Goal: Task Accomplishment & Management: Manage account settings

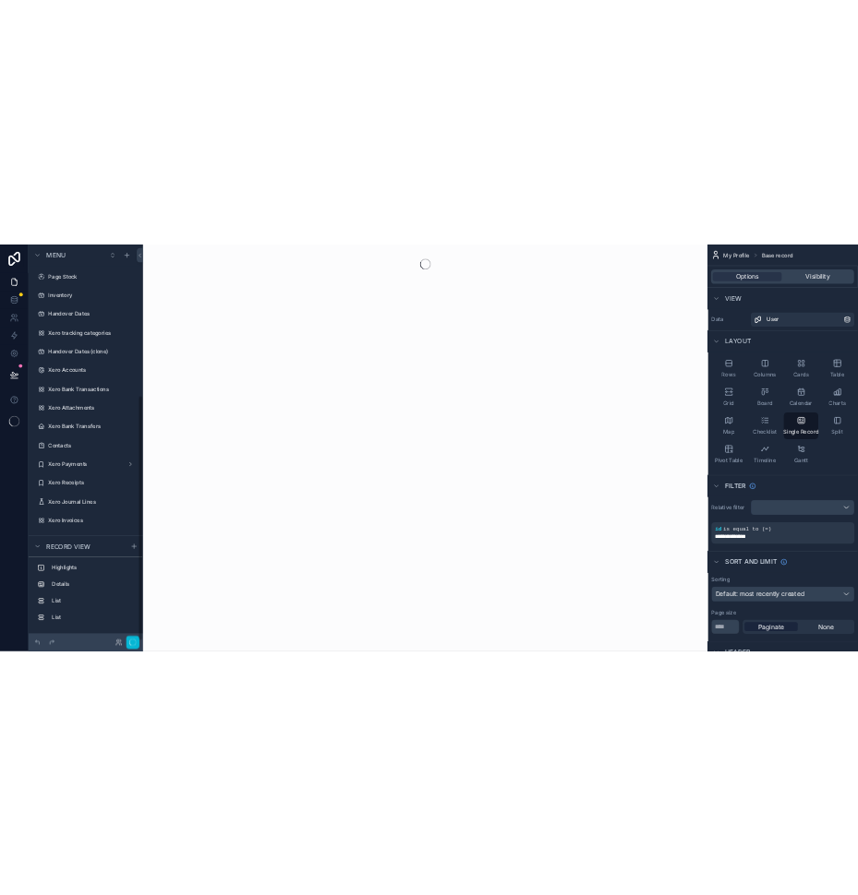
scroll to position [503, 0]
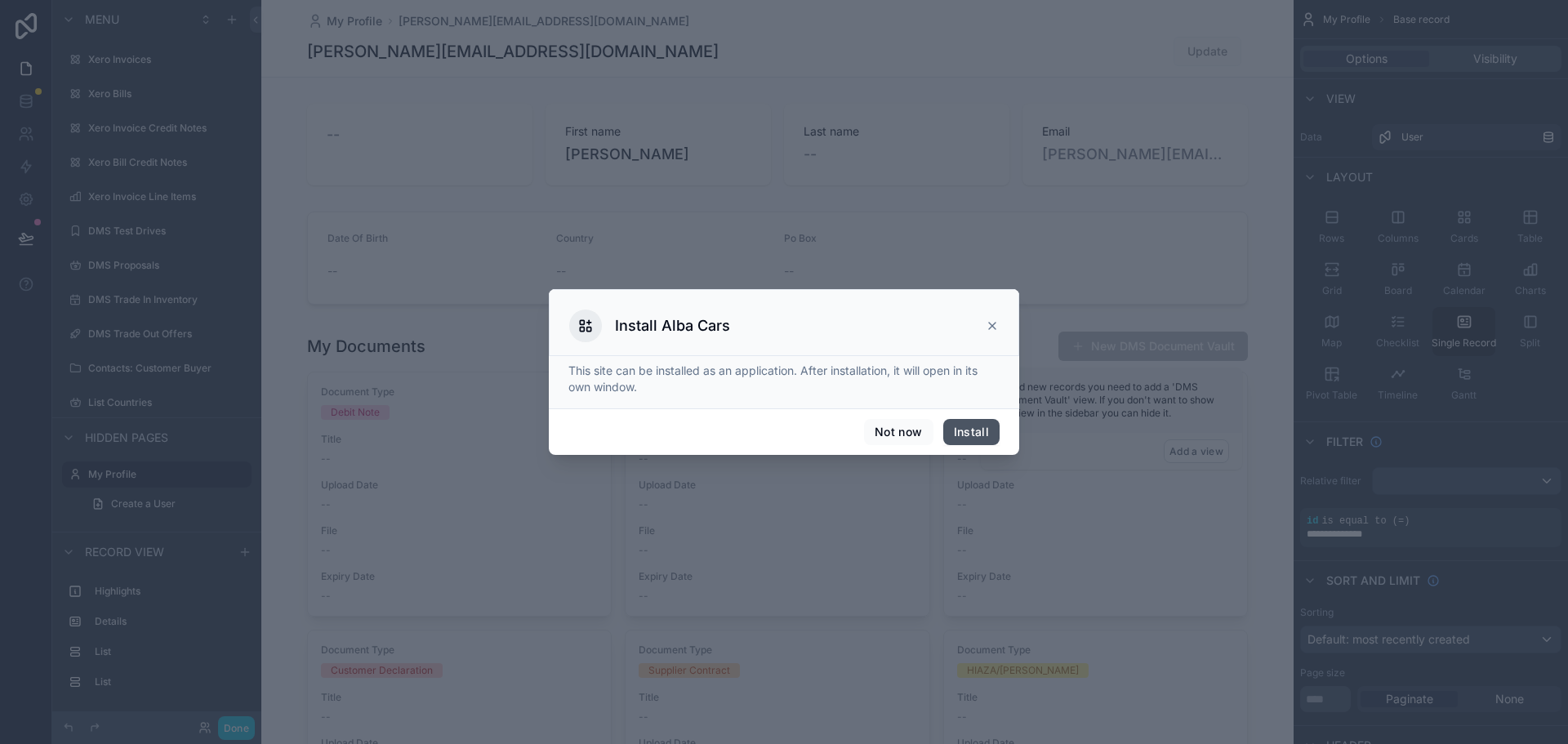
click at [973, 433] on button "Install" at bounding box center [971, 433] width 57 height 27
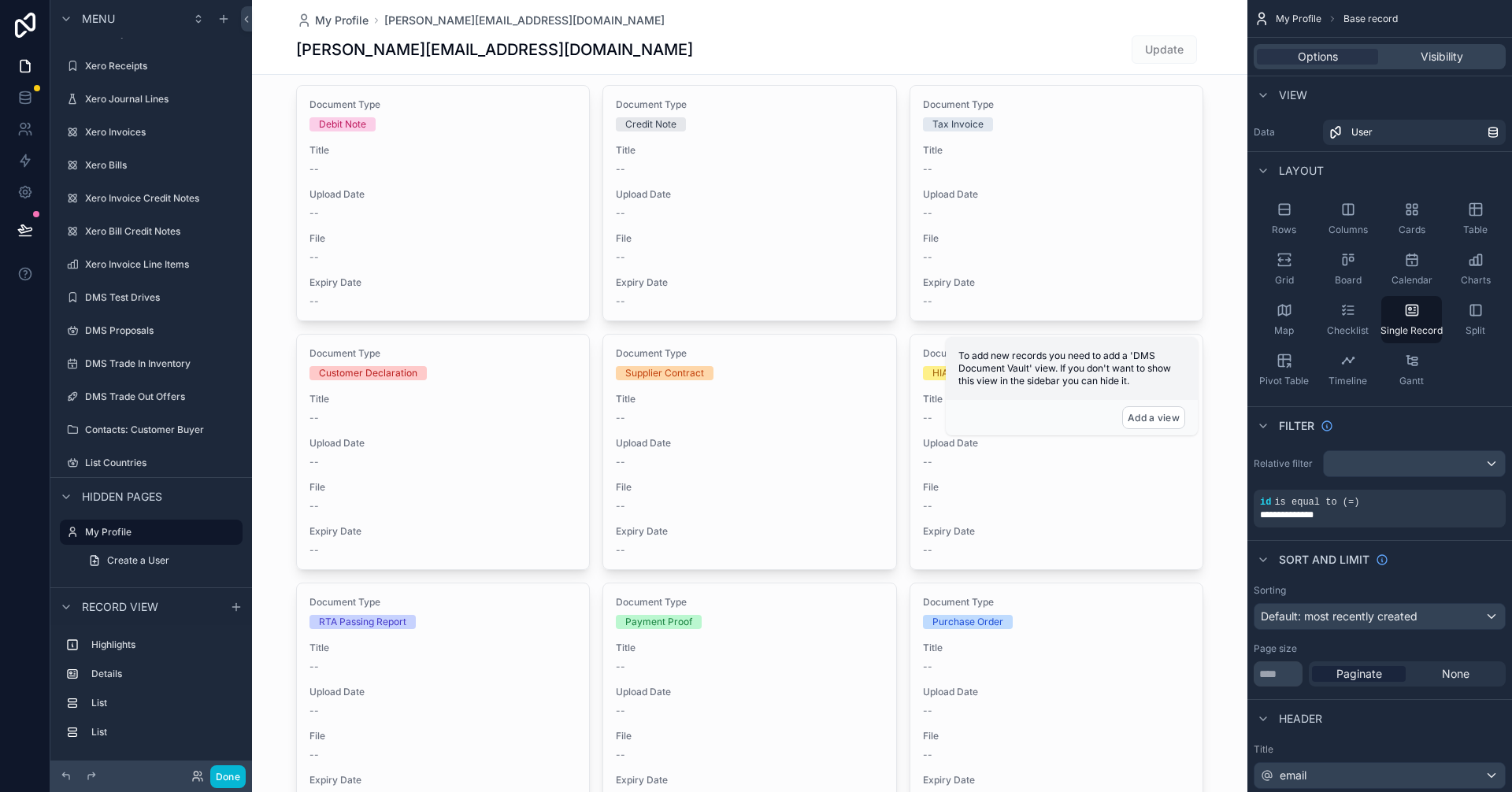
scroll to position [0, 0]
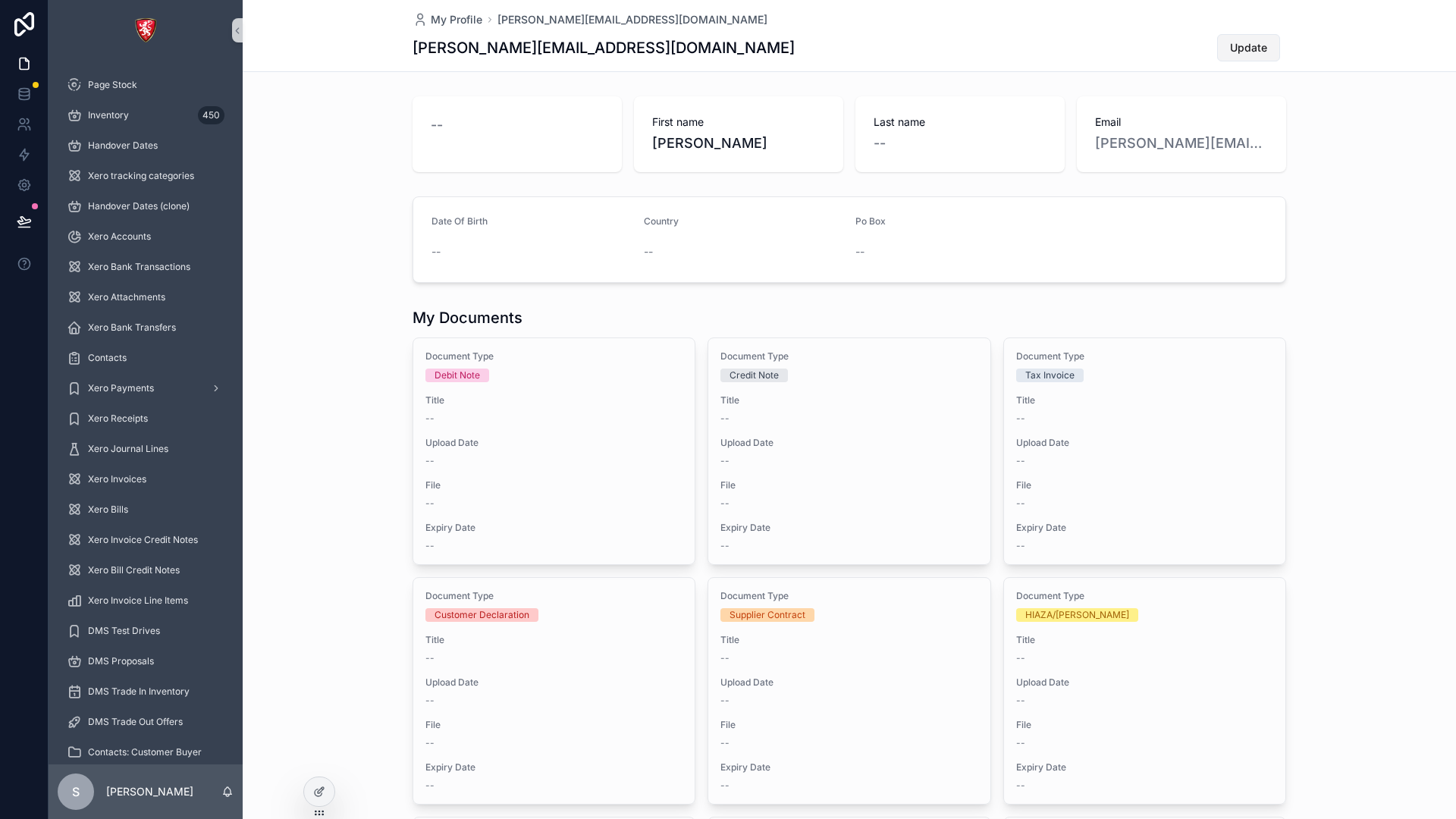
click at [1219, 44] on button "Update" at bounding box center [1248, 48] width 63 height 27
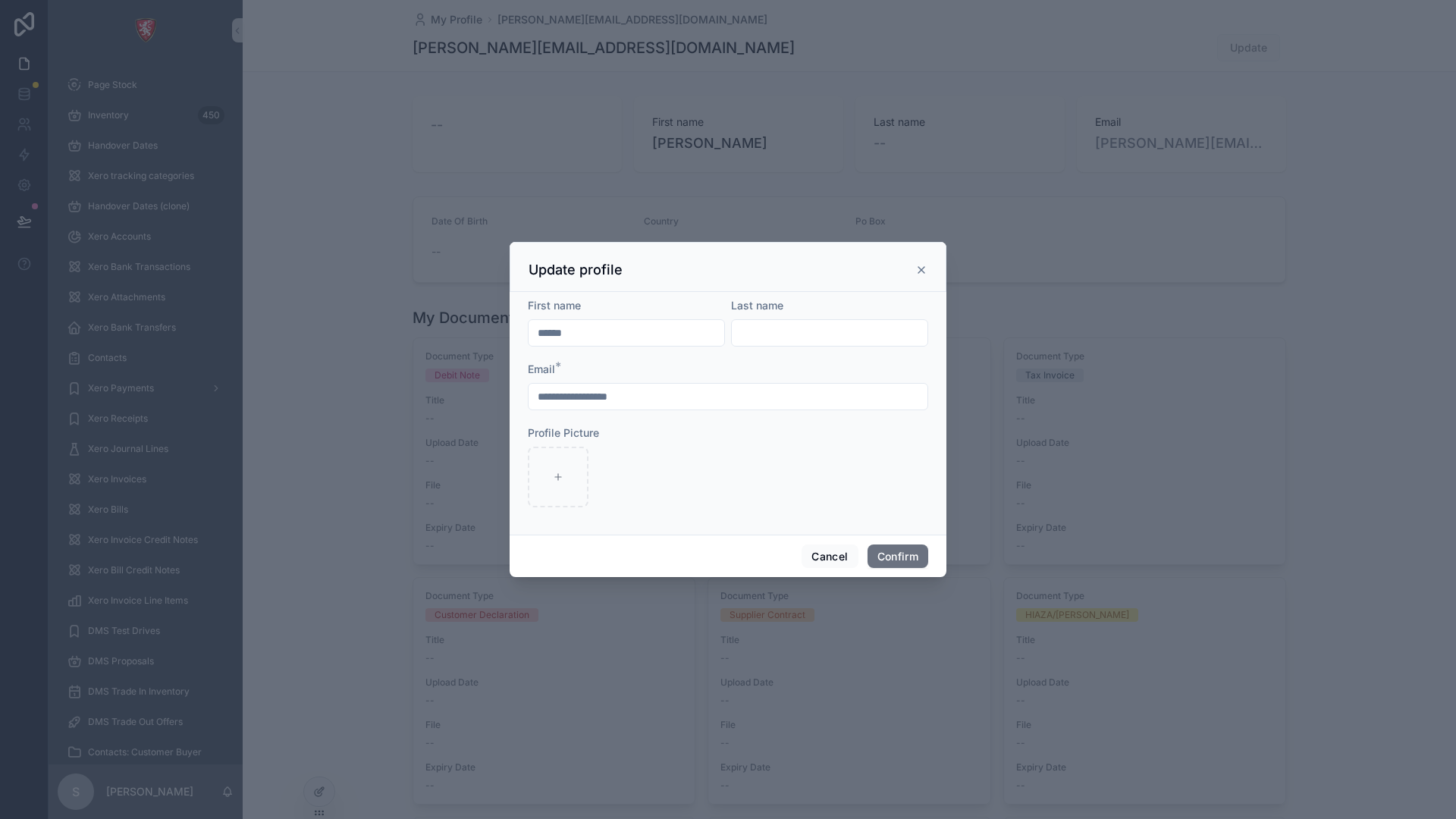
click at [924, 265] on icon at bounding box center [921, 269] width 12 height 12
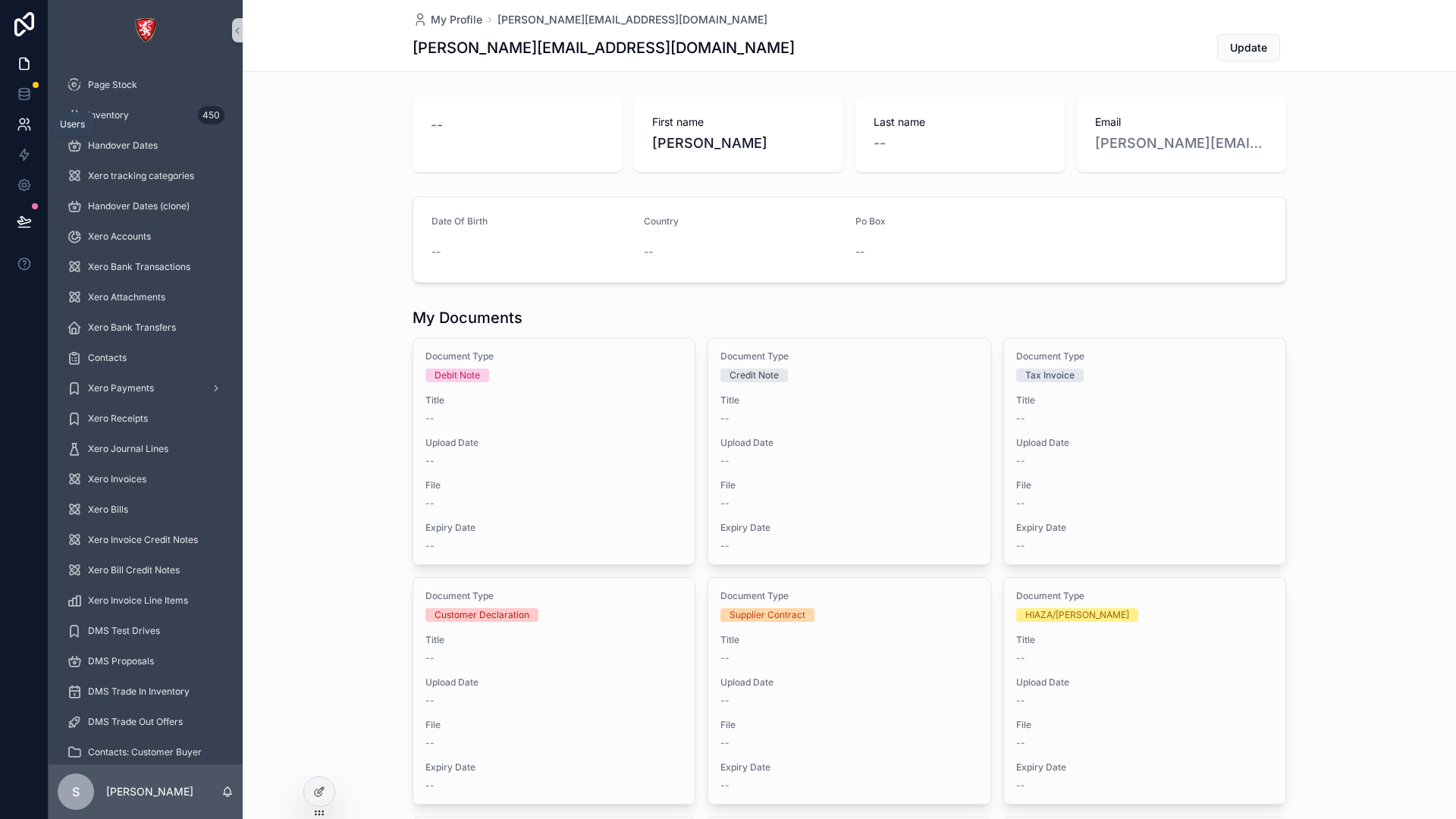
click at [19, 138] on link at bounding box center [24, 124] width 48 height 30
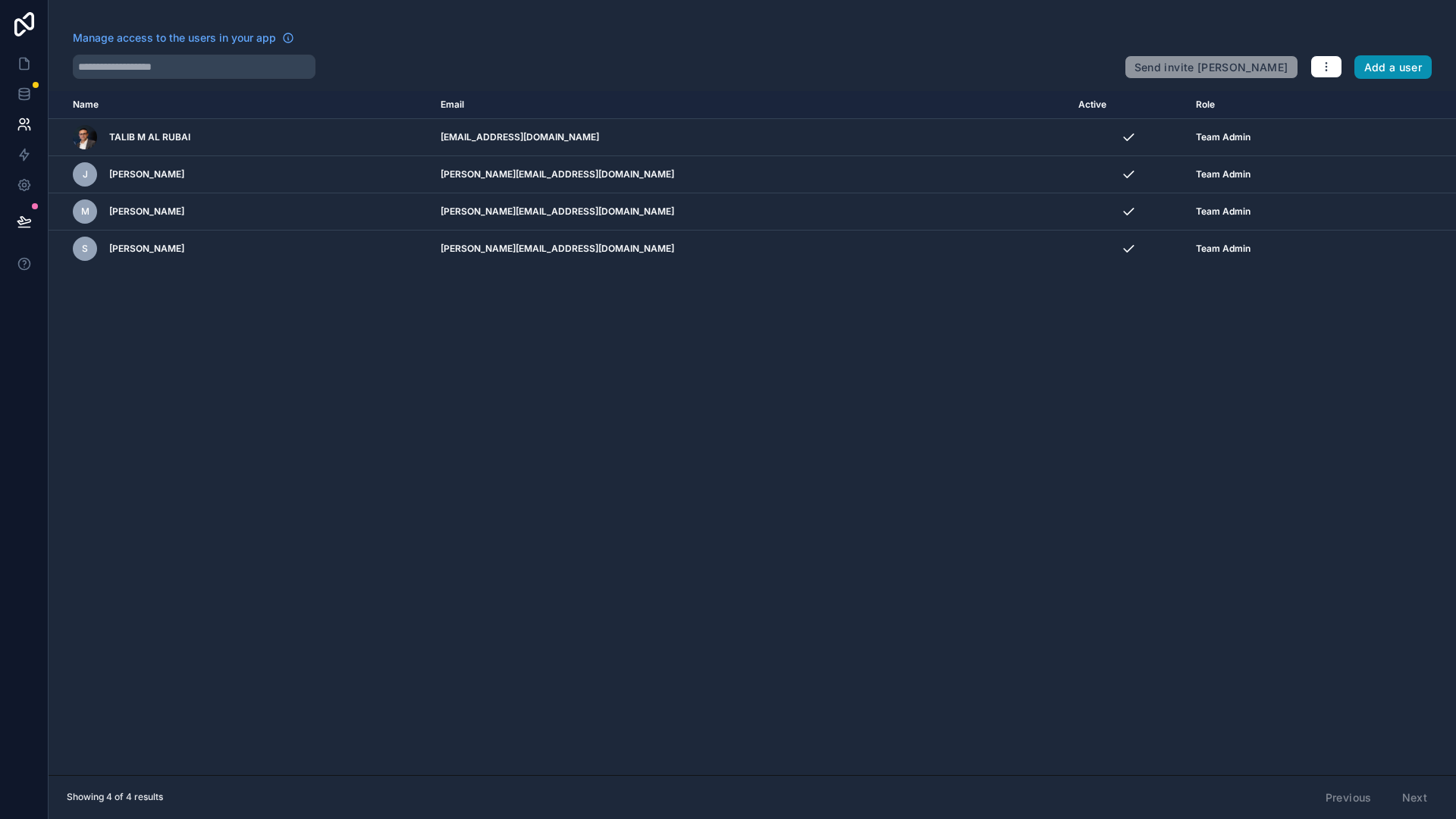
click at [1414, 67] on button "Add a user" at bounding box center [1393, 67] width 78 height 25
click at [1331, 68] on icon "button" at bounding box center [1325, 67] width 12 height 12
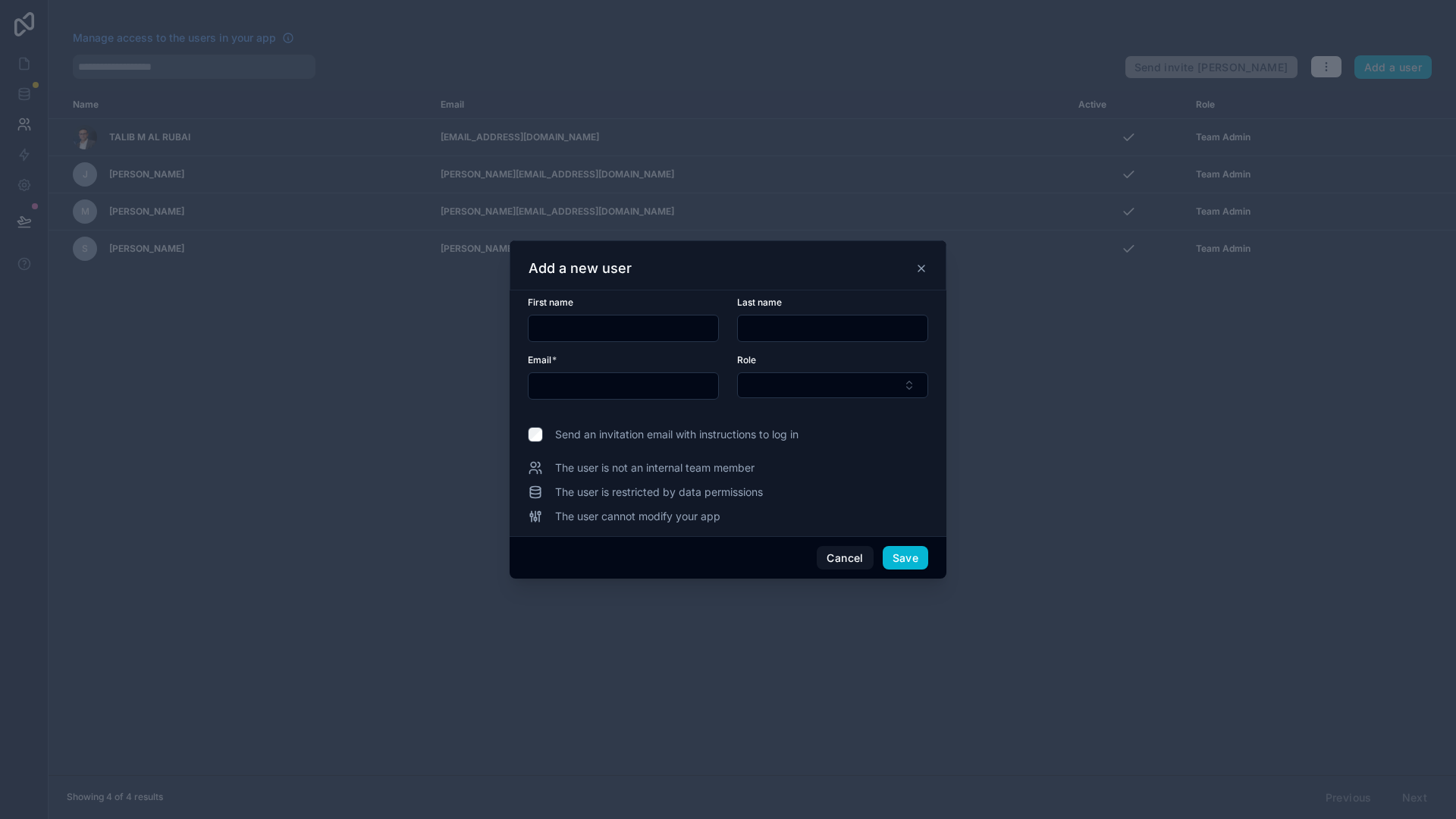
click at [689, 311] on div "First name" at bounding box center [623, 319] width 191 height 45
click at [689, 332] on input "text" at bounding box center [622, 329] width 190 height 21
type input "*****"
type input "**********"
click at [786, 380] on button "Select Button" at bounding box center [832, 384] width 191 height 25
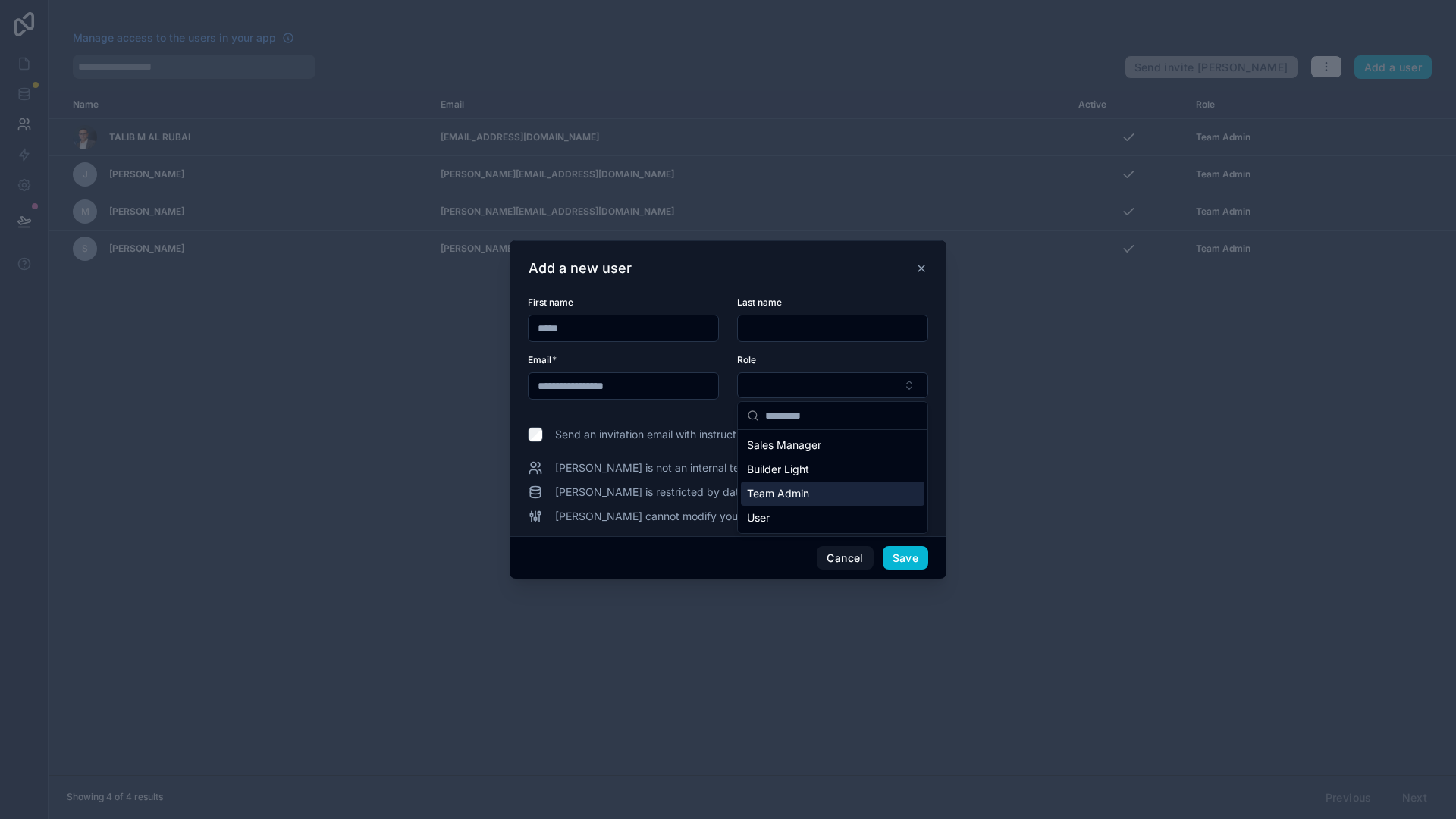
click at [787, 488] on span "Team Admin" at bounding box center [778, 494] width 62 height 15
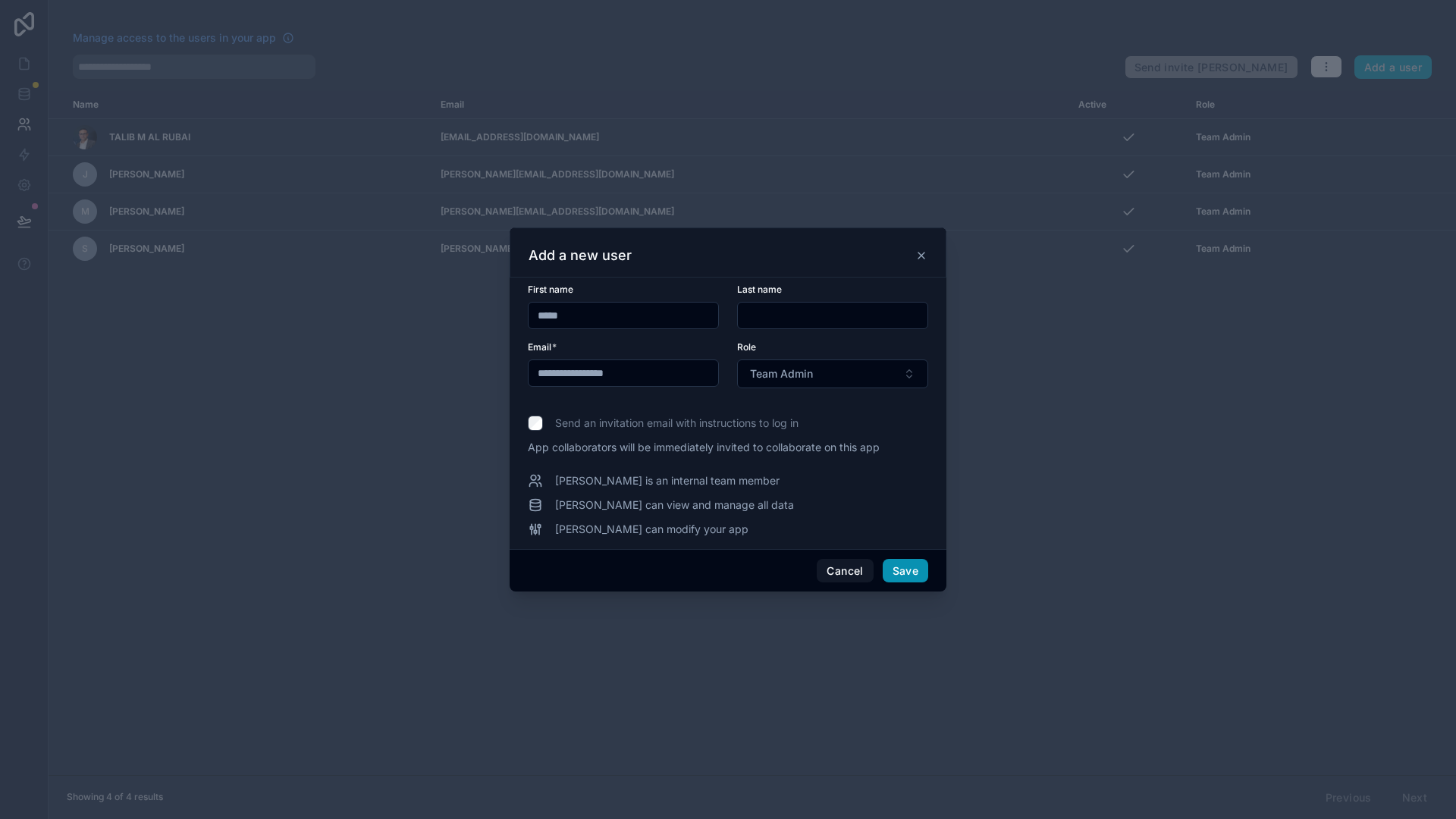
click at [893, 560] on button "Save" at bounding box center [905, 571] width 45 height 25
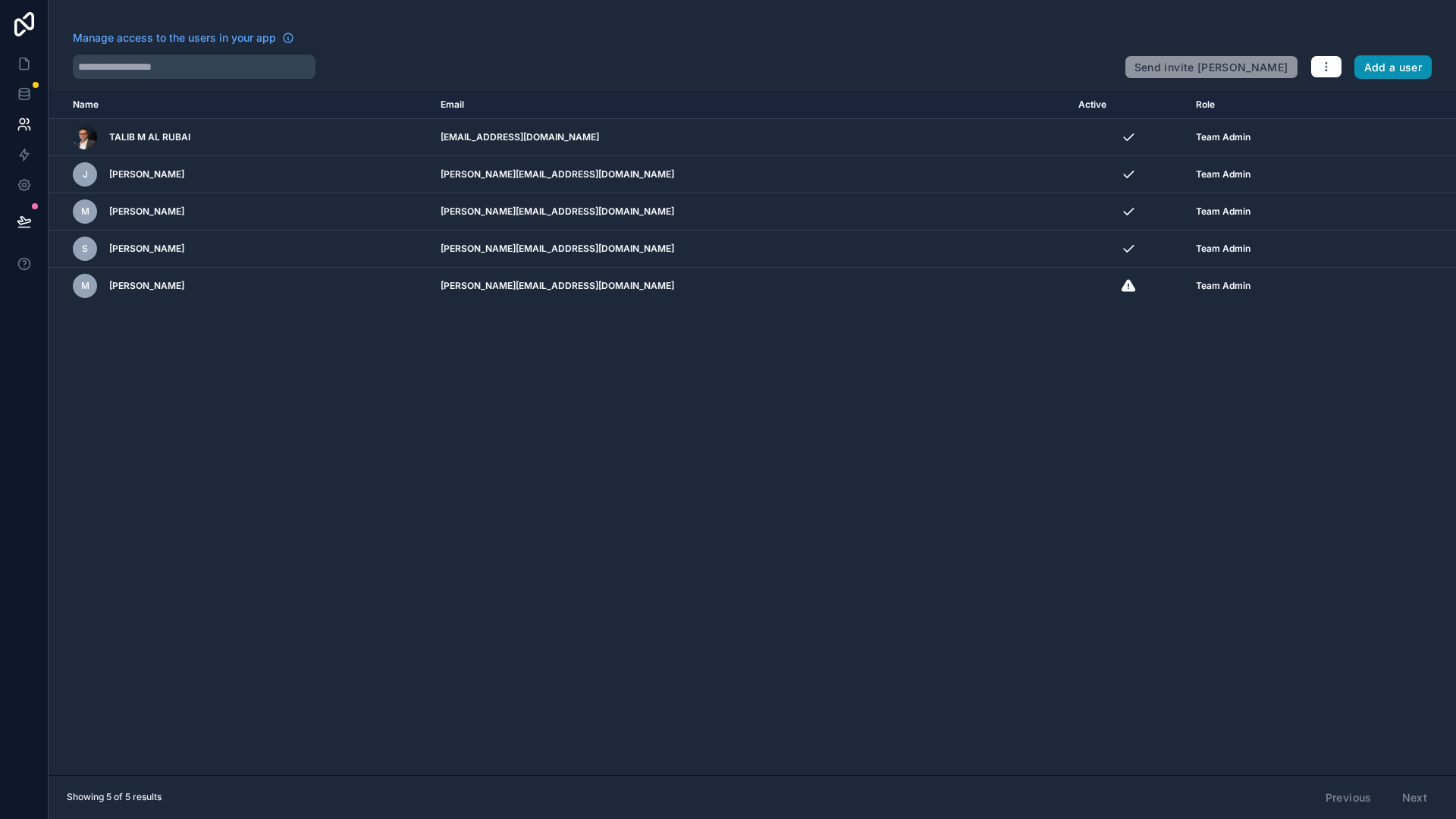
click at [1384, 67] on button "Add a user" at bounding box center [1393, 67] width 78 height 25
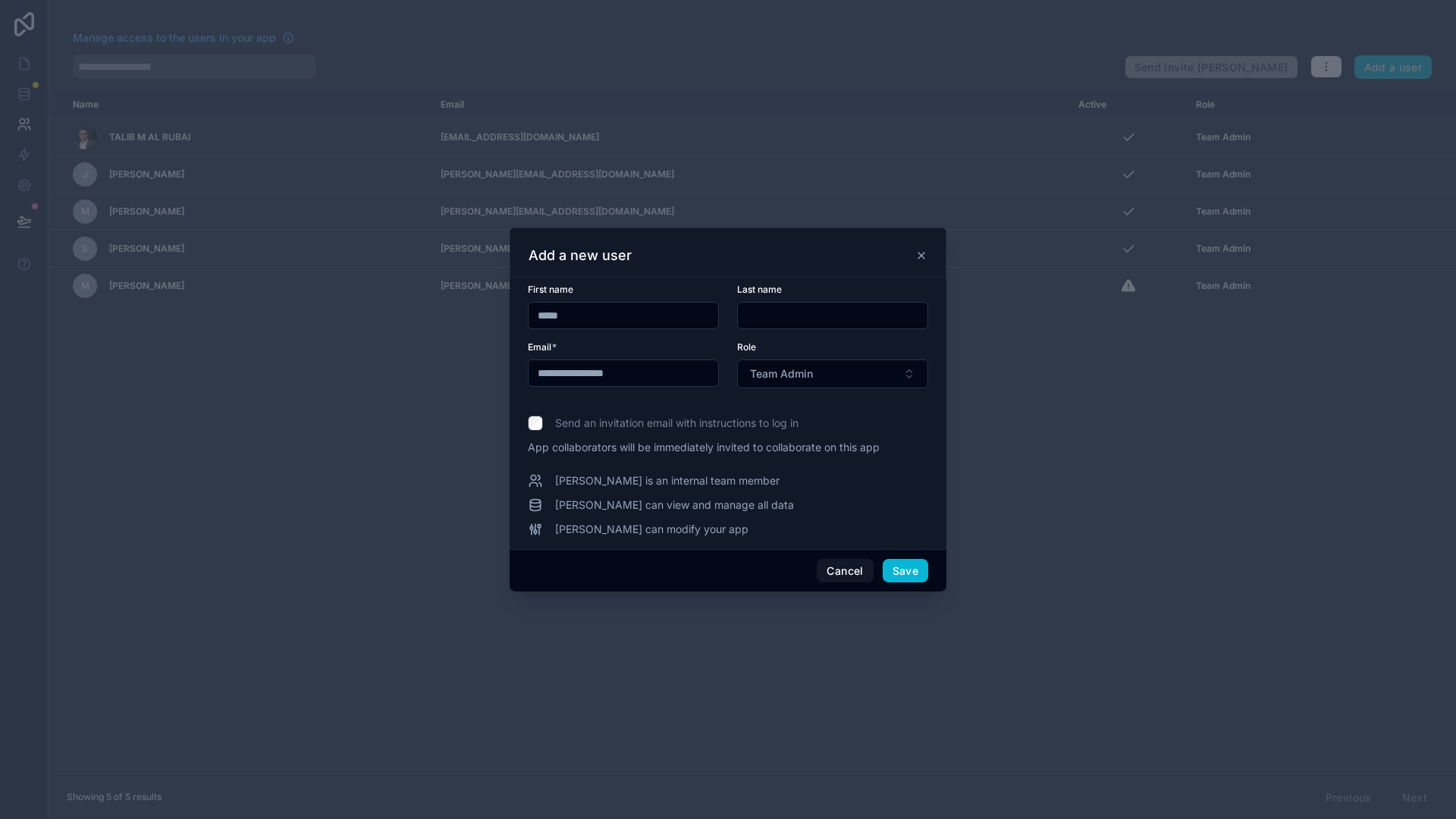
click at [637, 311] on input "*****" at bounding box center [622, 315] width 190 height 21
type input "******"
drag, startPoint x: 571, startPoint y: 382, endPoint x: 450, endPoint y: 392, distance: 121.4
click at [456, 390] on div "**********" at bounding box center [728, 409] width 1456 height 819
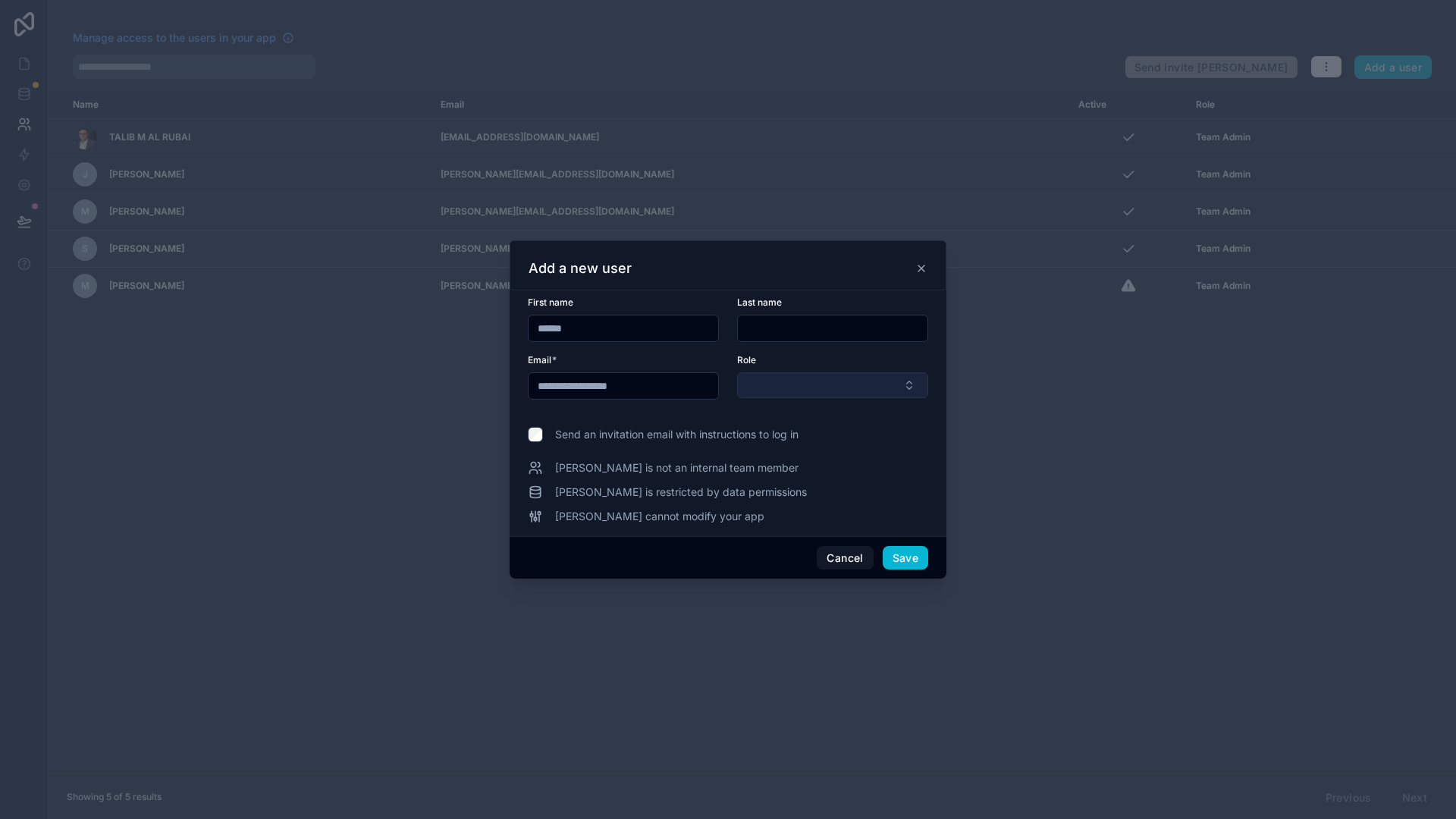
type input "**********"
click at [832, 393] on button "Select Button" at bounding box center [832, 384] width 191 height 25
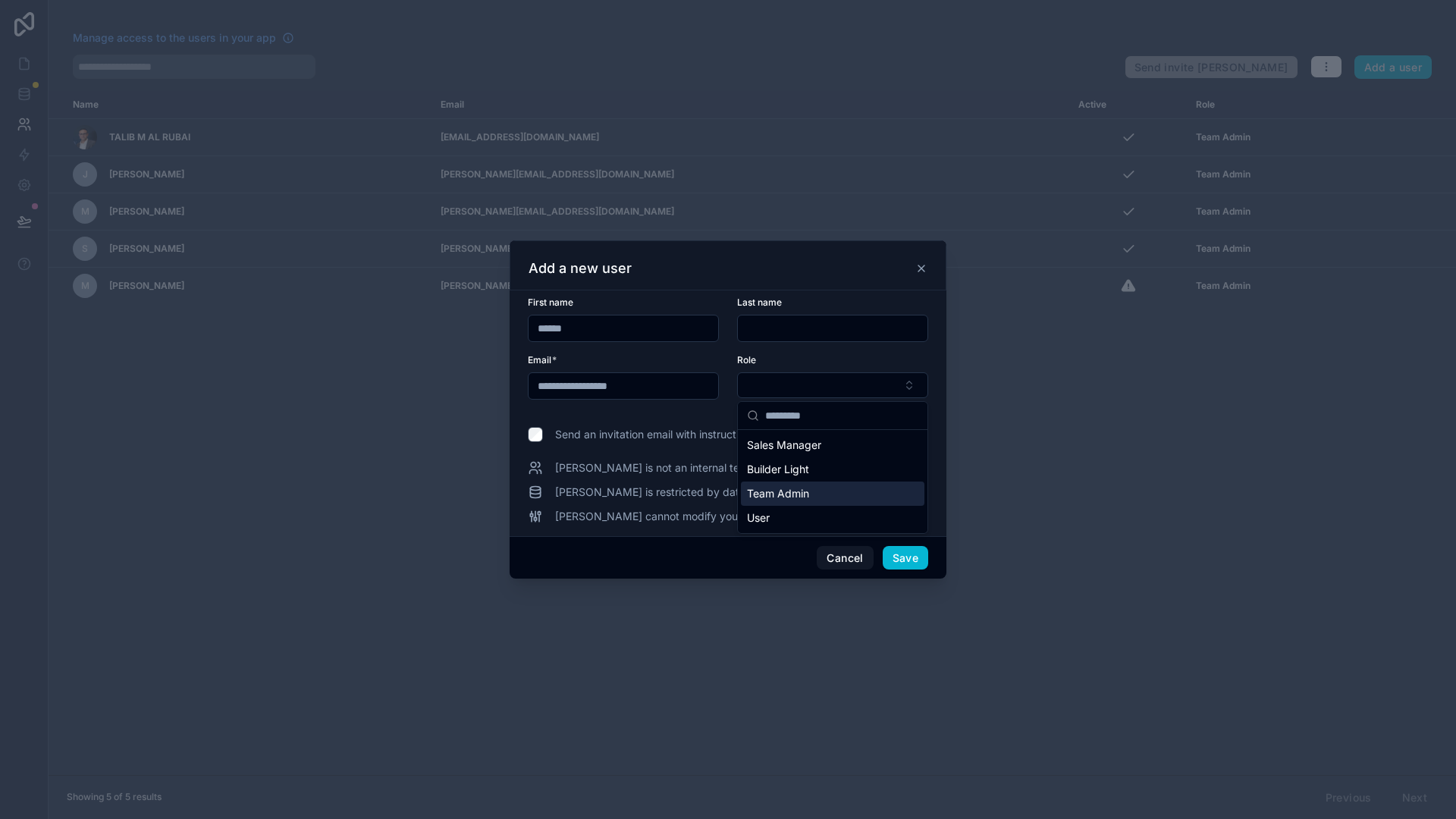
click at [862, 502] on div "Team Admin" at bounding box center [832, 494] width 183 height 25
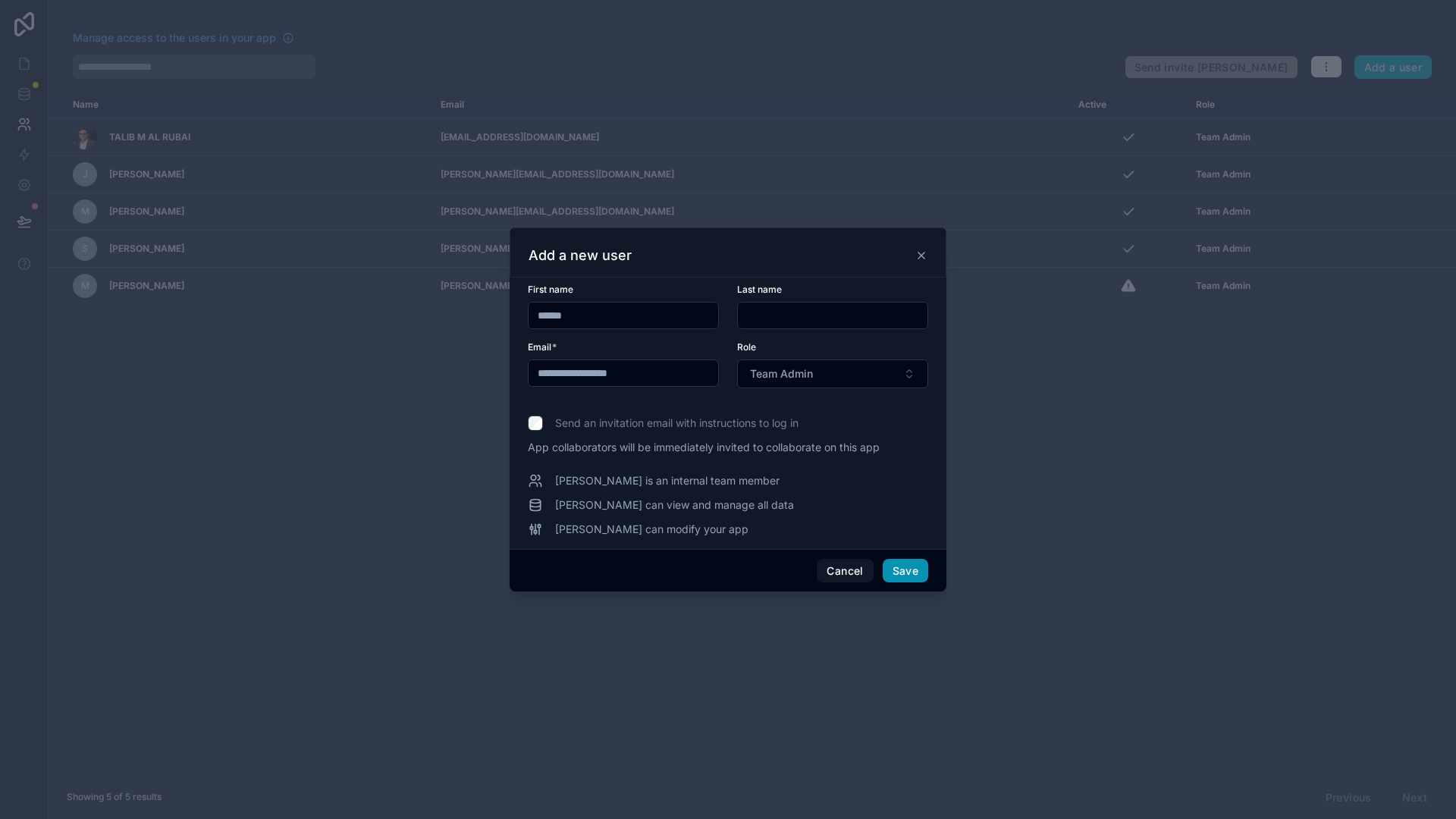
click at [903, 564] on button "Save" at bounding box center [905, 571] width 45 height 25
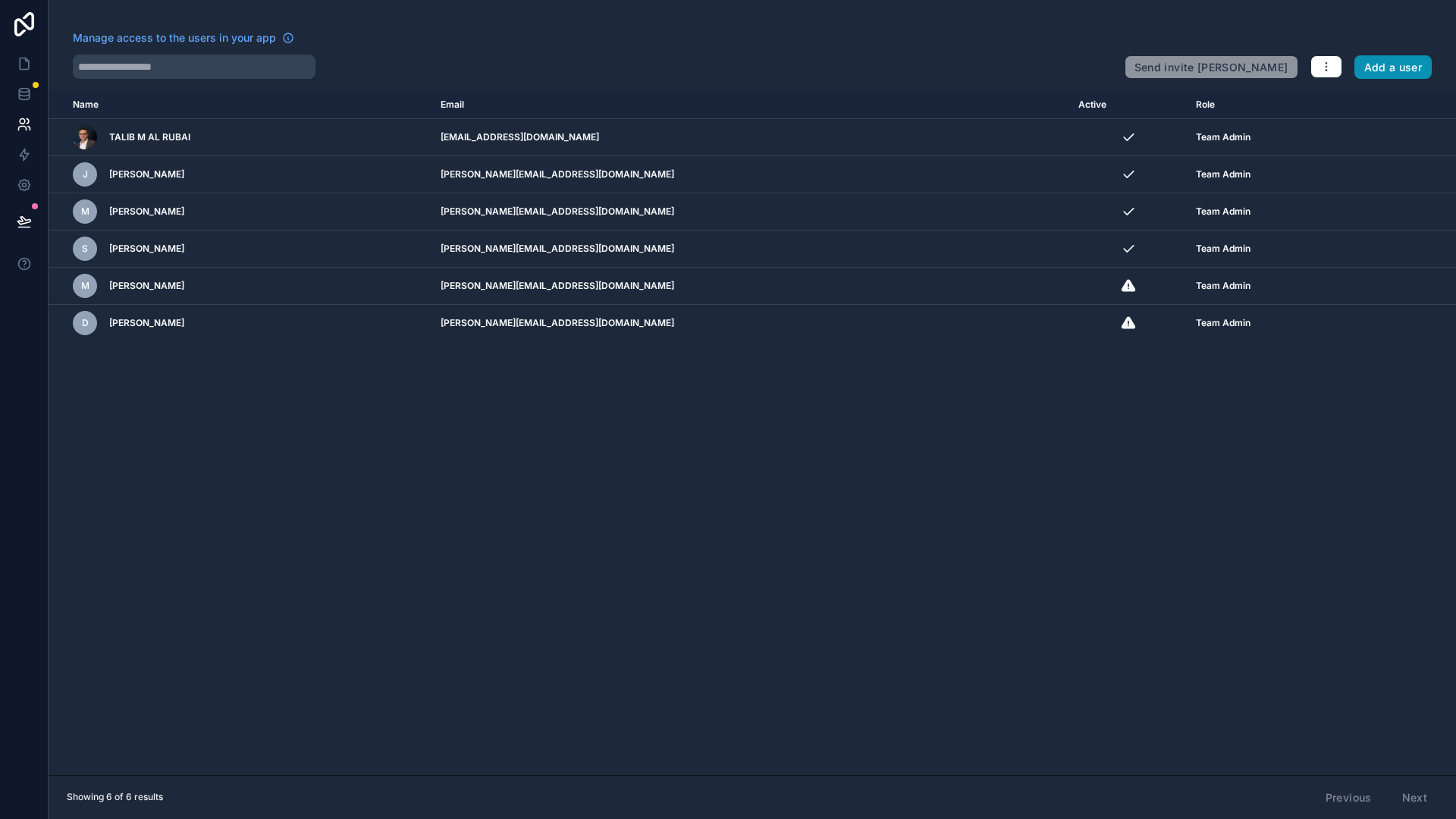
click at [1380, 68] on button "Add a user" at bounding box center [1393, 67] width 78 height 25
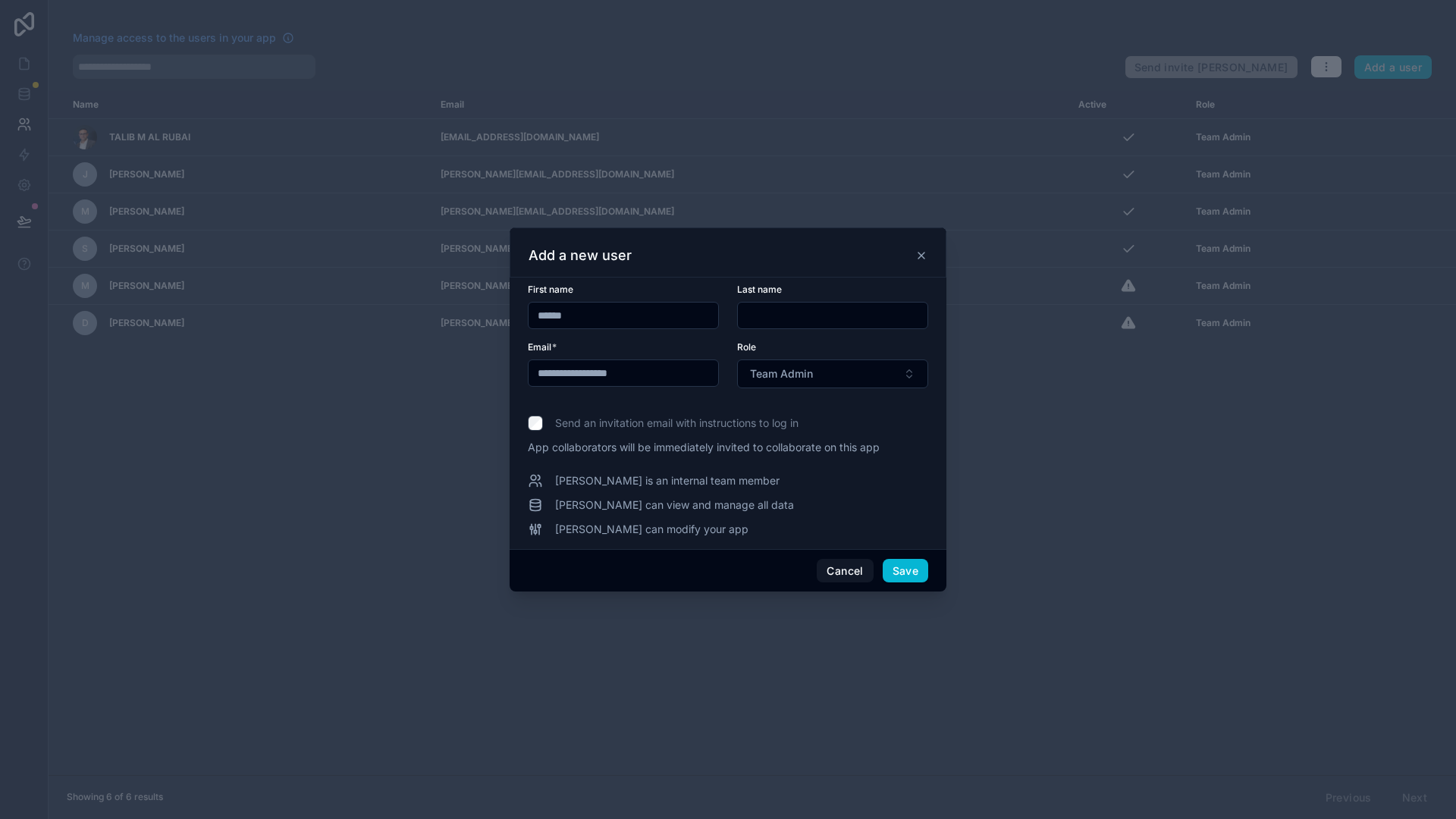
click at [646, 314] on input "******" at bounding box center [622, 315] width 190 height 21
type input "*****"
drag, startPoint x: 567, startPoint y: 380, endPoint x: 475, endPoint y: 372, distance: 92.3
click at [475, 372] on div "**********" at bounding box center [728, 409] width 1456 height 819
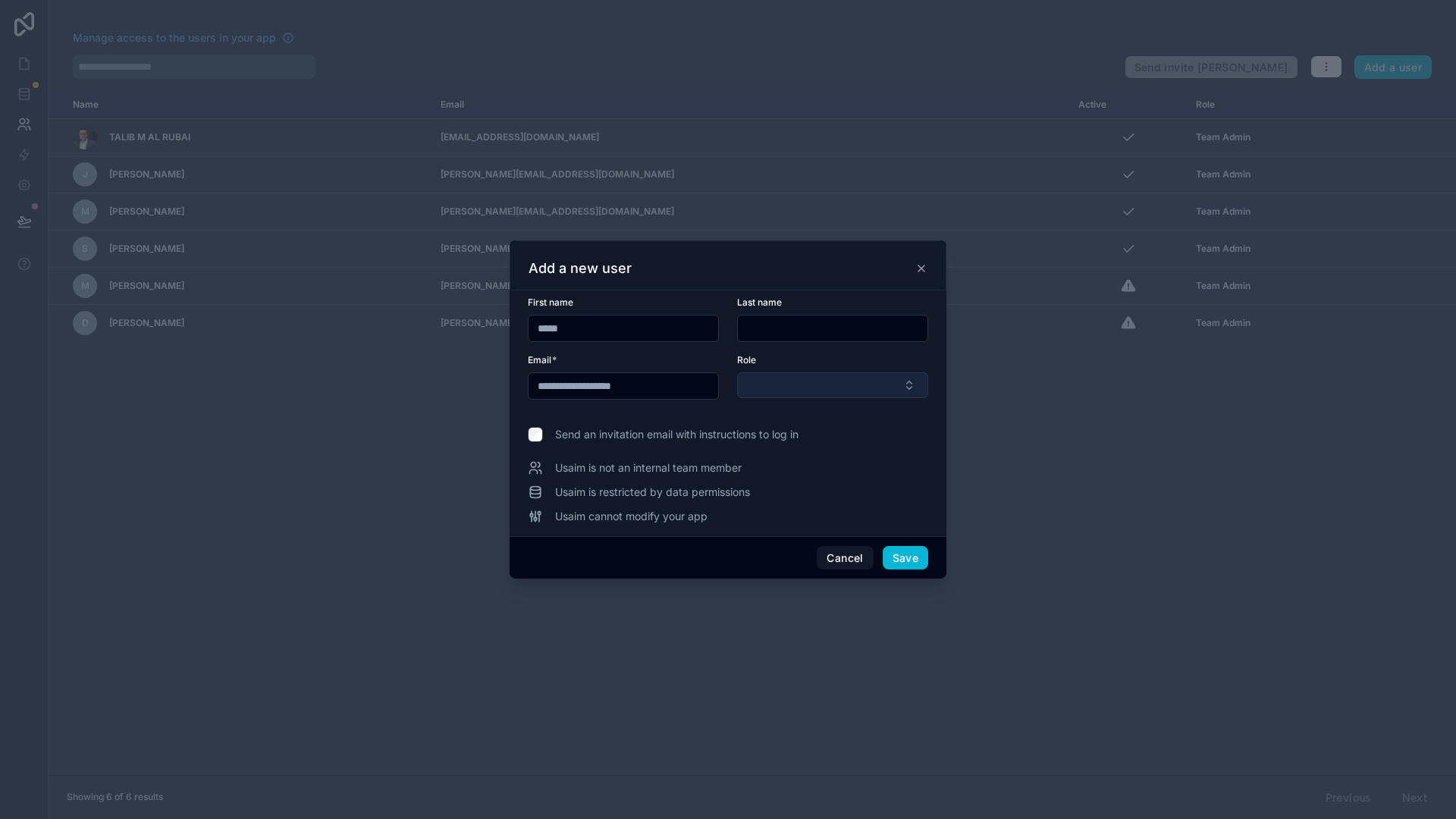
type input "**********"
click at [854, 394] on button "Select Button" at bounding box center [832, 384] width 191 height 25
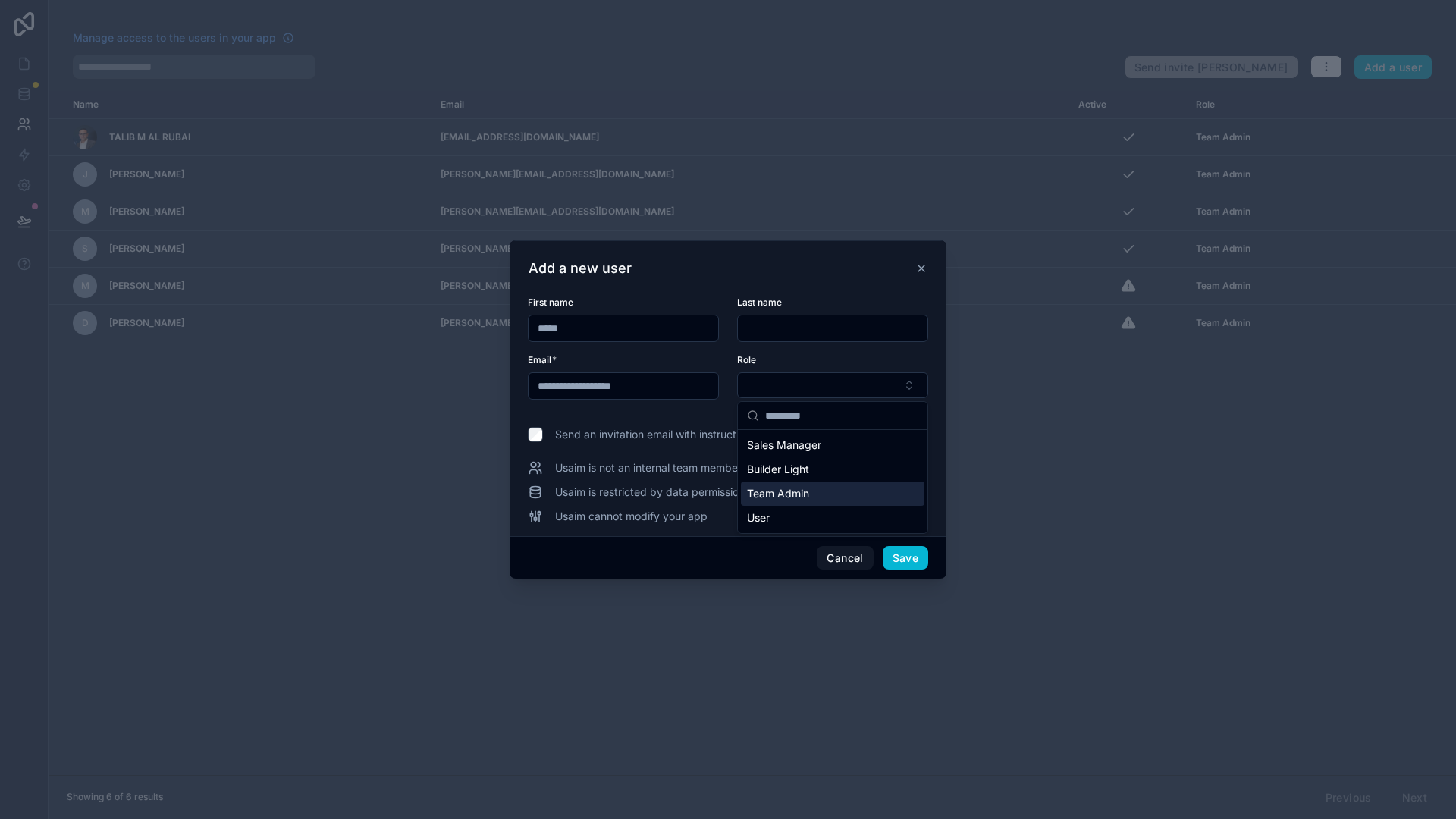
click at [843, 504] on div "Team Admin" at bounding box center [832, 494] width 183 height 25
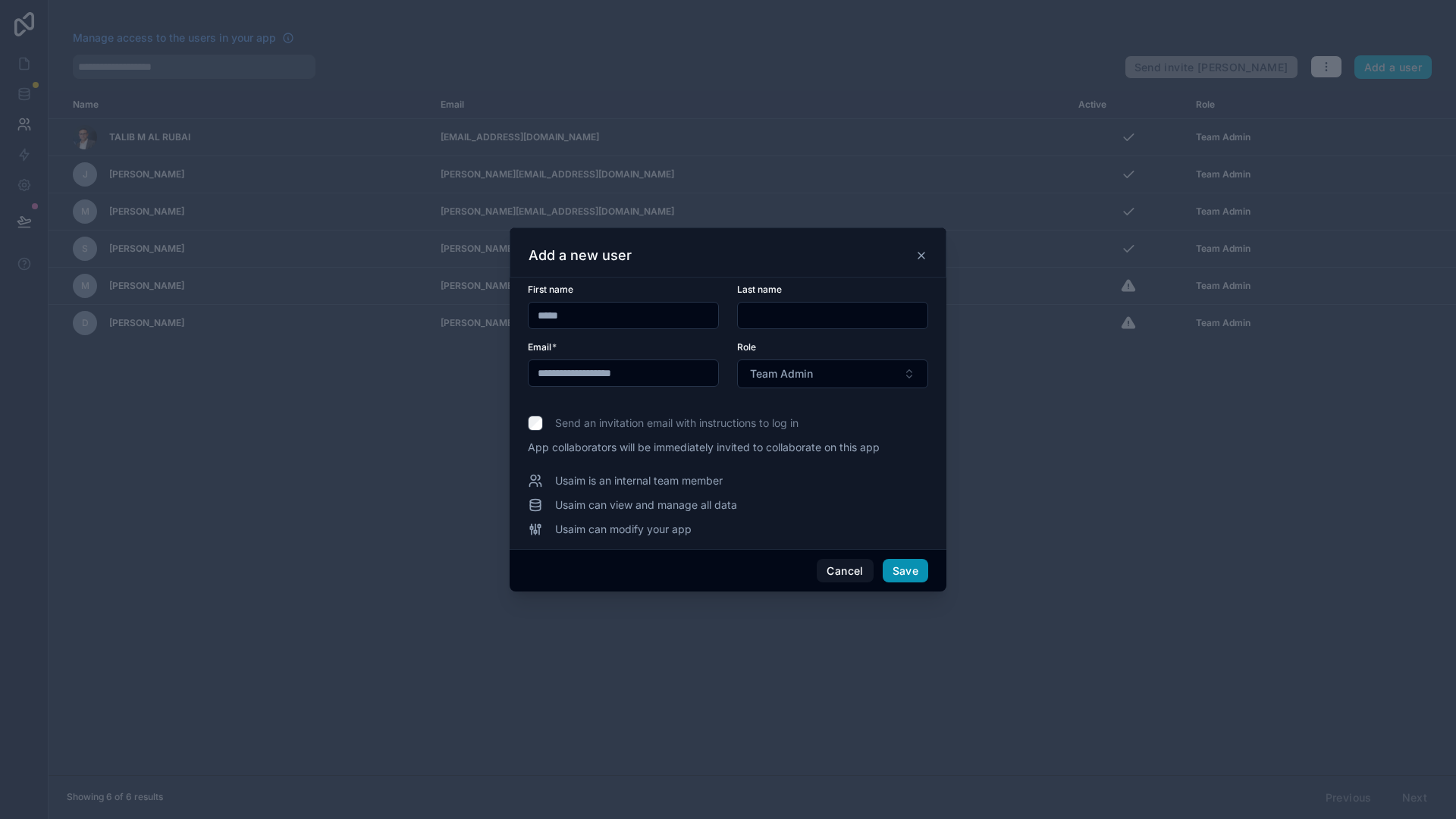
click at [912, 573] on button "Save" at bounding box center [905, 571] width 45 height 25
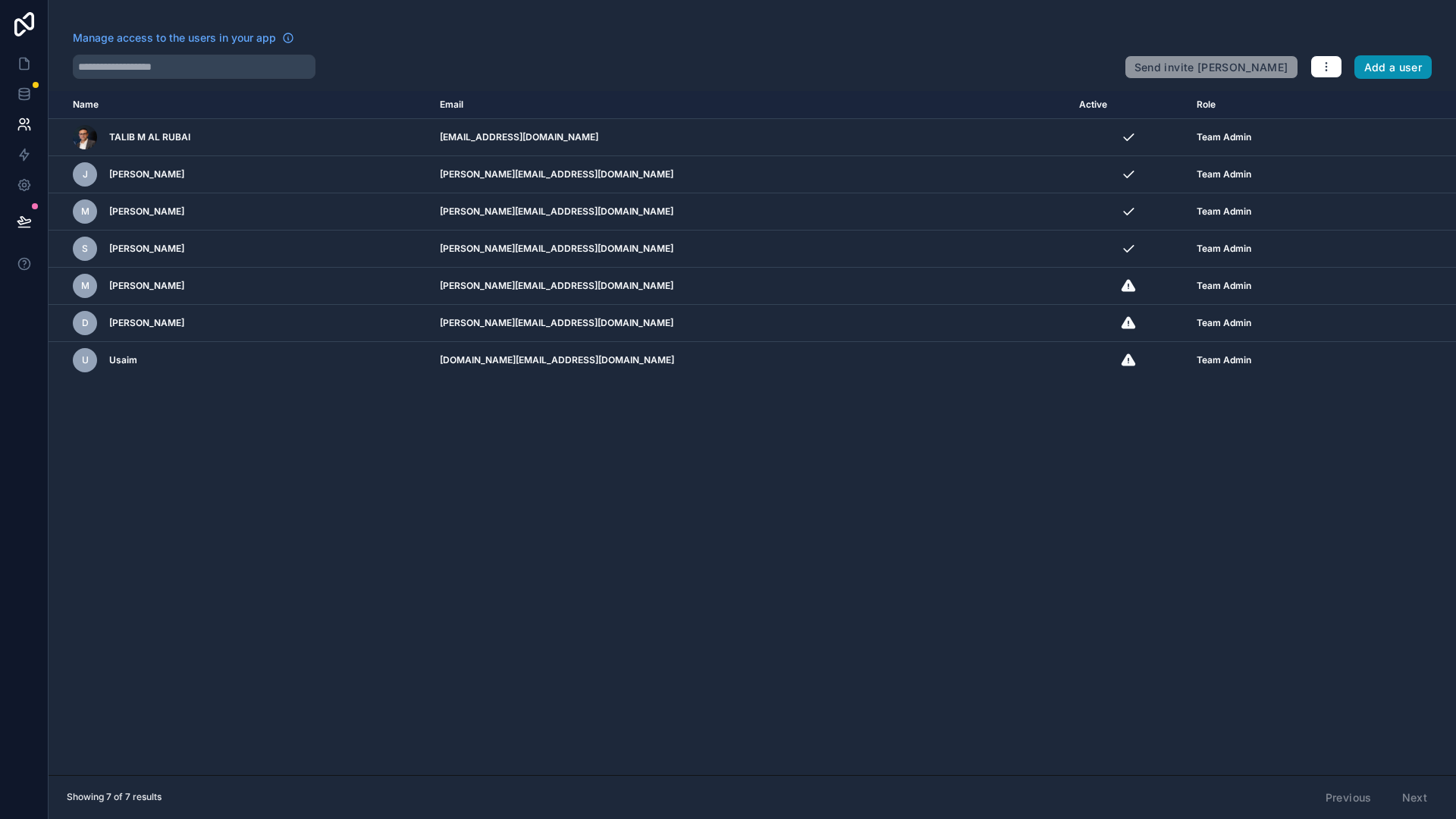
click at [1371, 67] on button "Add a user" at bounding box center [1393, 67] width 78 height 25
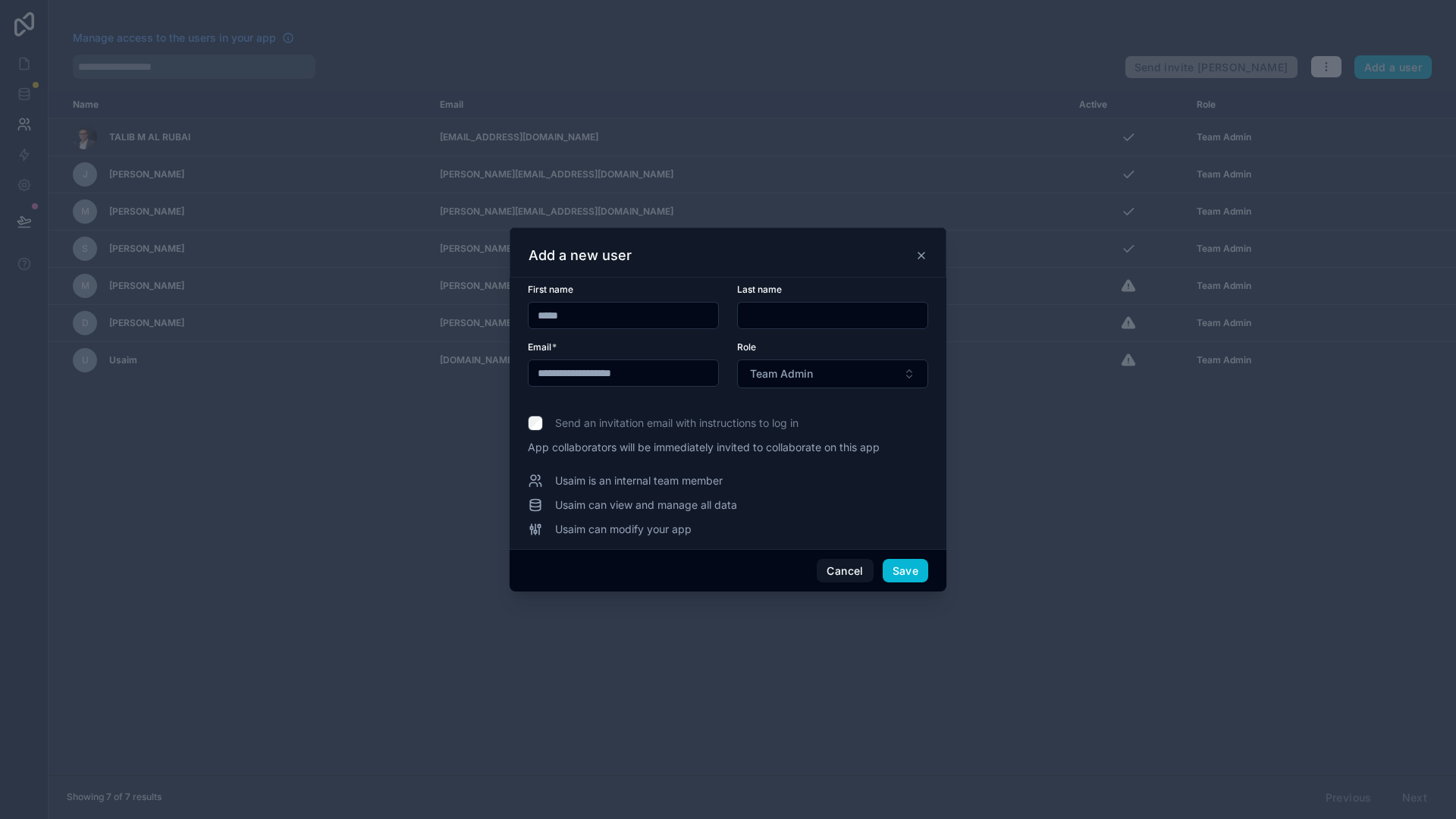
click at [587, 321] on input "*****" at bounding box center [622, 315] width 190 height 21
type input "*"
type input "*****"
drag, startPoint x: 574, startPoint y: 378, endPoint x: 402, endPoint y: 376, distance: 172.0
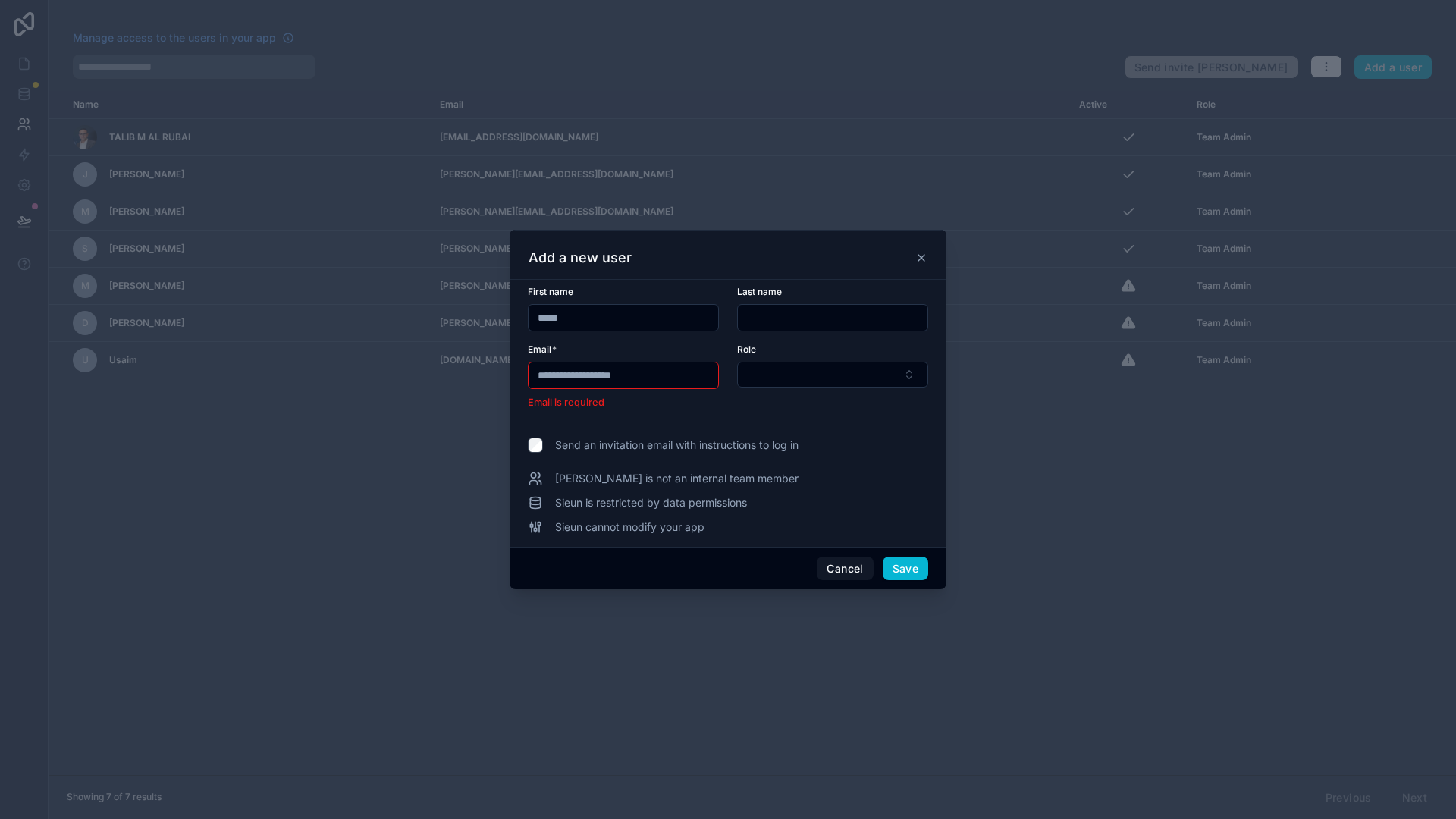
click at [402, 376] on div "**********" at bounding box center [728, 409] width 1456 height 819
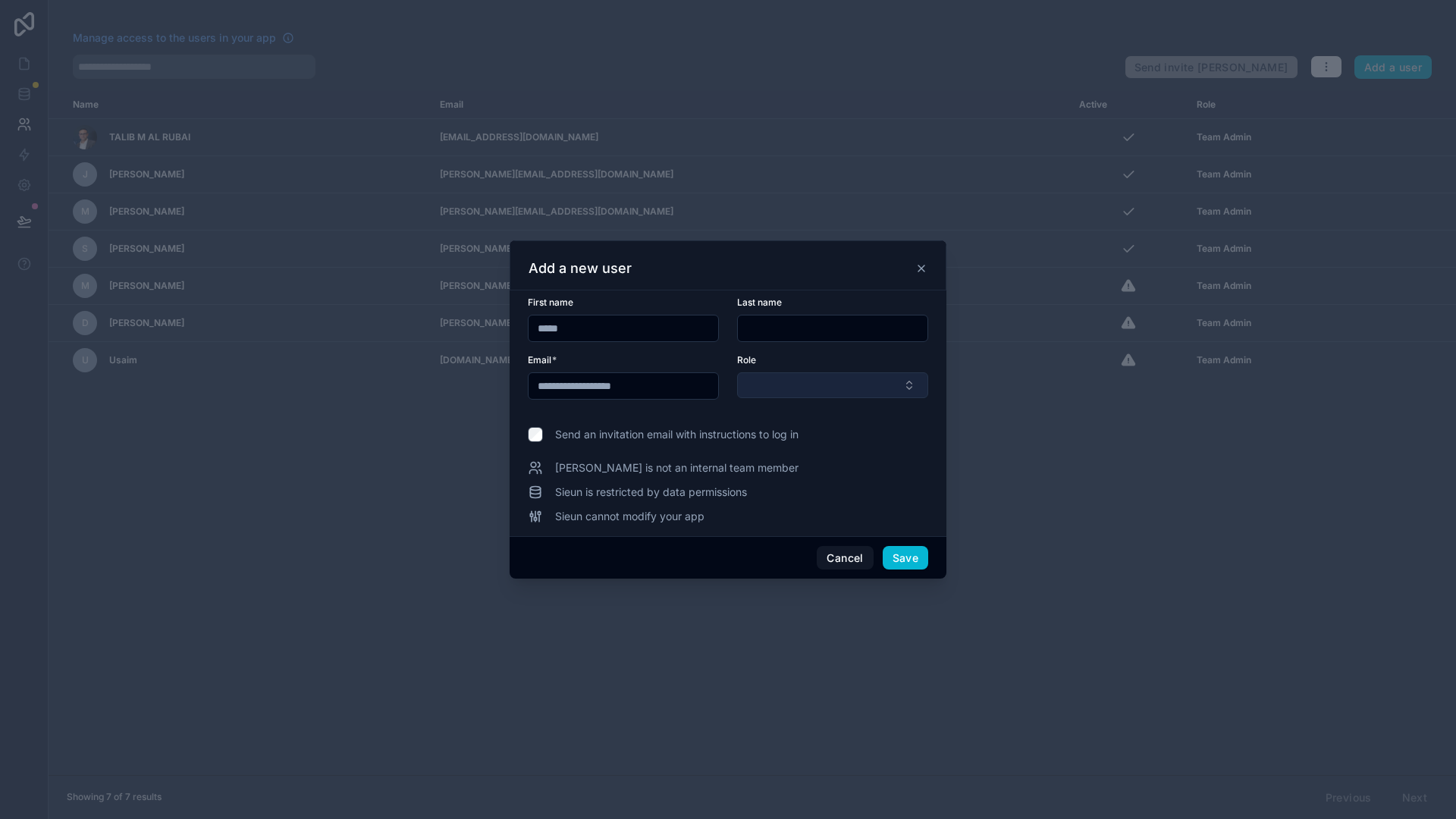
type input "**********"
drag, startPoint x: 782, startPoint y: 372, endPoint x: 794, endPoint y: 384, distance: 17.0
click at [783, 372] on button "Select Button" at bounding box center [832, 384] width 191 height 25
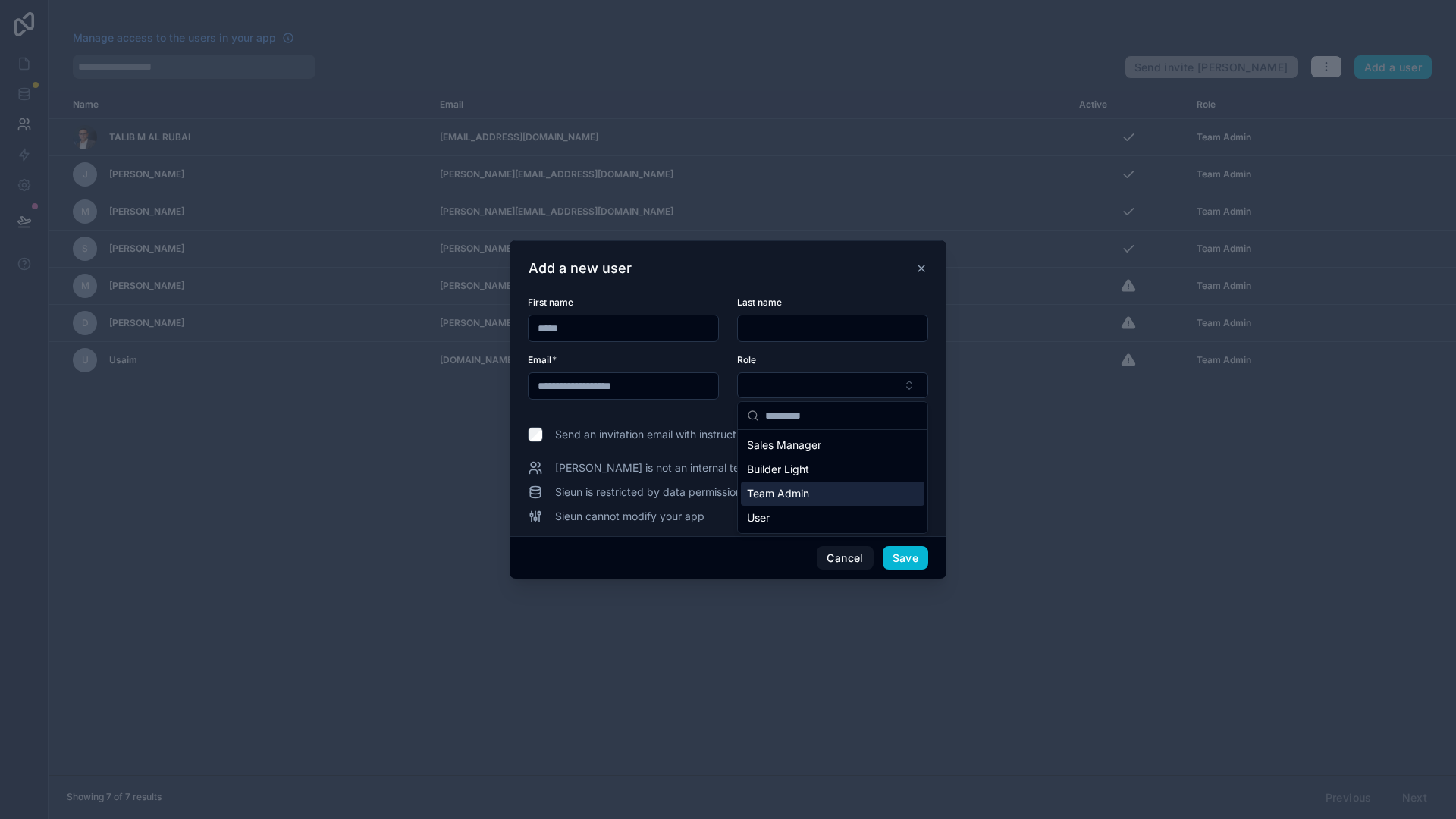
click at [843, 503] on div "Team Admin" at bounding box center [832, 494] width 183 height 25
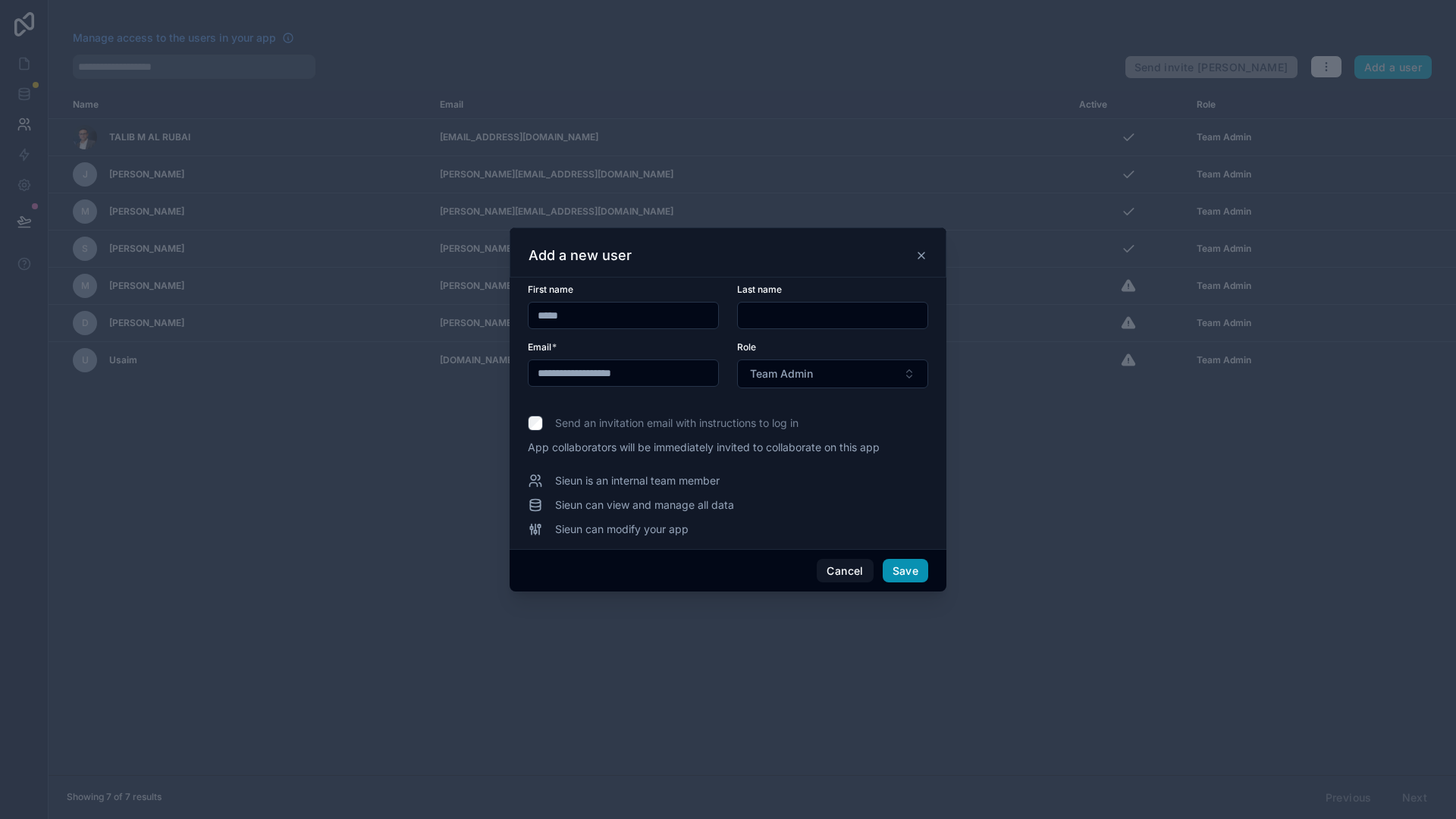
click at [909, 573] on button "Save" at bounding box center [905, 571] width 45 height 25
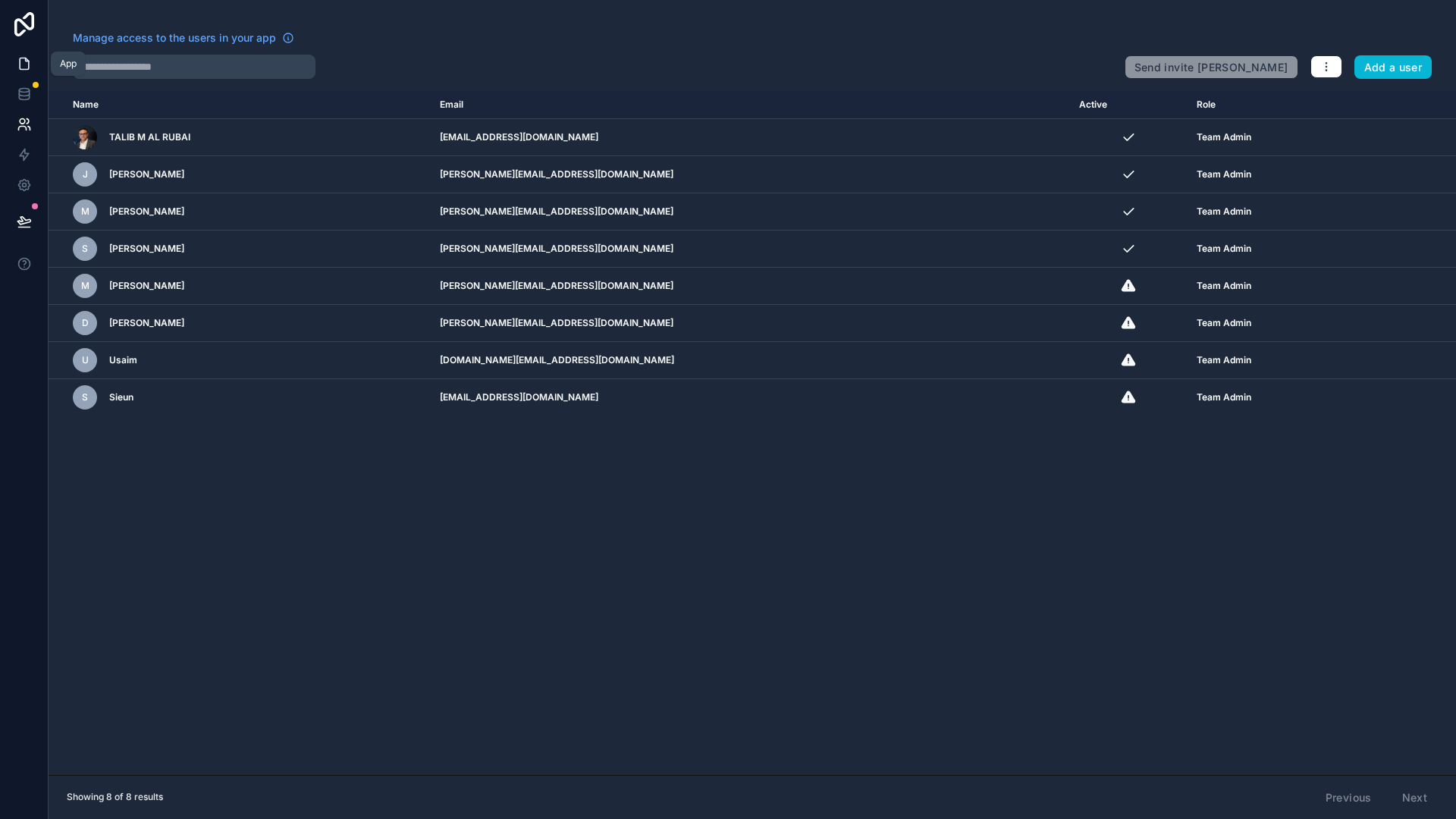
click at [15, 73] on link at bounding box center [24, 63] width 48 height 30
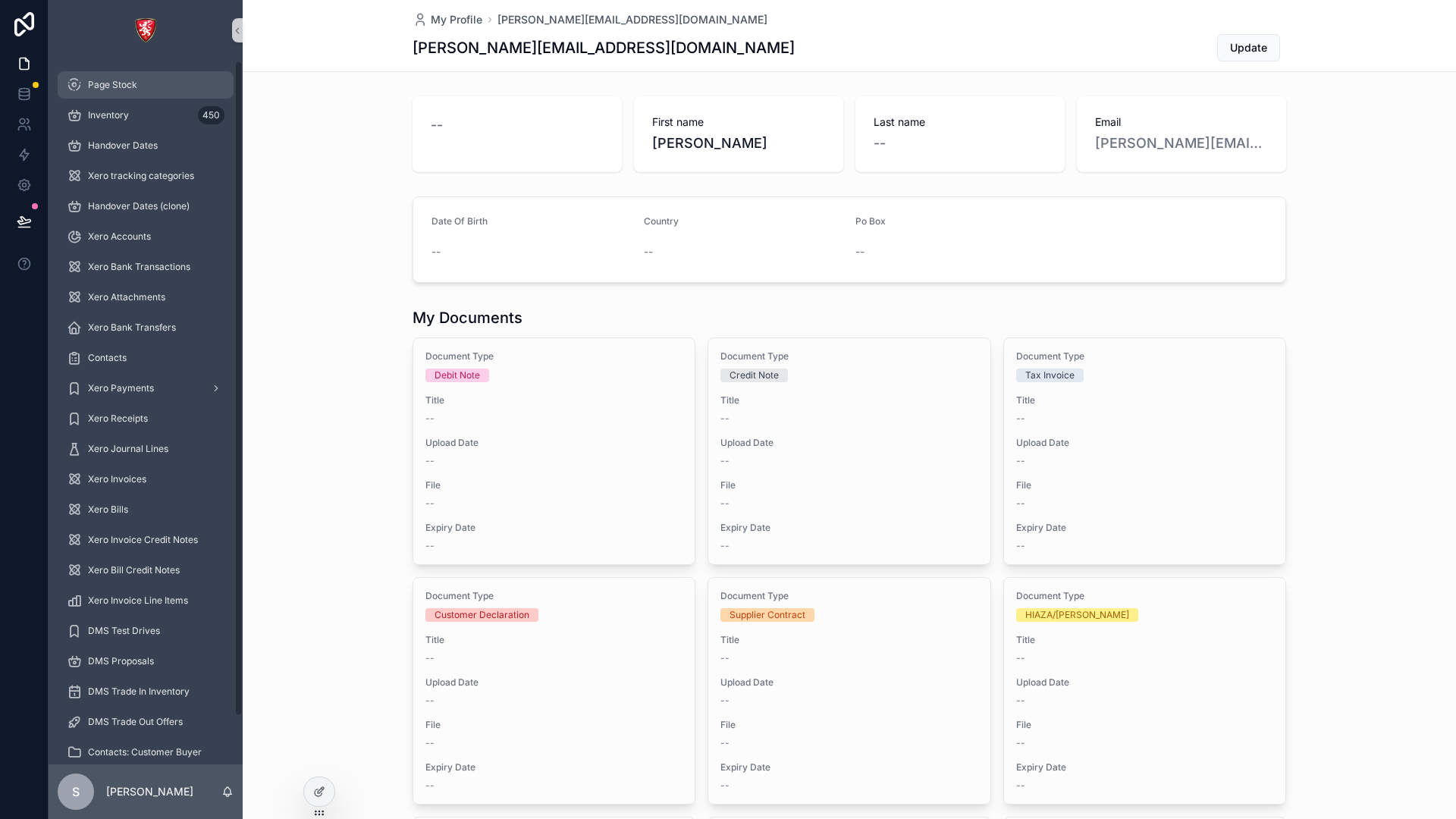
click at [117, 84] on span "Page Stock" at bounding box center [113, 85] width 49 height 12
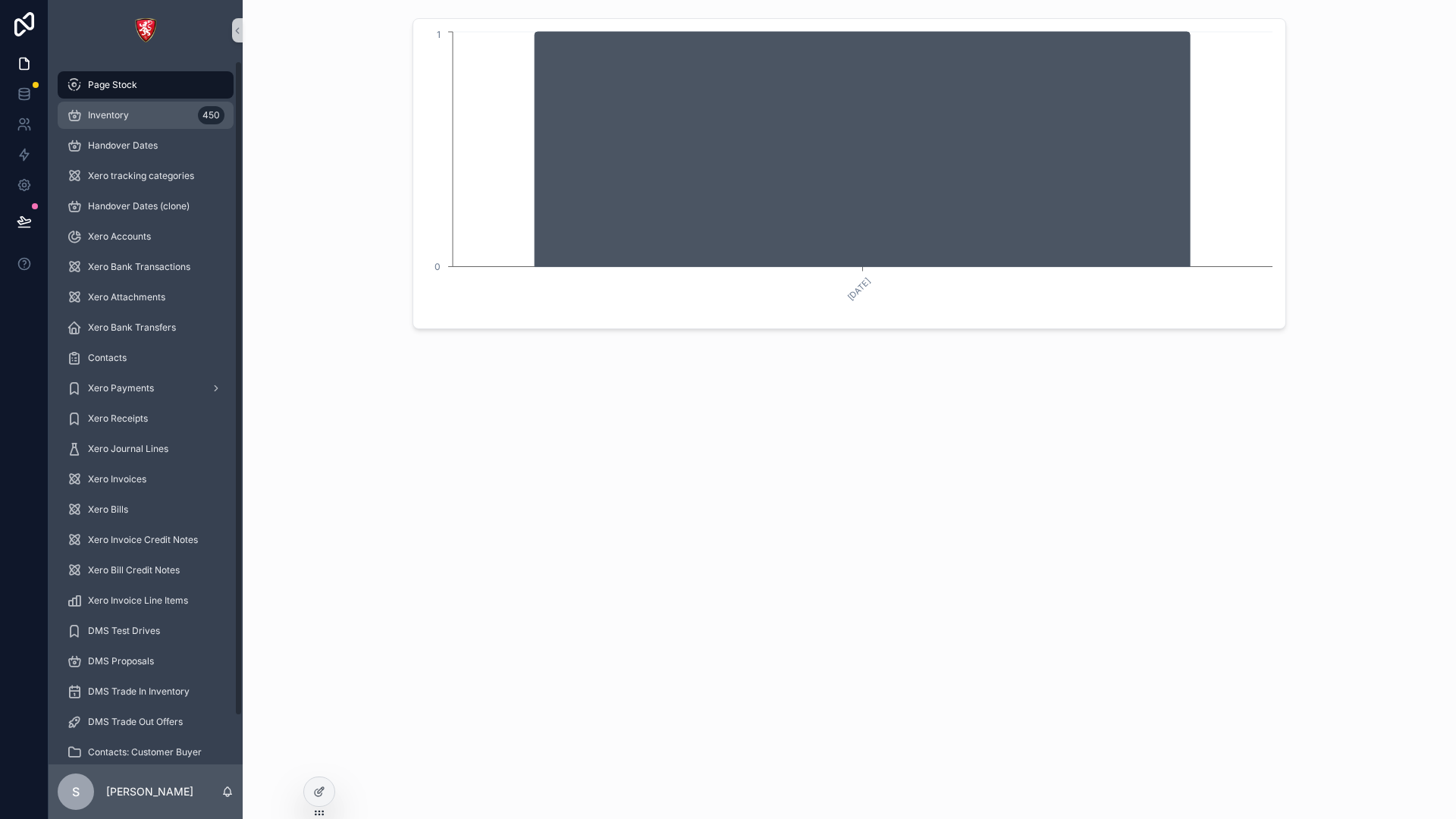
click at [96, 111] on span "Inventory" at bounding box center [108, 115] width 41 height 12
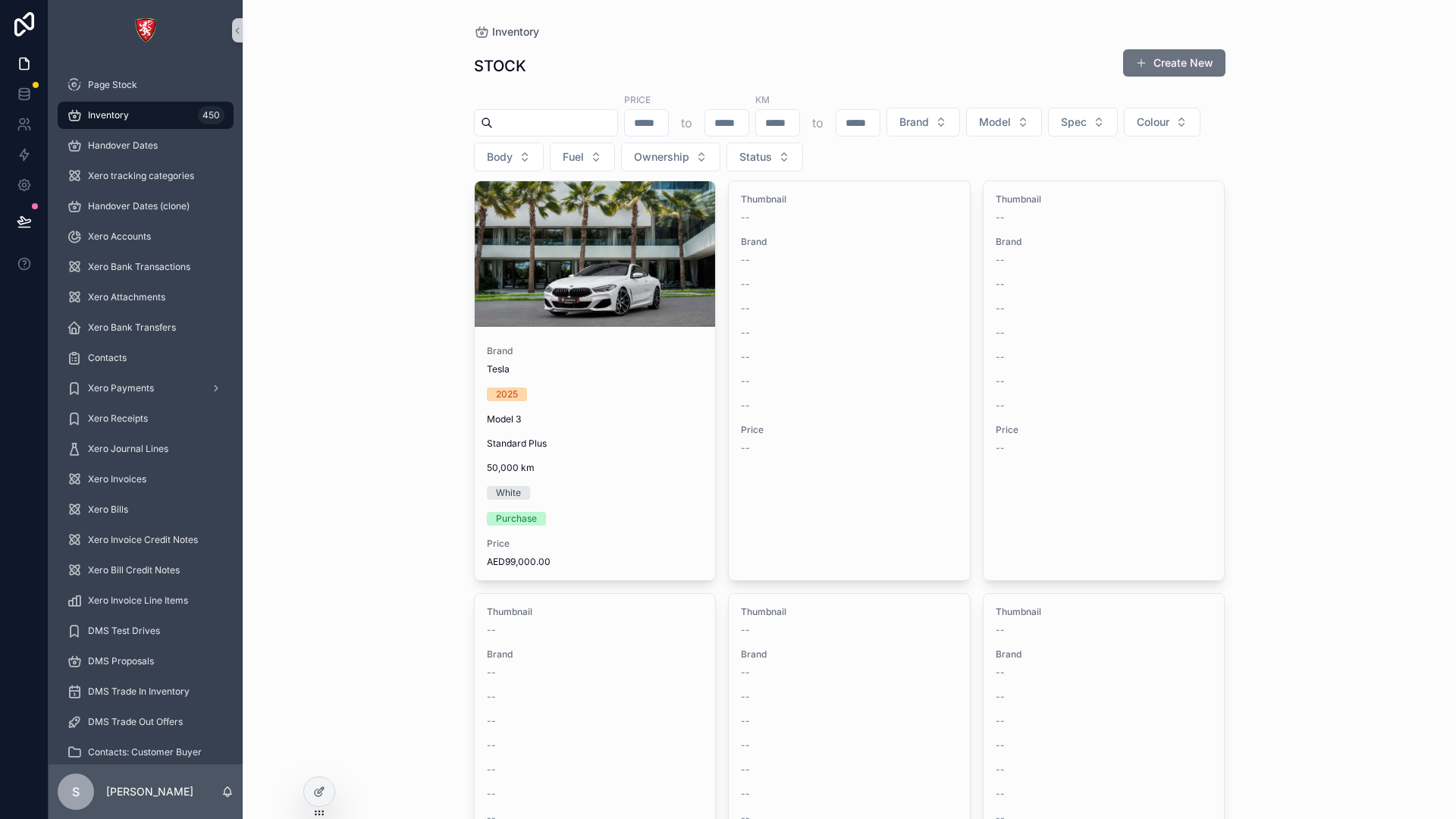
click at [596, 122] on input "scrollable content" at bounding box center [554, 123] width 124 height 21
type input "*"
click at [429, 179] on div "Inventory STOCK Create New ***** Price to KM to Brand Model Spec Colour Body Fu…" at bounding box center [848, 409] width 1213 height 819
click at [475, 120] on div "scrollable content" at bounding box center [484, 122] width 18 height 12
click at [480, 126] on icon "scrollable content" at bounding box center [486, 122] width 12 height 12
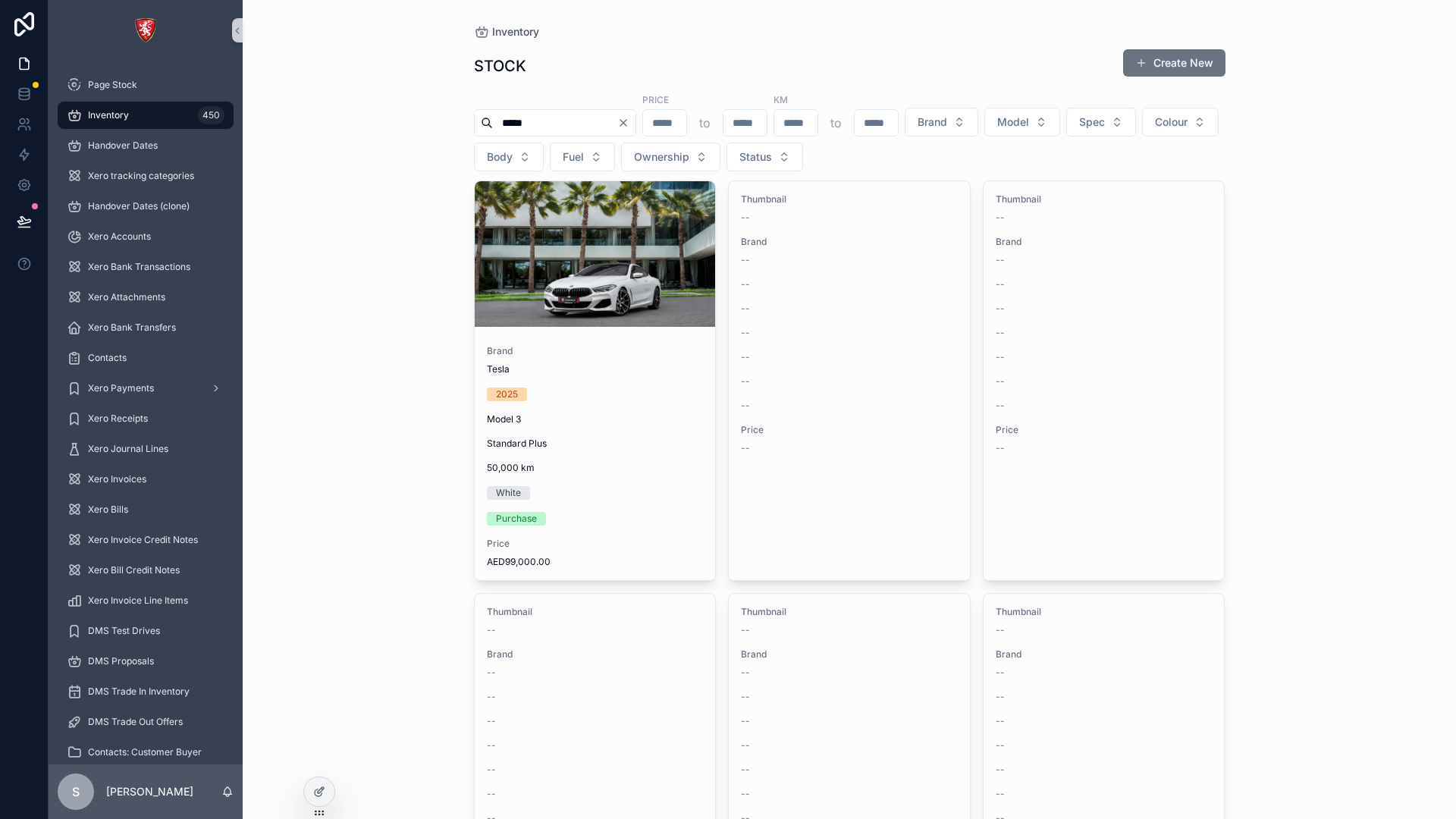
click at [564, 123] on input "*****" at bounding box center [554, 123] width 124 height 21
type input "*"
type input "*****"
click at [480, 121] on icon "scrollable content" at bounding box center [486, 122] width 12 height 12
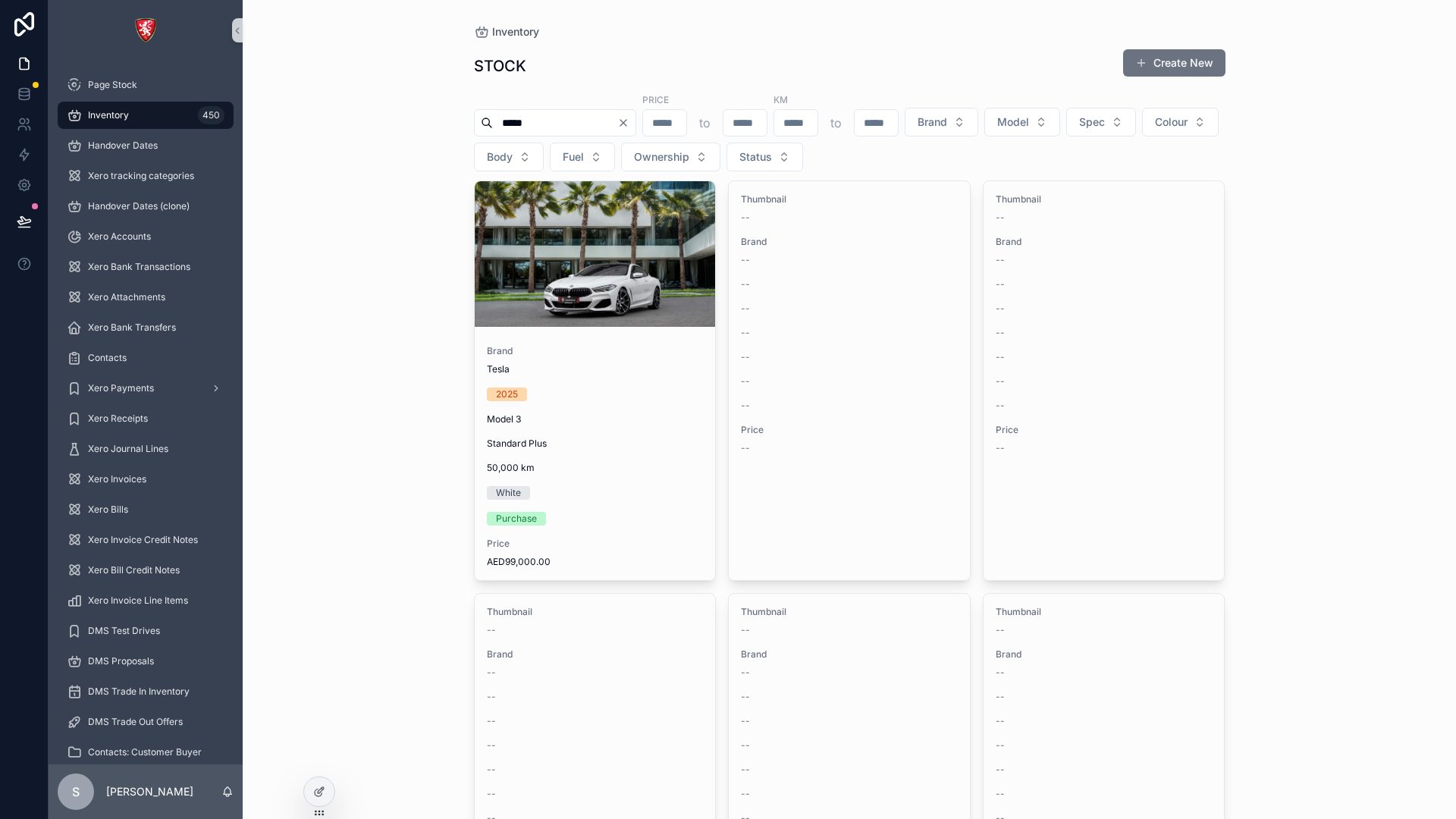
click at [617, 122] on input "*****" at bounding box center [554, 123] width 124 height 21
click at [629, 123] on icon "Clear" at bounding box center [622, 122] width 12 height 12
click at [584, 157] on span "Fuel" at bounding box center [573, 157] width 21 height 15
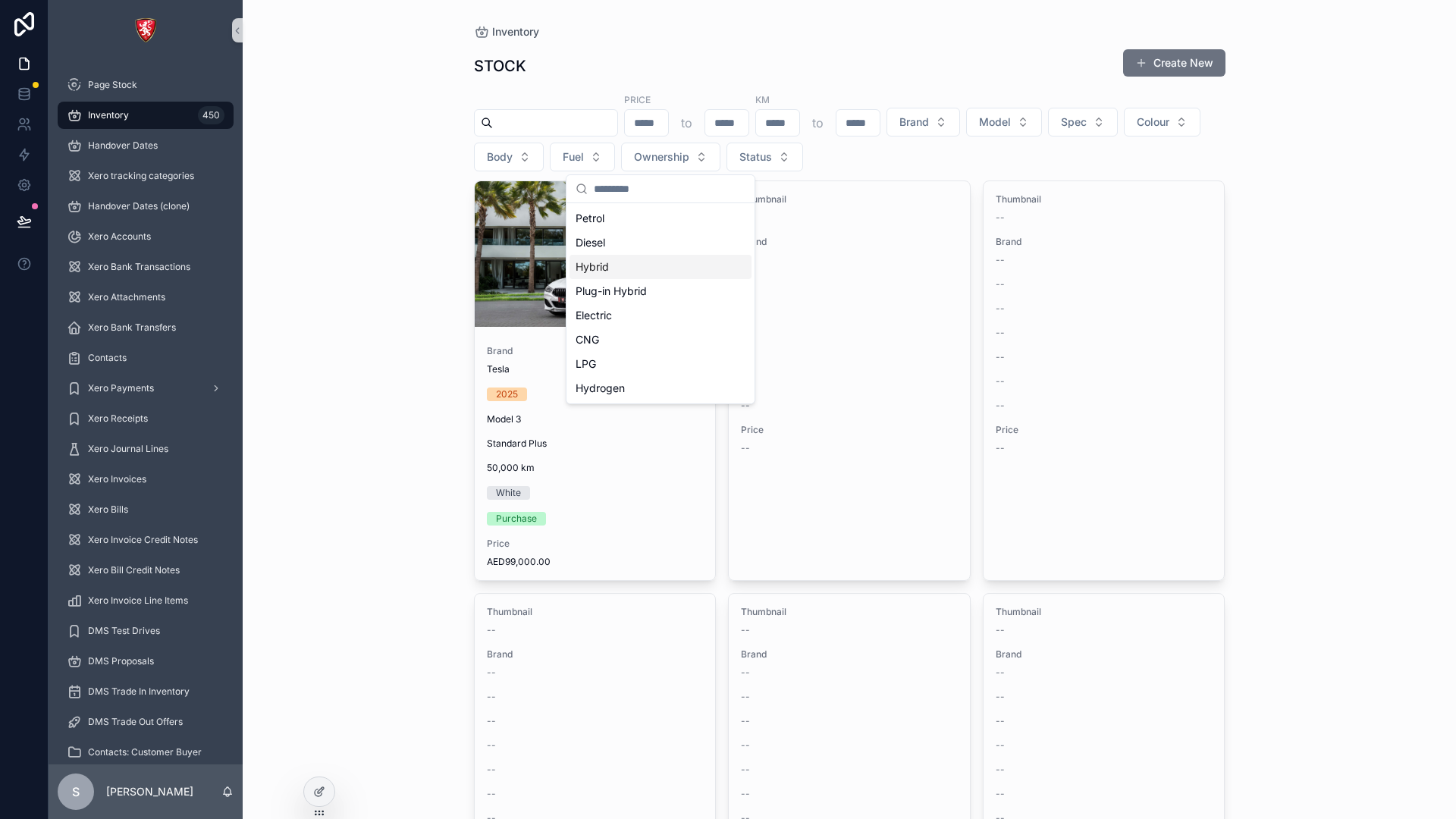
click at [636, 266] on div "Hybrid" at bounding box center [660, 267] width 182 height 25
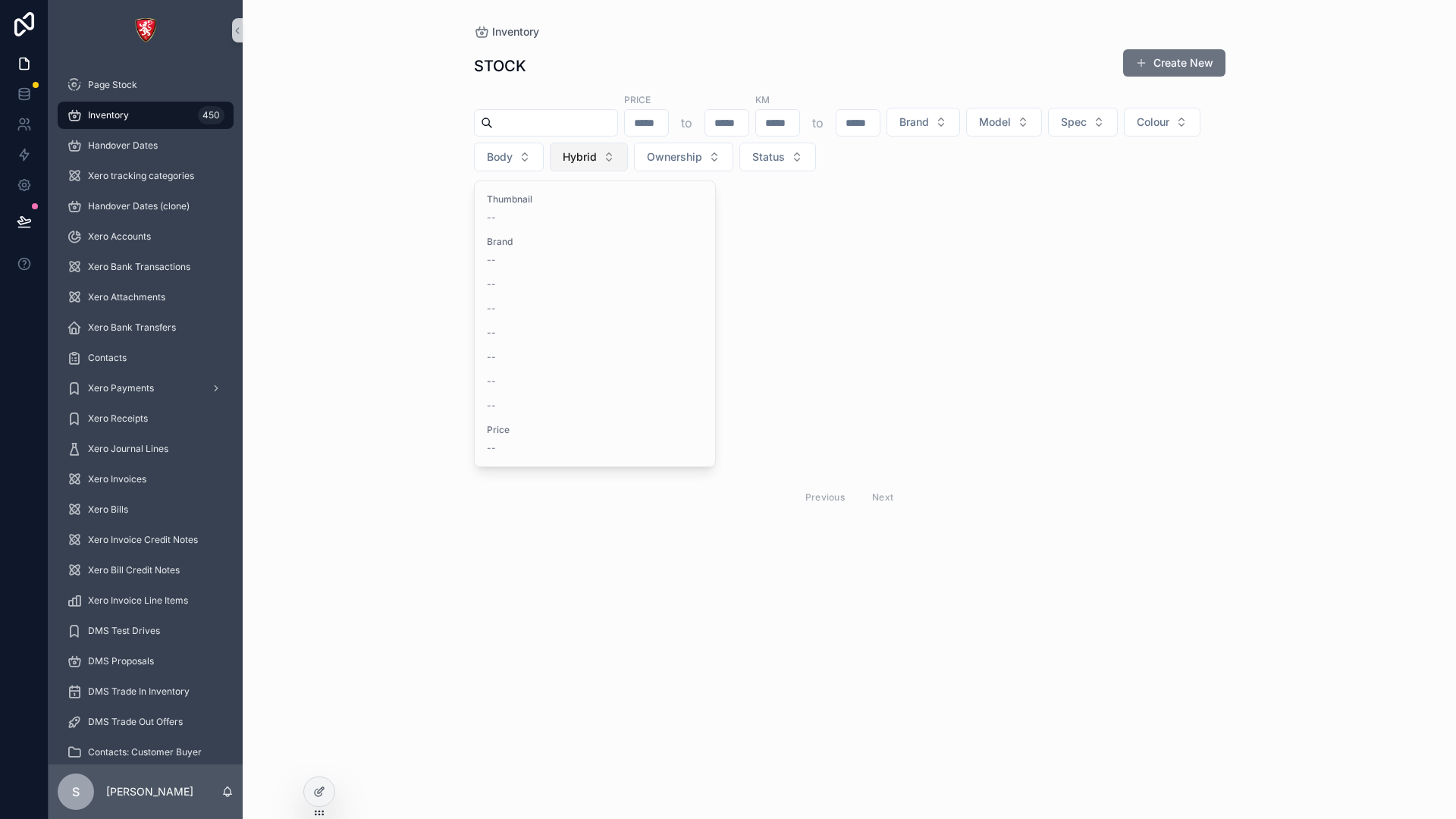
click at [627, 148] on button "Hybrid" at bounding box center [588, 157] width 78 height 29
click at [700, 222] on div "None" at bounding box center [673, 219] width 182 height 25
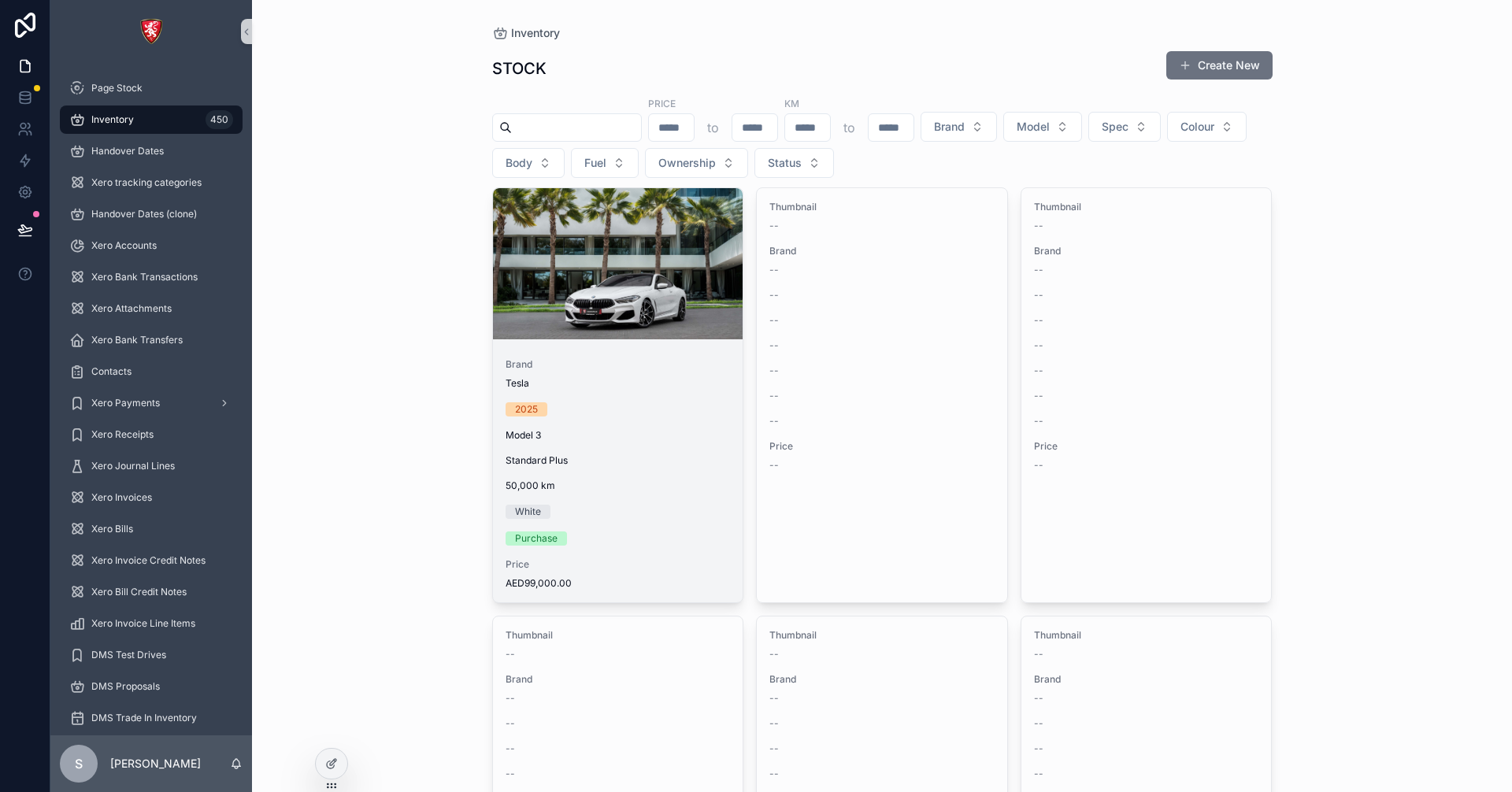
click at [588, 391] on div "Brand Tesla 2025 Model 3 Standard Plus 50,000 km White Purchase Price AED99,000…" at bounding box center [618, 473] width 251 height 257
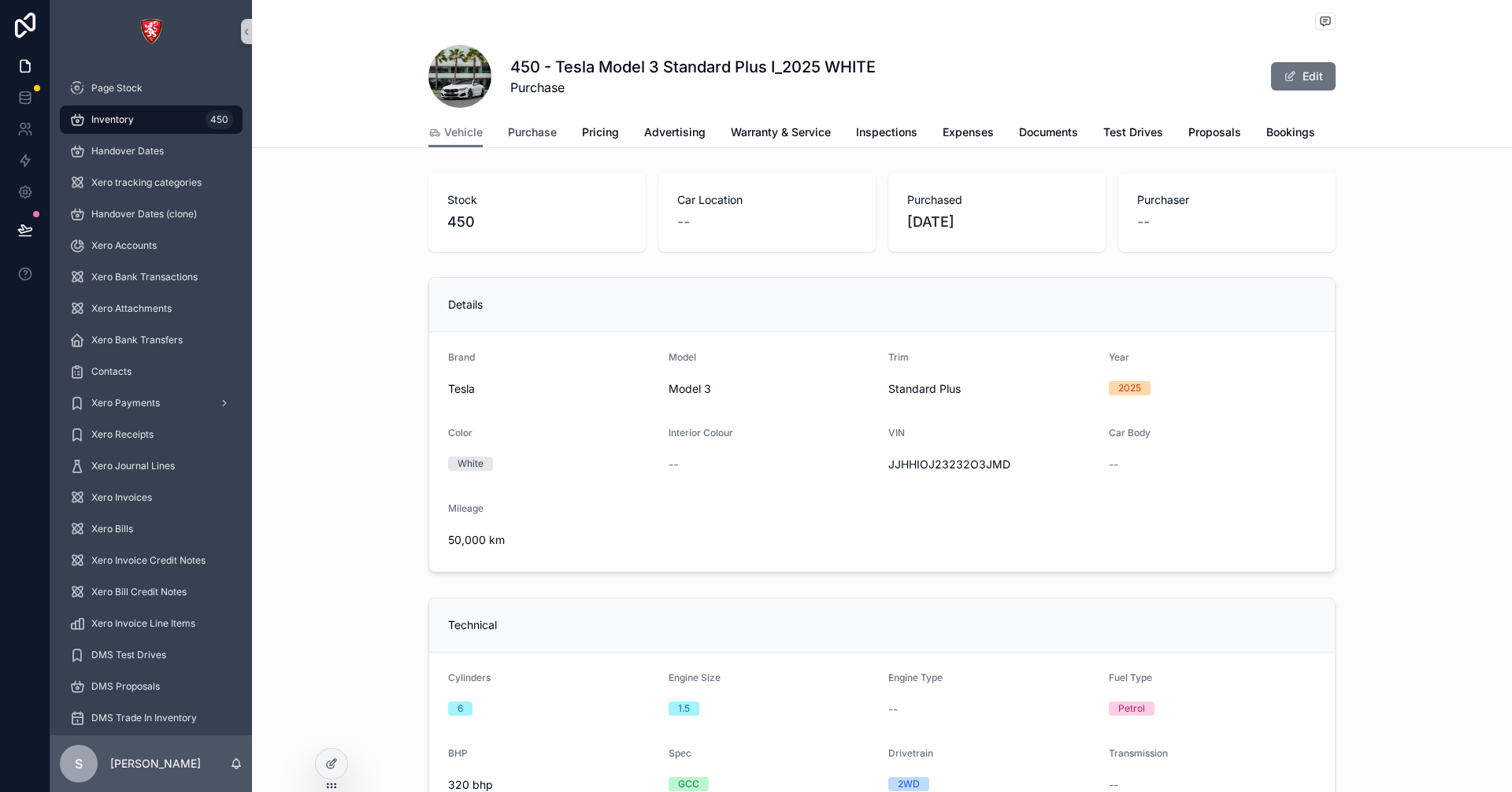
click at [545, 140] on link "Purchase" at bounding box center [531, 133] width 49 height 32
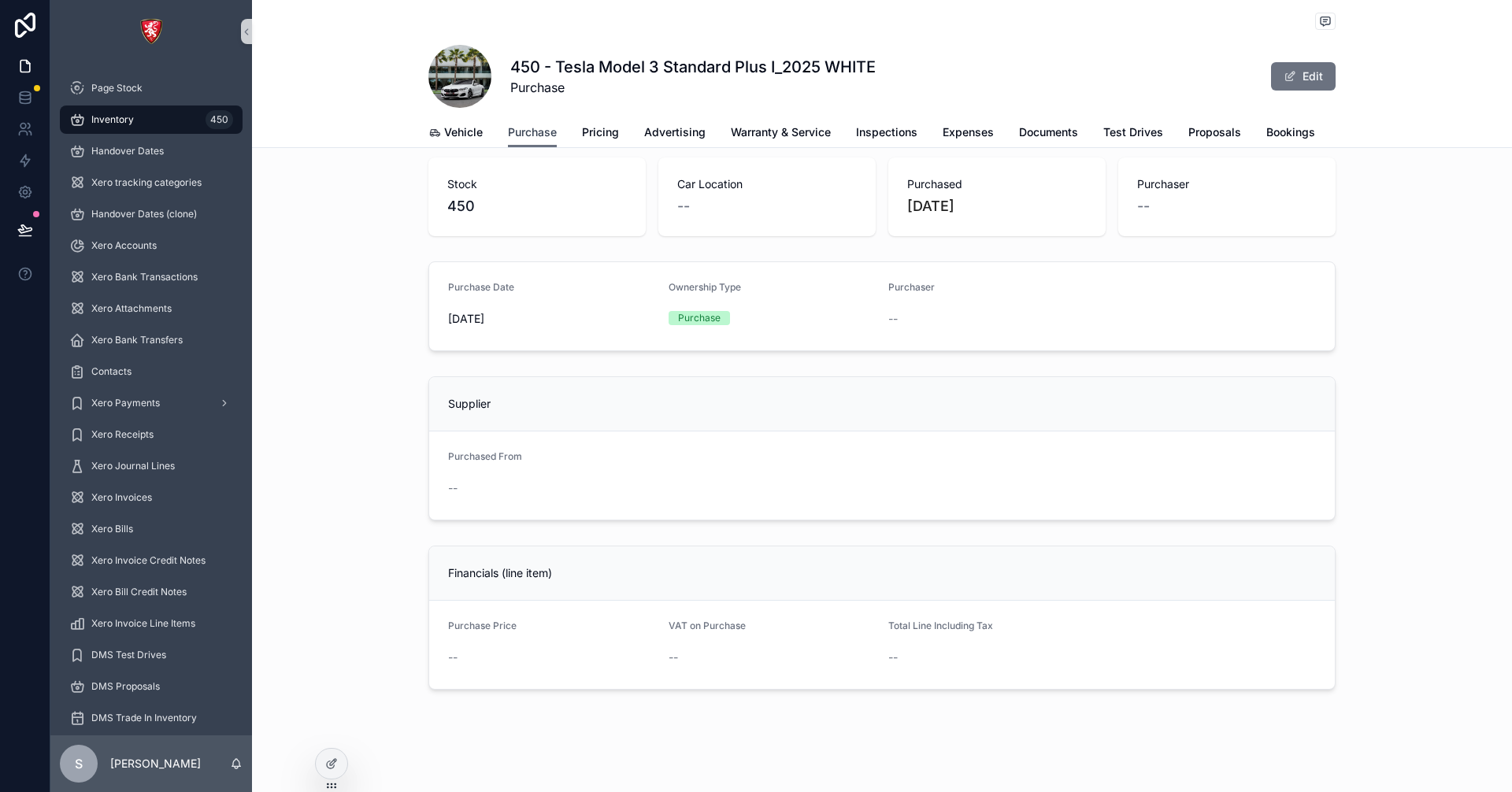
scroll to position [20, 0]
click at [333, 758] on icon at bounding box center [331, 763] width 13 height 13
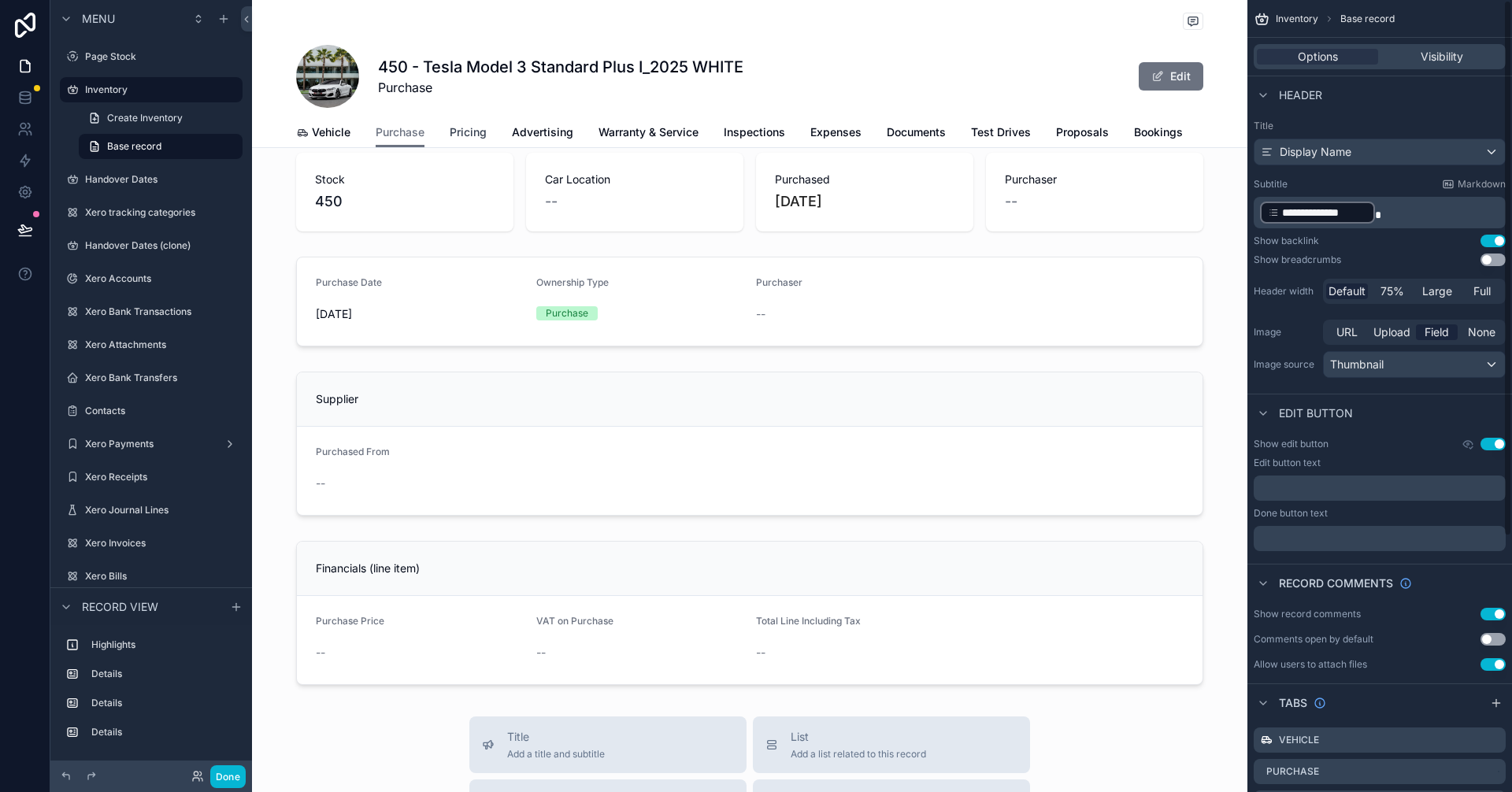
click at [477, 141] on link "Pricing" at bounding box center [467, 133] width 37 height 32
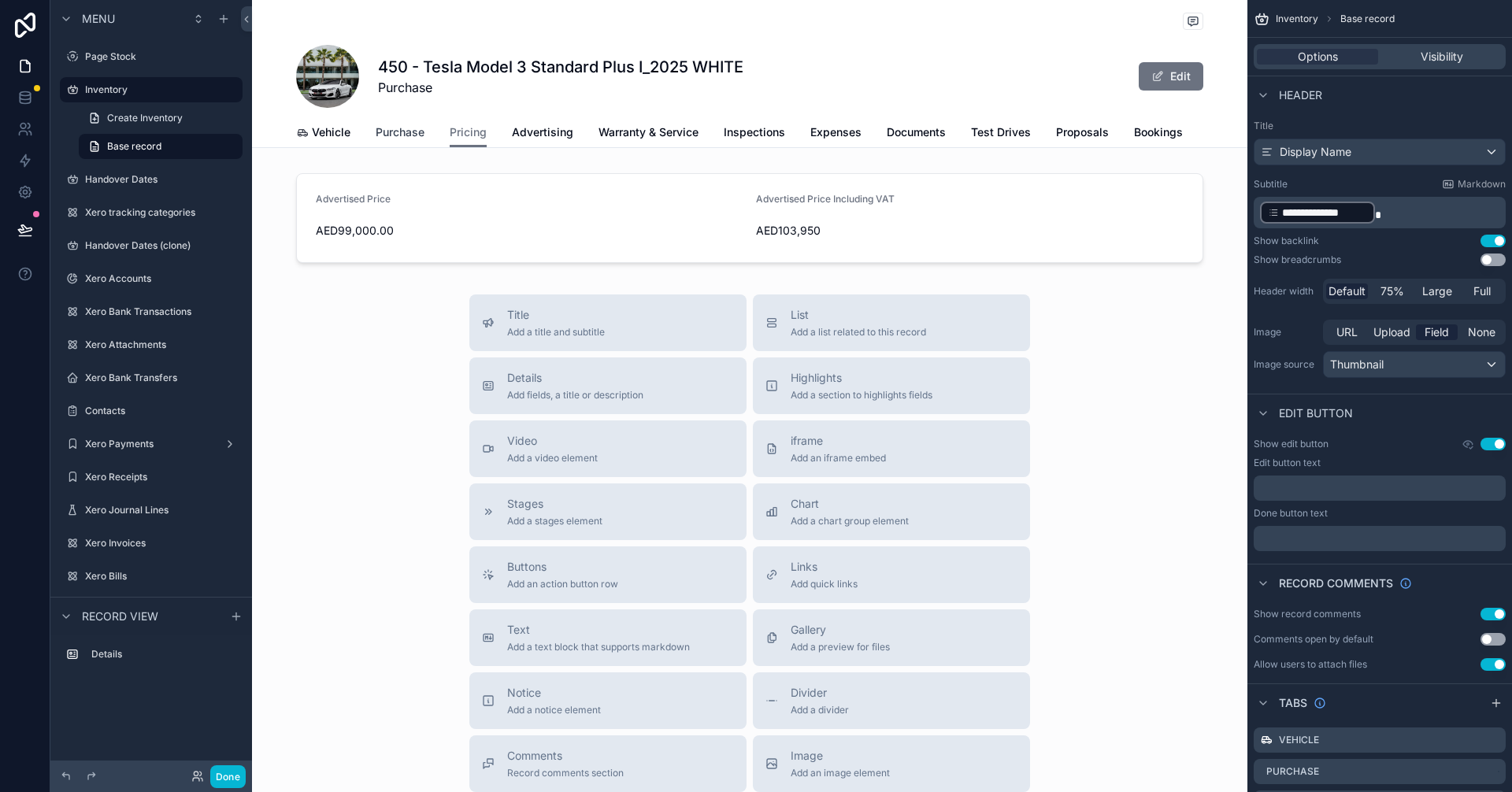
click at [390, 136] on span "Purchase" at bounding box center [399, 132] width 49 height 15
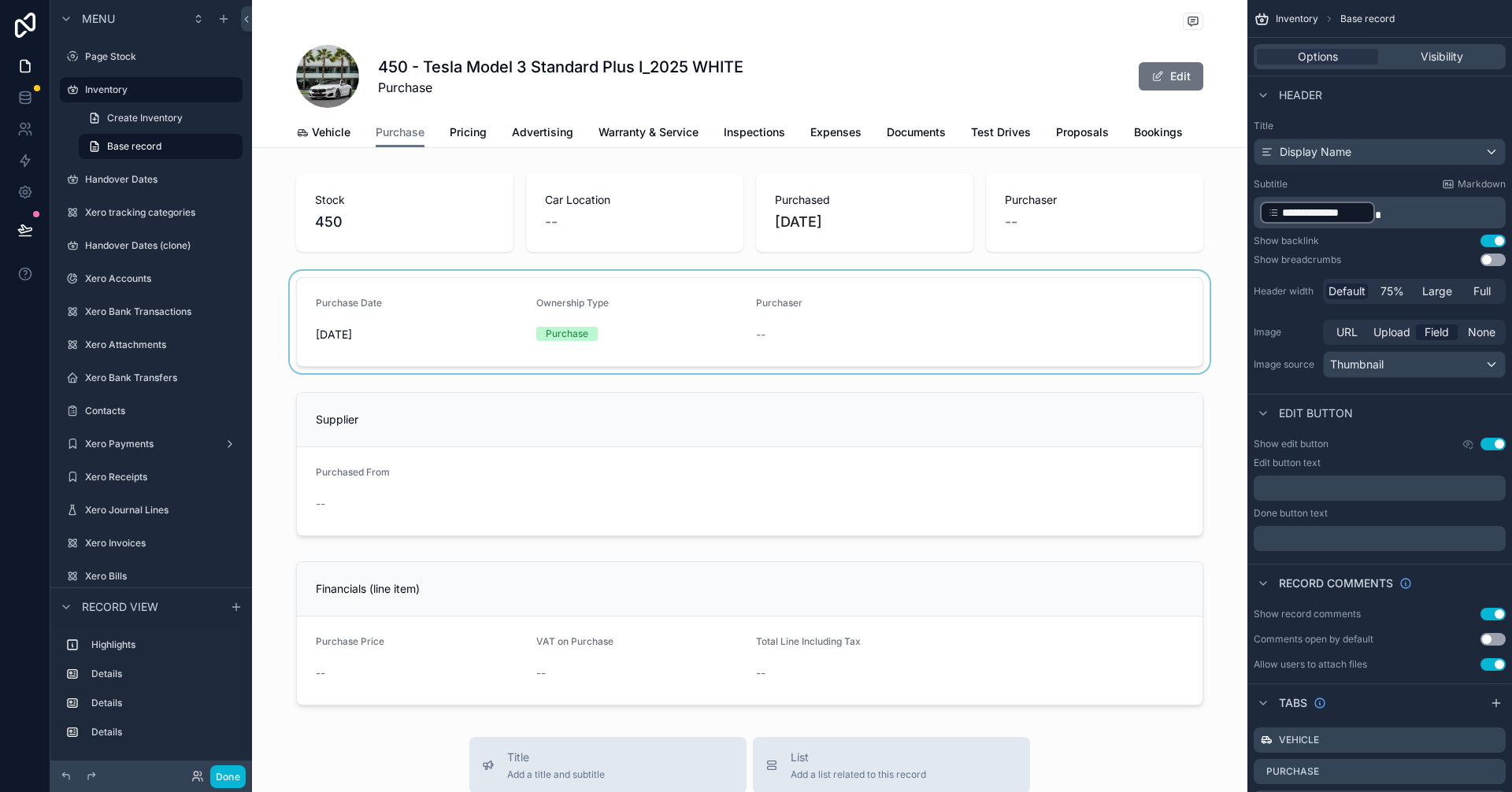
click at [558, 304] on div "scrollable content" at bounding box center [749, 322] width 995 height 102
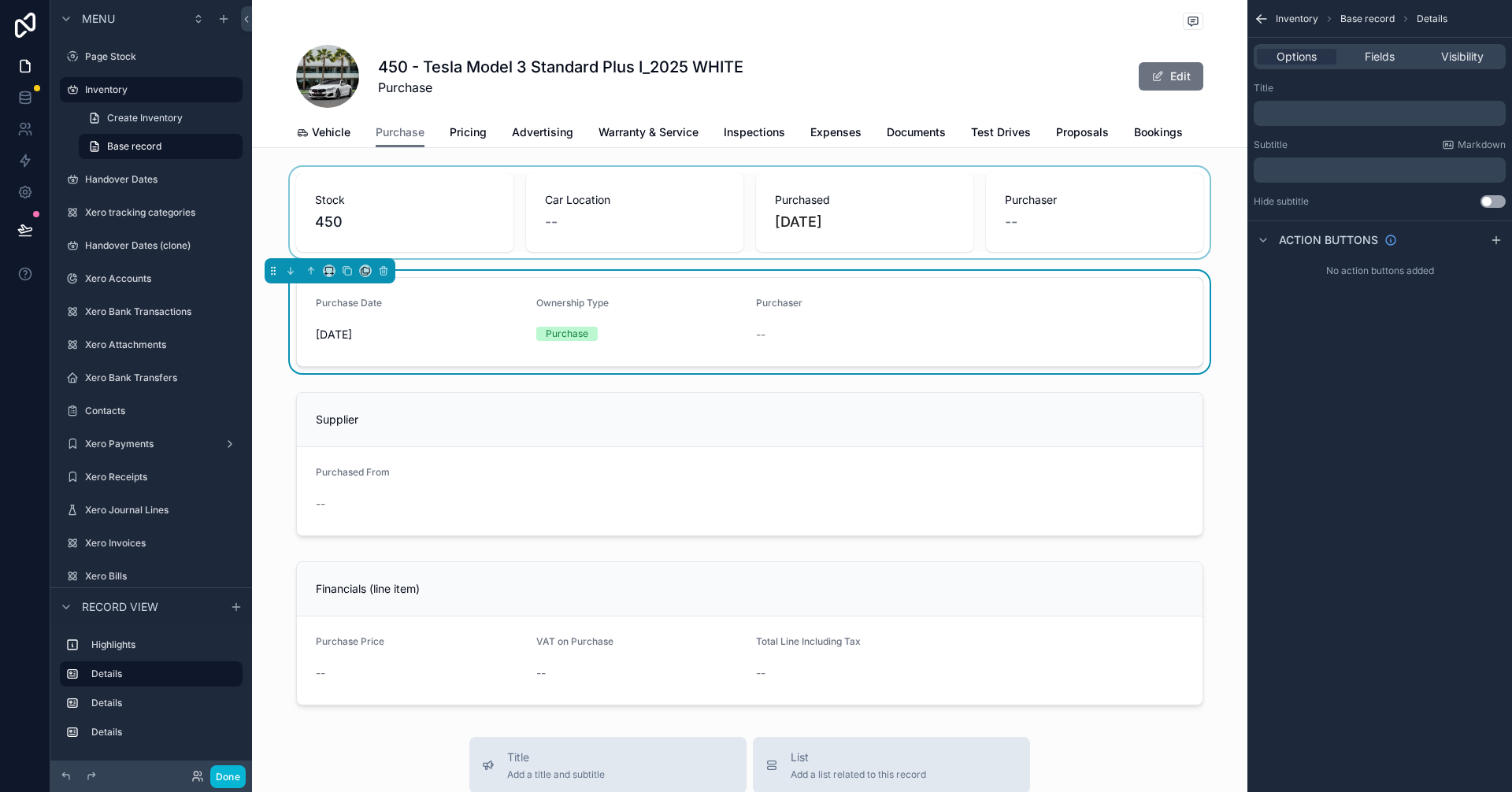
click at [550, 240] on div "scrollable content" at bounding box center [749, 212] width 995 height 91
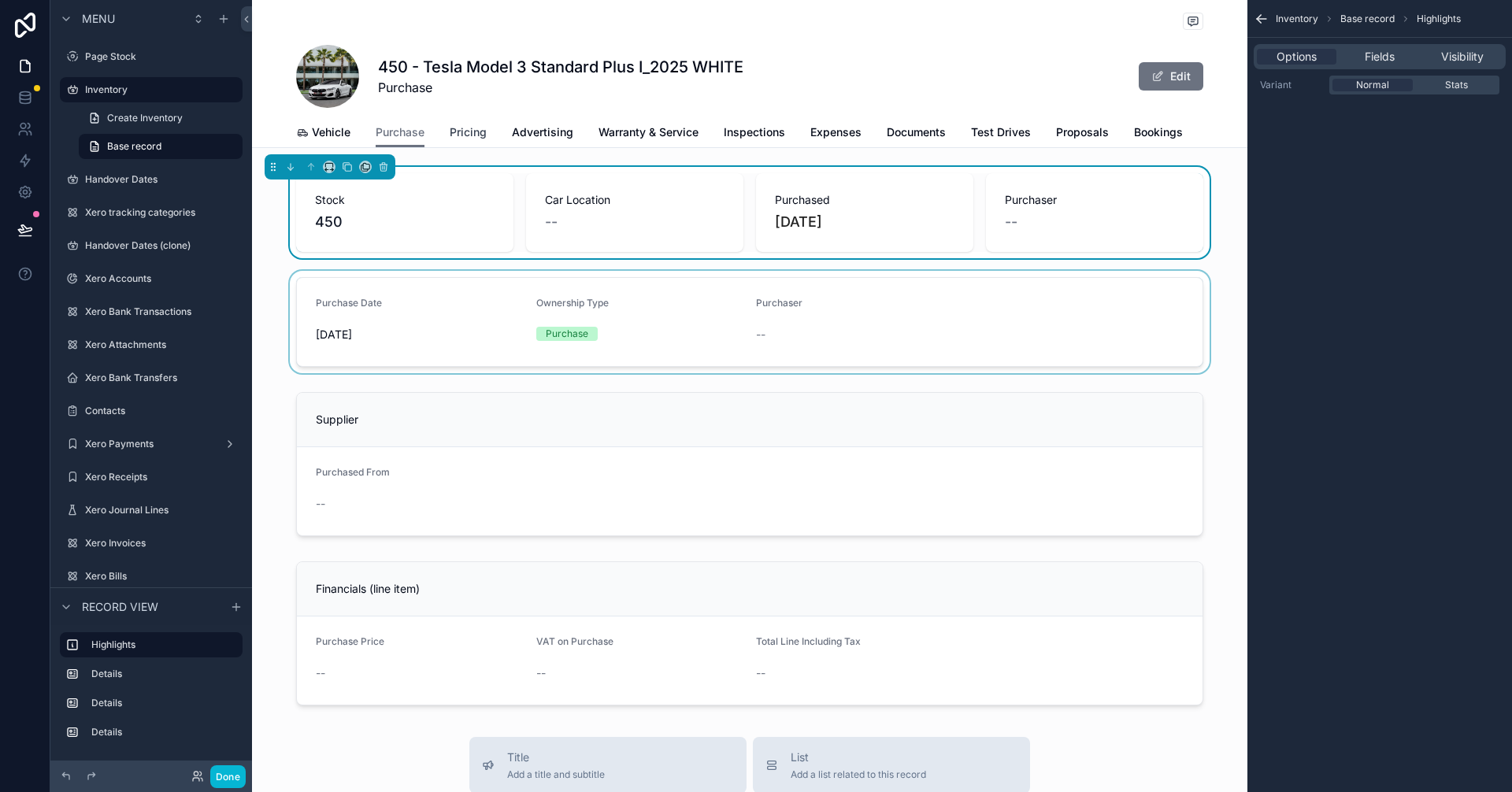
click at [459, 126] on span "Pricing" at bounding box center [467, 132] width 37 height 15
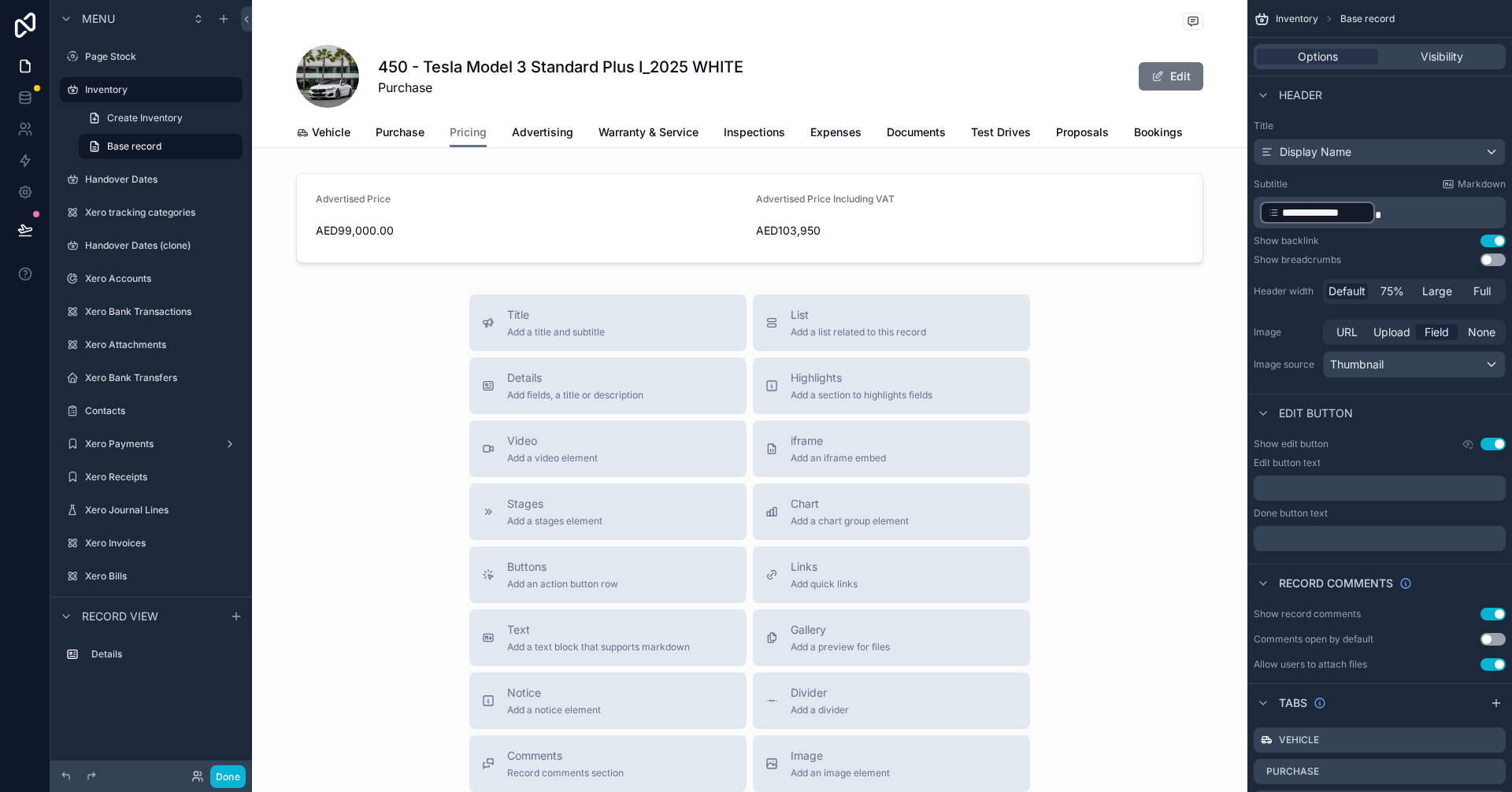
click at [571, 146] on div "Vehicle Purchase Pricing Advertising Warranty & Service Inspections Expenses Do…" at bounding box center [750, 132] width 907 height 30
click at [548, 137] on span "Advertising" at bounding box center [542, 132] width 61 height 15
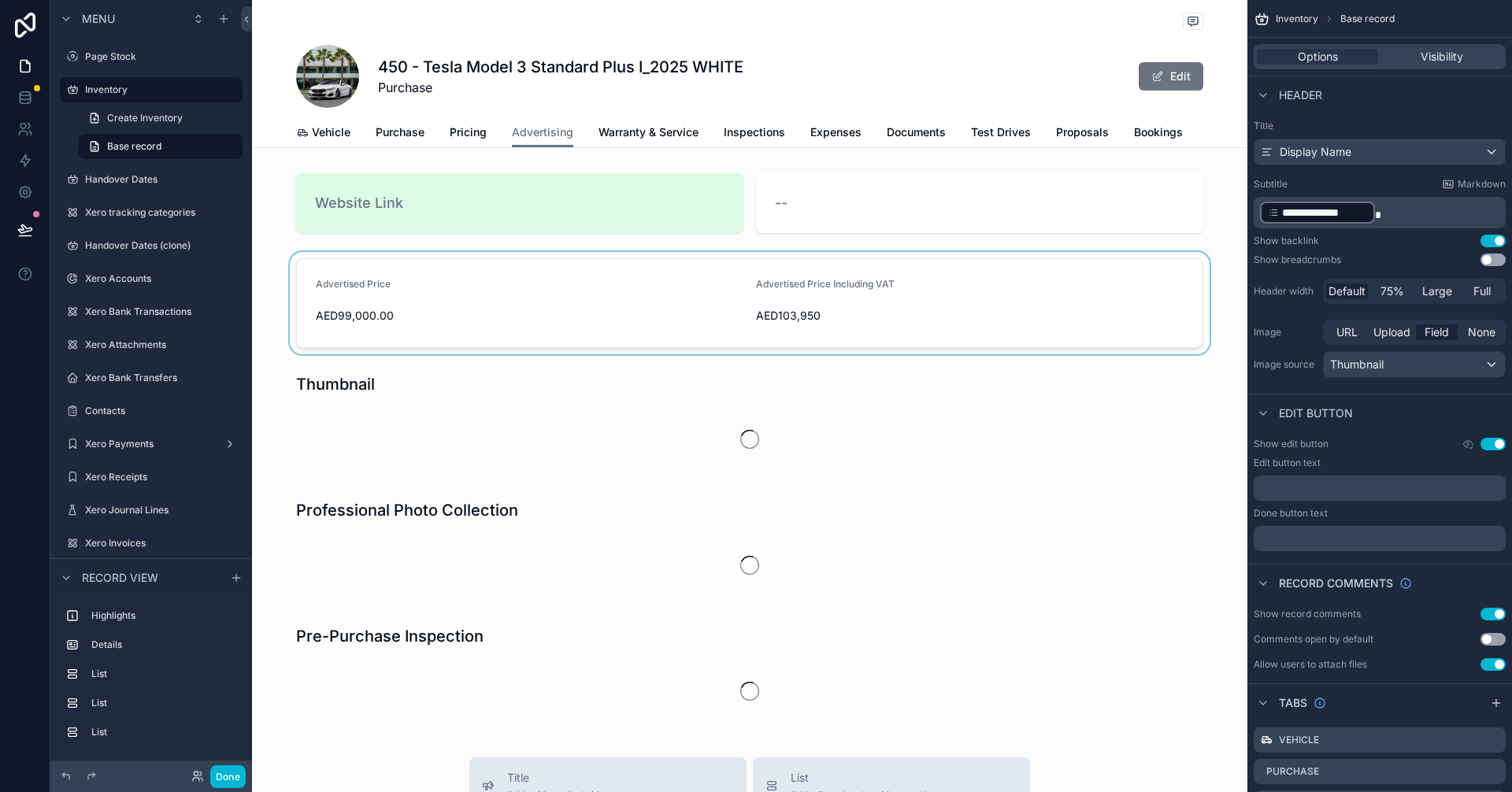
click at [556, 262] on div "scrollable content" at bounding box center [749, 303] width 995 height 102
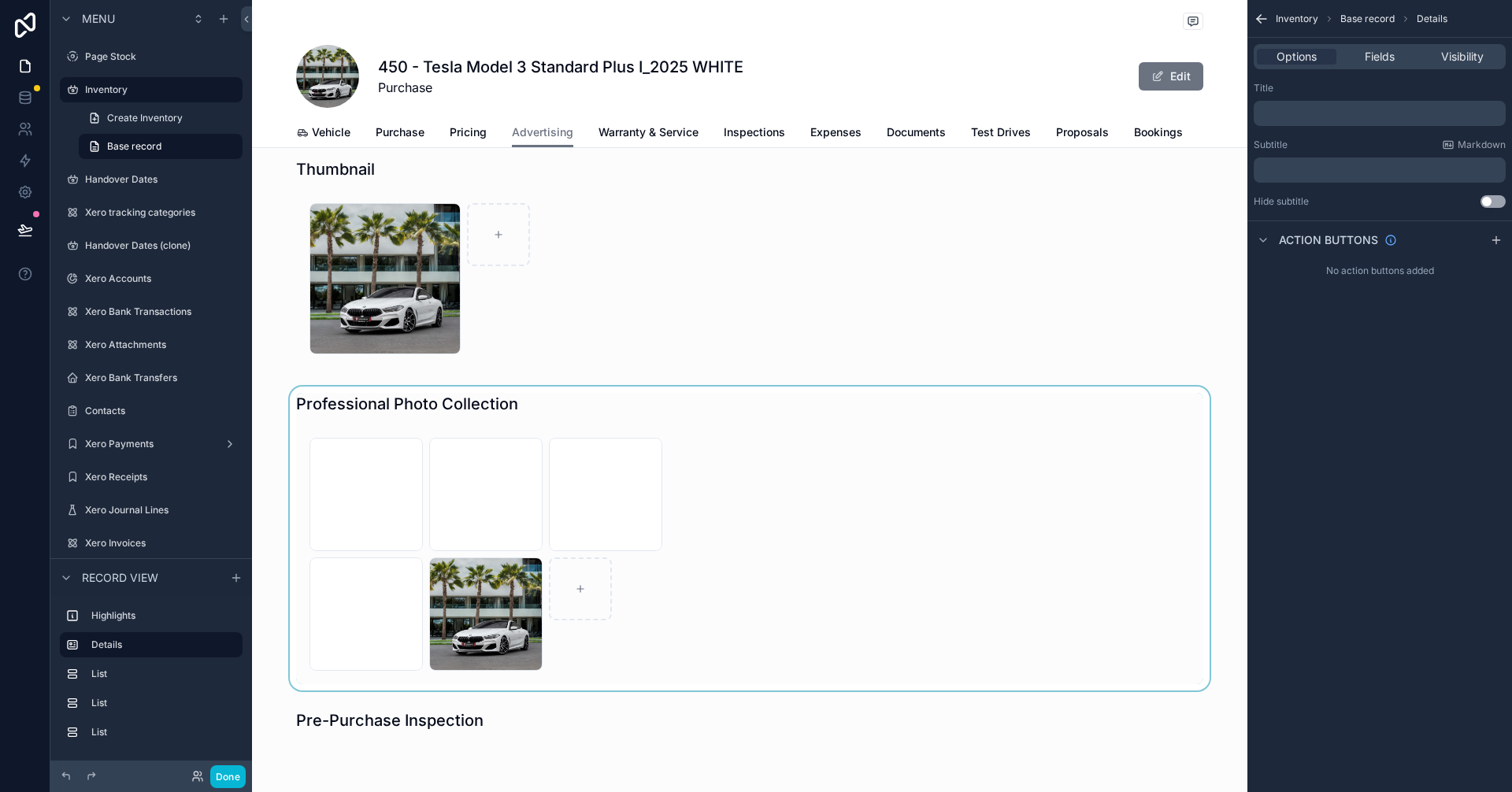
scroll to position [236, 0]
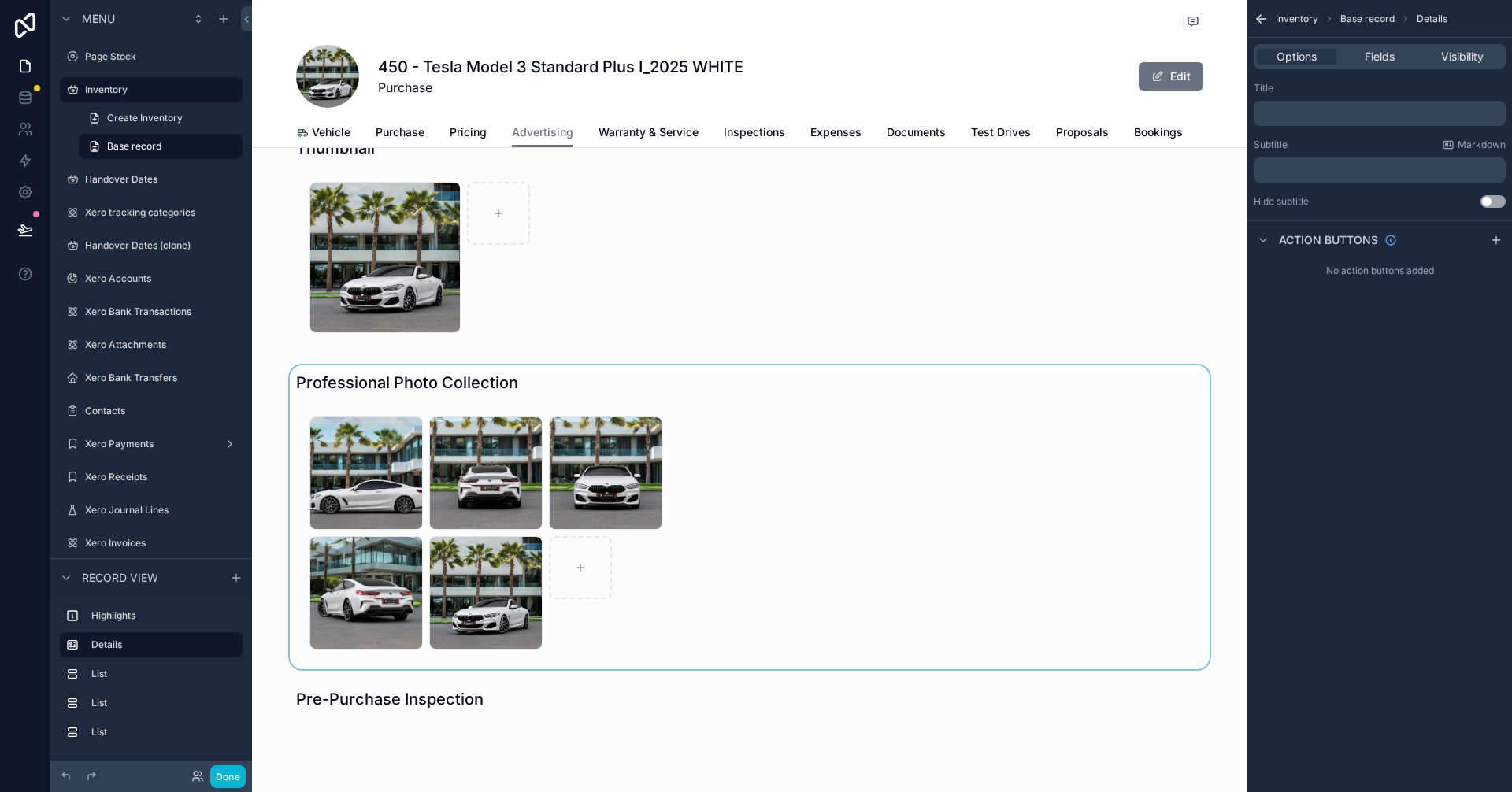
click at [451, 487] on div "scrollable content" at bounding box center [749, 517] width 995 height 304
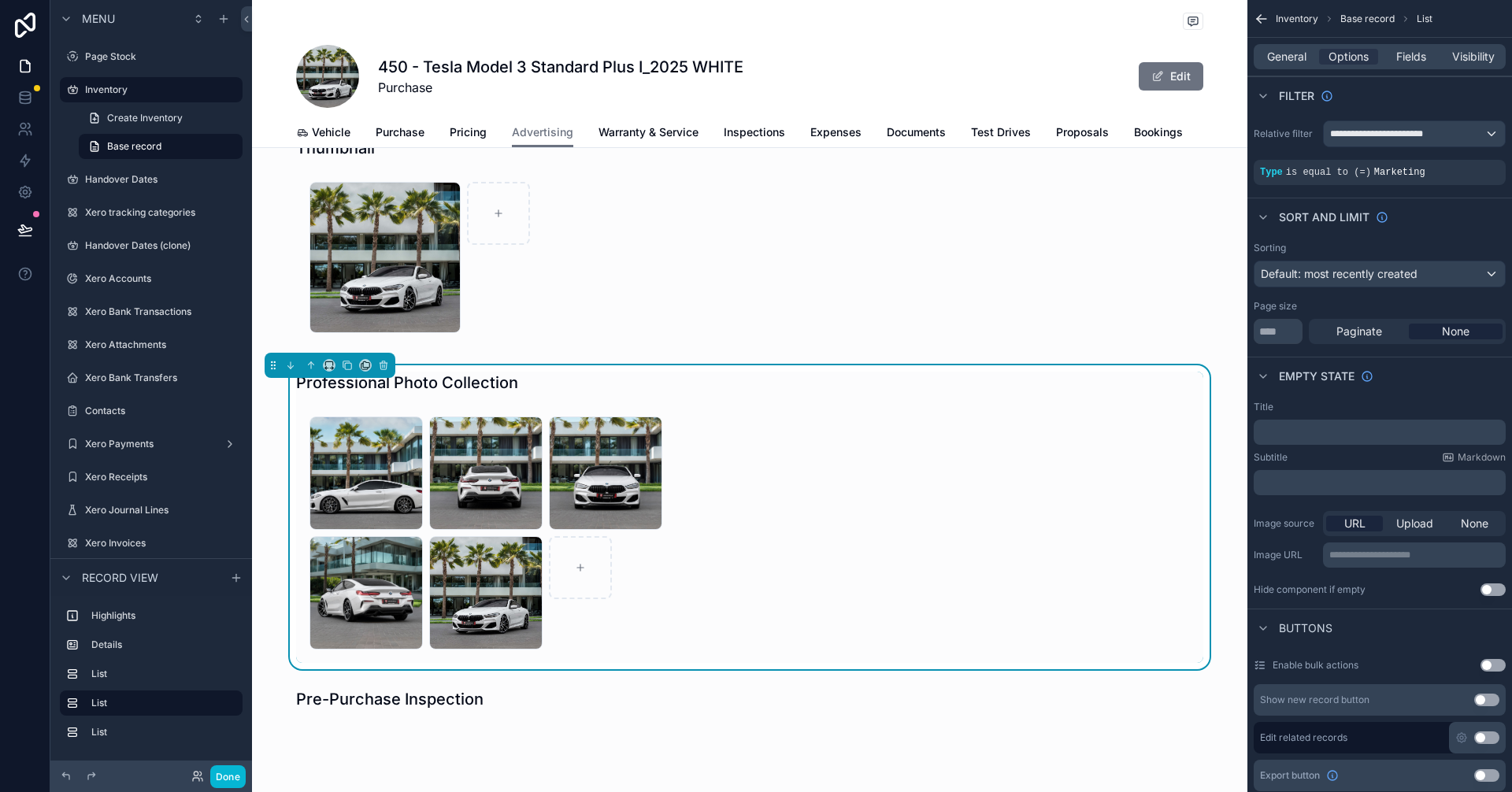
scroll to position [0, 0]
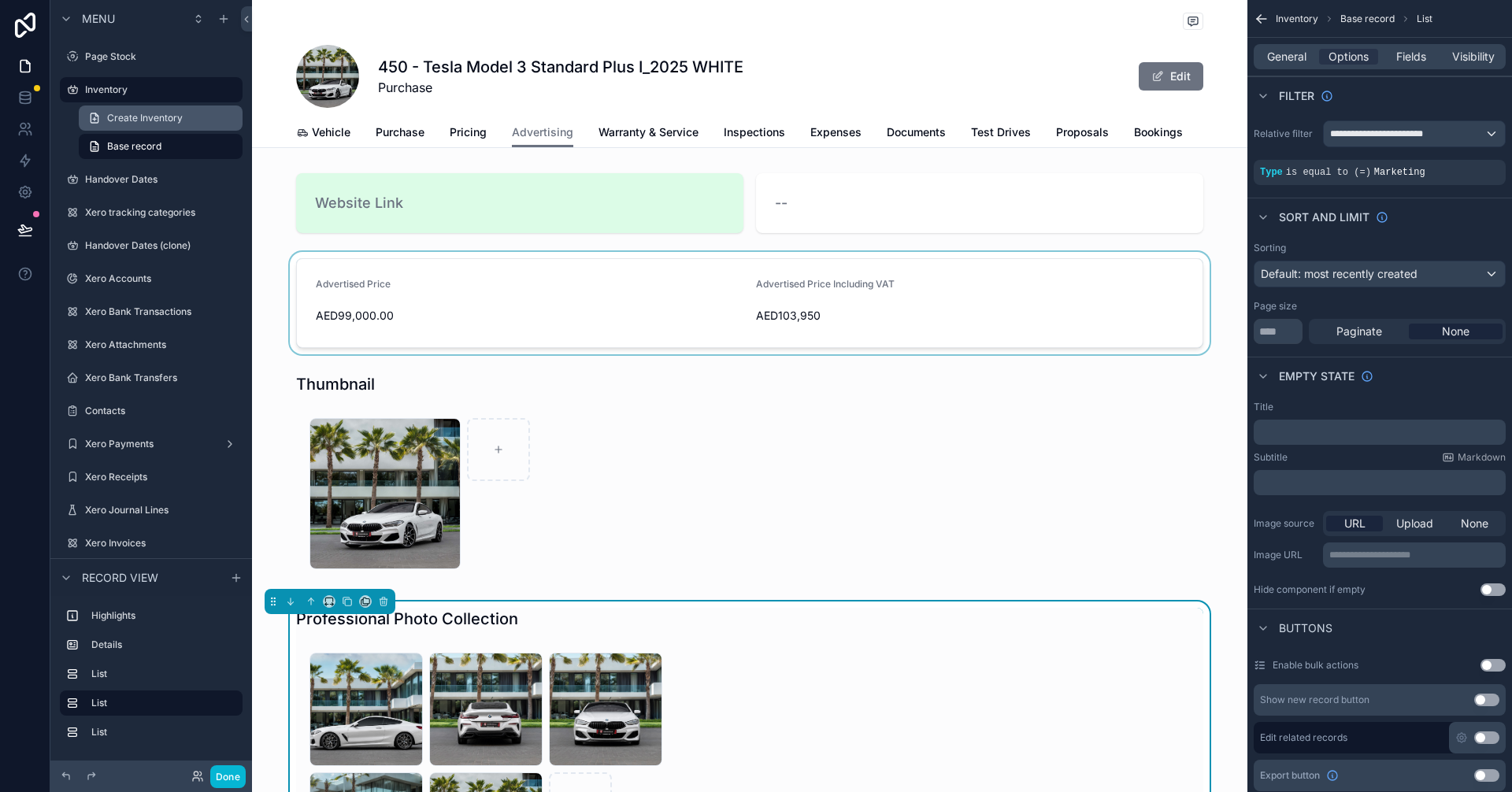
click at [130, 119] on span "Create Inventory" at bounding box center [145, 118] width 76 height 13
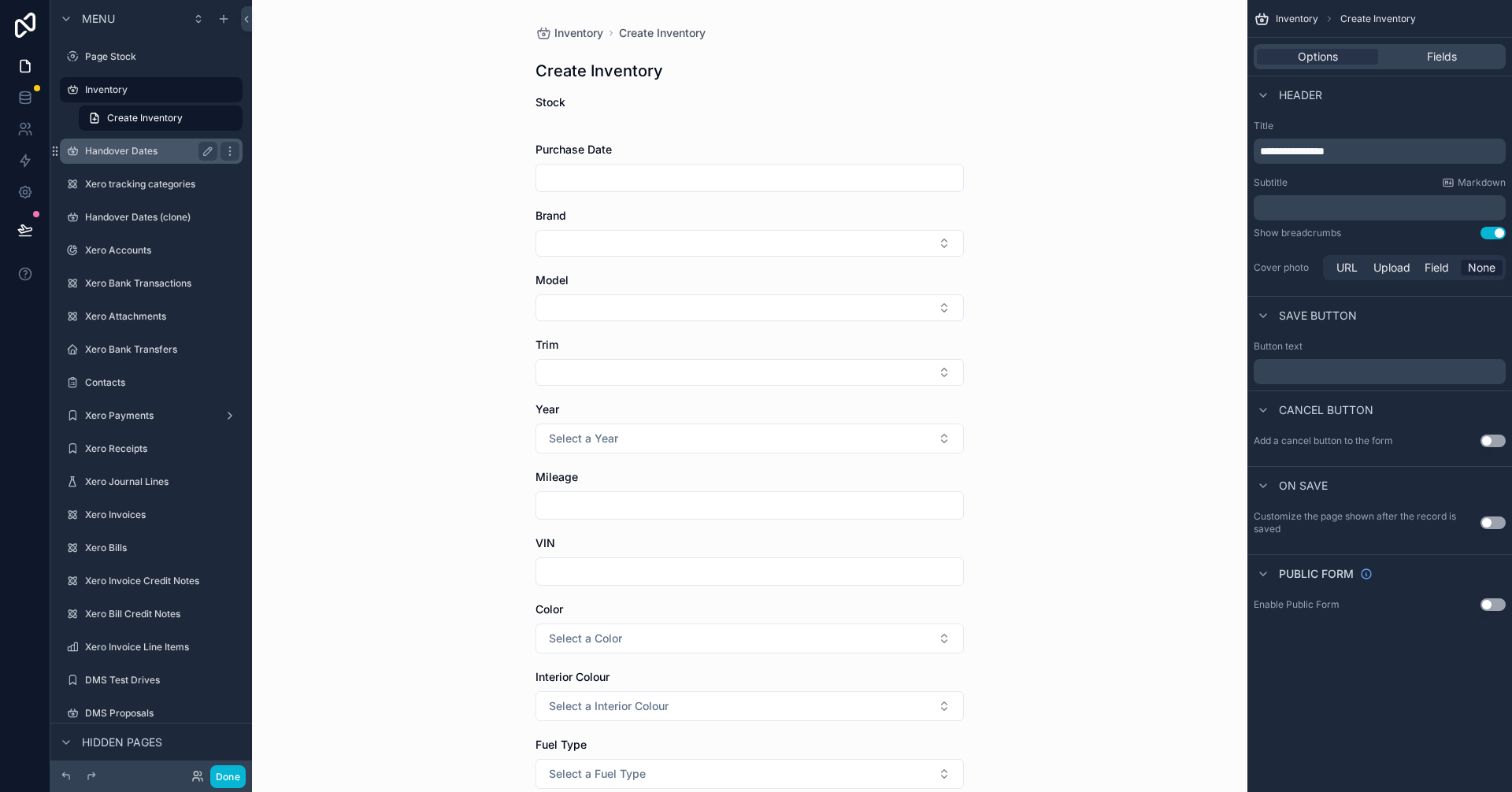
click at [154, 162] on div "Handover Dates" at bounding box center [151, 151] width 177 height 26
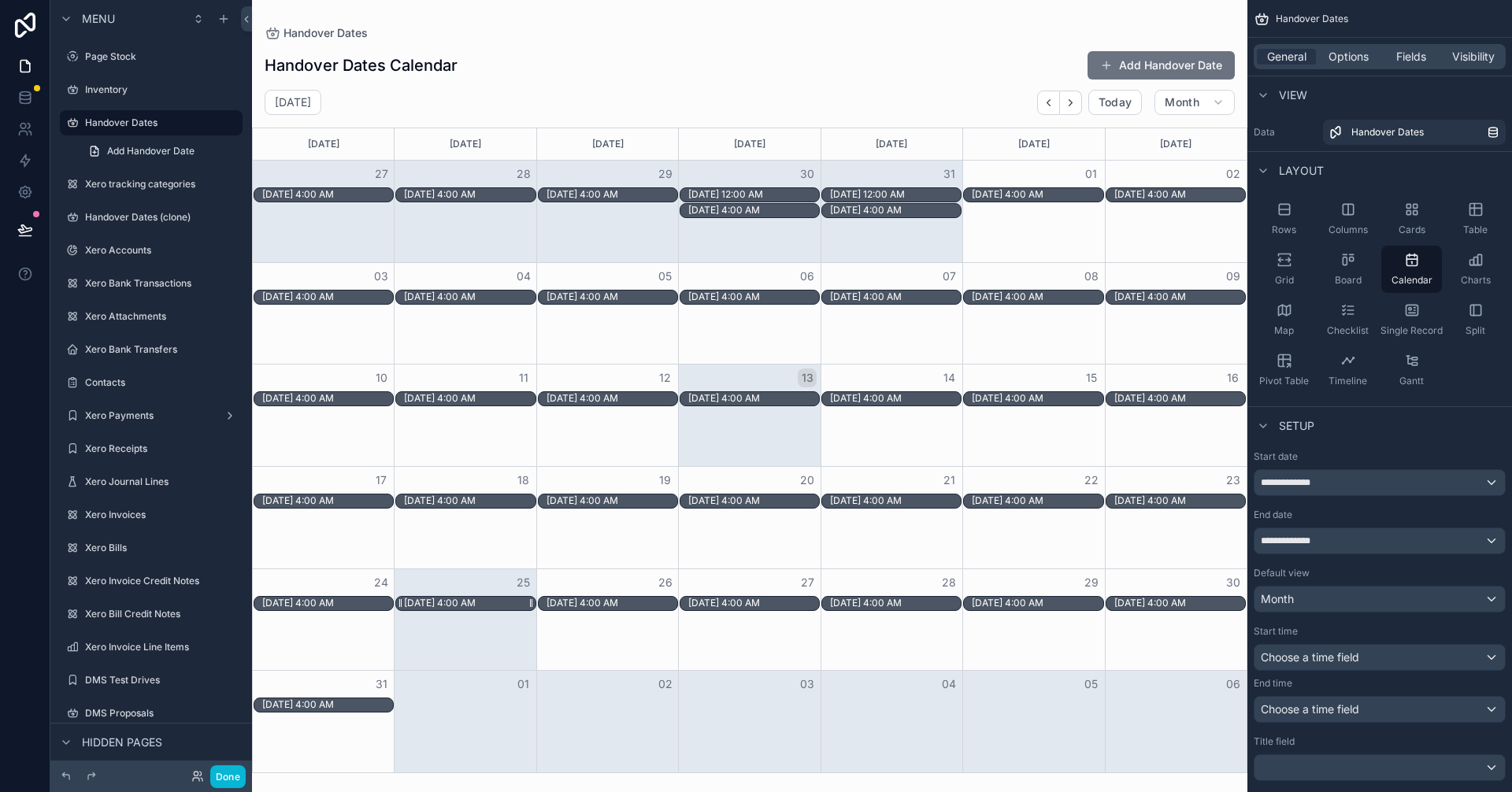
drag, startPoint x: 443, startPoint y: 589, endPoint x: 442, endPoint y: 599, distance: 10.0
click at [442, 599] on div "24 25 26 27 28 29 30 8/24/2025 4:00 AM 8/25/2025 4:00 AM 8/26/2025 4:00 AM 8/27…" at bounding box center [749, 590] width 994 height 43
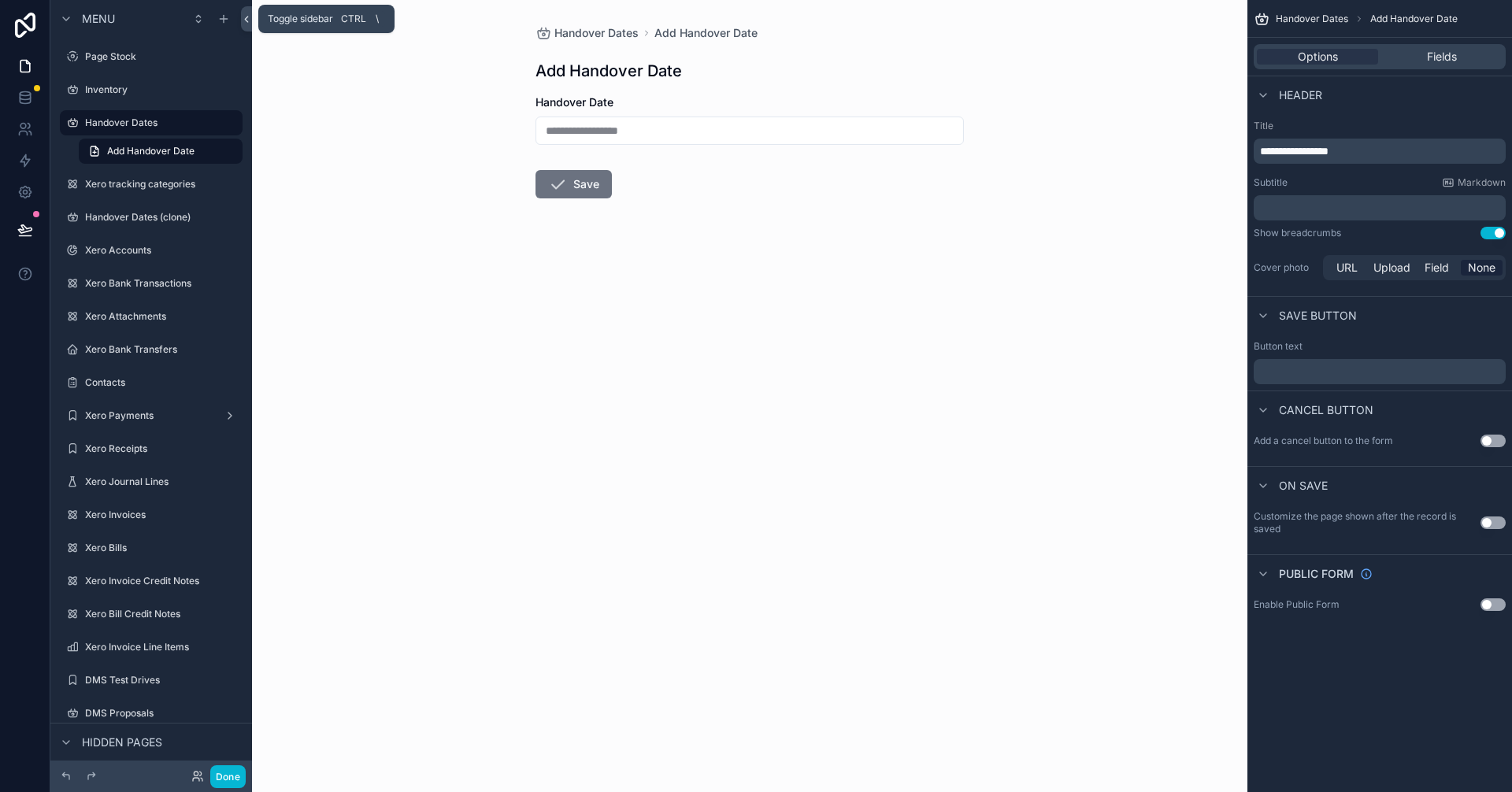
click at [242, 15] on icon at bounding box center [246, 20] width 11 height 12
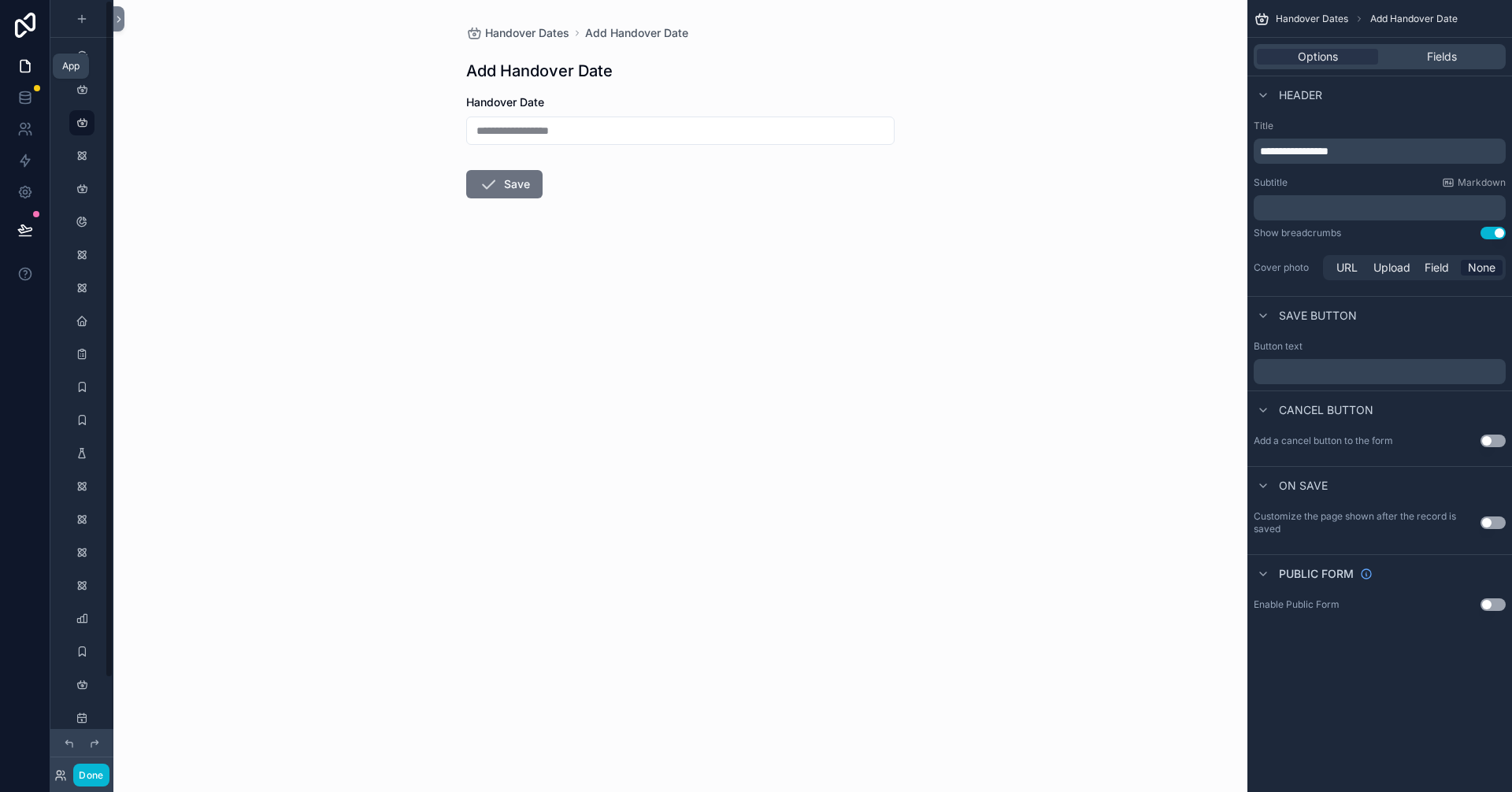
click at [12, 78] on link at bounding box center [25, 66] width 49 height 32
click at [22, 67] on icon at bounding box center [25, 66] width 15 height 15
click at [67, 44] on div "scrollable content" at bounding box center [82, 56] width 63 height 28
click at [95, 99] on div "scrollable content" at bounding box center [82, 90] width 63 height 28
click at [75, 83] on div "scrollable content" at bounding box center [82, 90] width 19 height 26
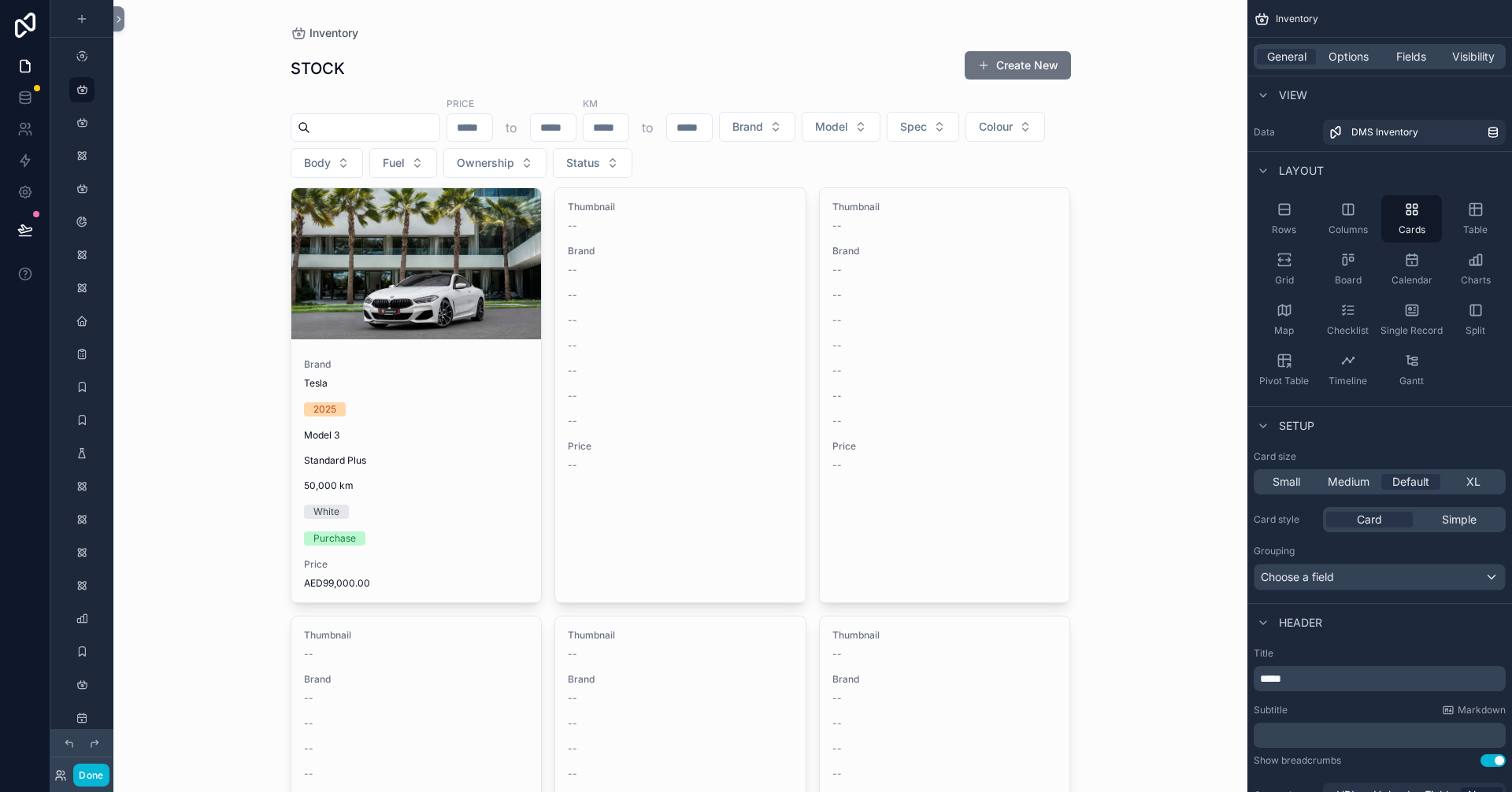
click at [1149, 161] on div "Inventory STOCK Create New Price to KM to Brand Model Spec Colour Body Fuel Own…" at bounding box center [680, 396] width 1133 height 792
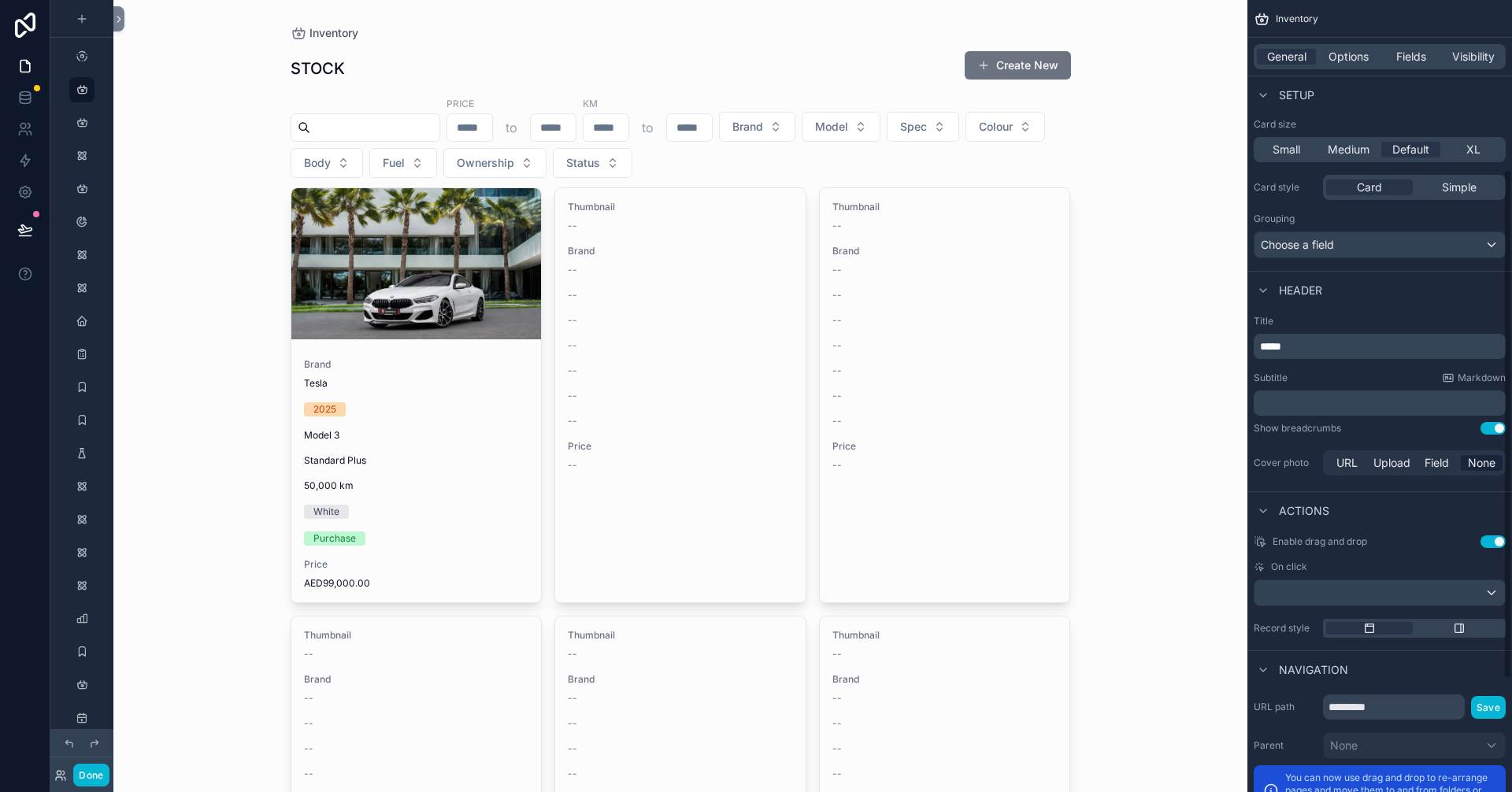
scroll to position [437, 0]
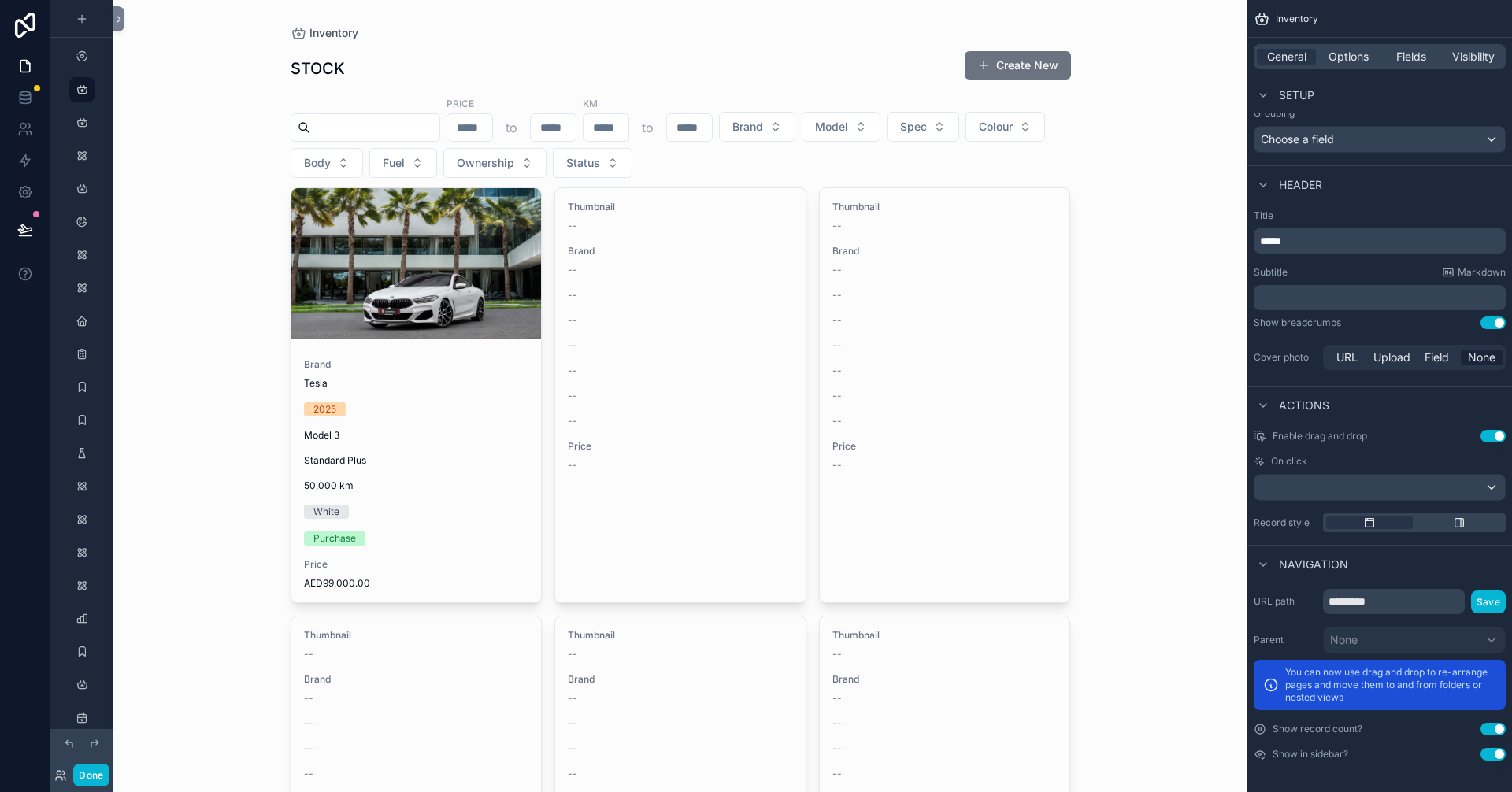
click at [1379, 583] on div "URL path ********* Save Parent None You can now use drag and drop to re-arrange…" at bounding box center [1379, 674] width 264 height 184
click at [1387, 590] on input "*********" at bounding box center [1393, 602] width 142 height 26
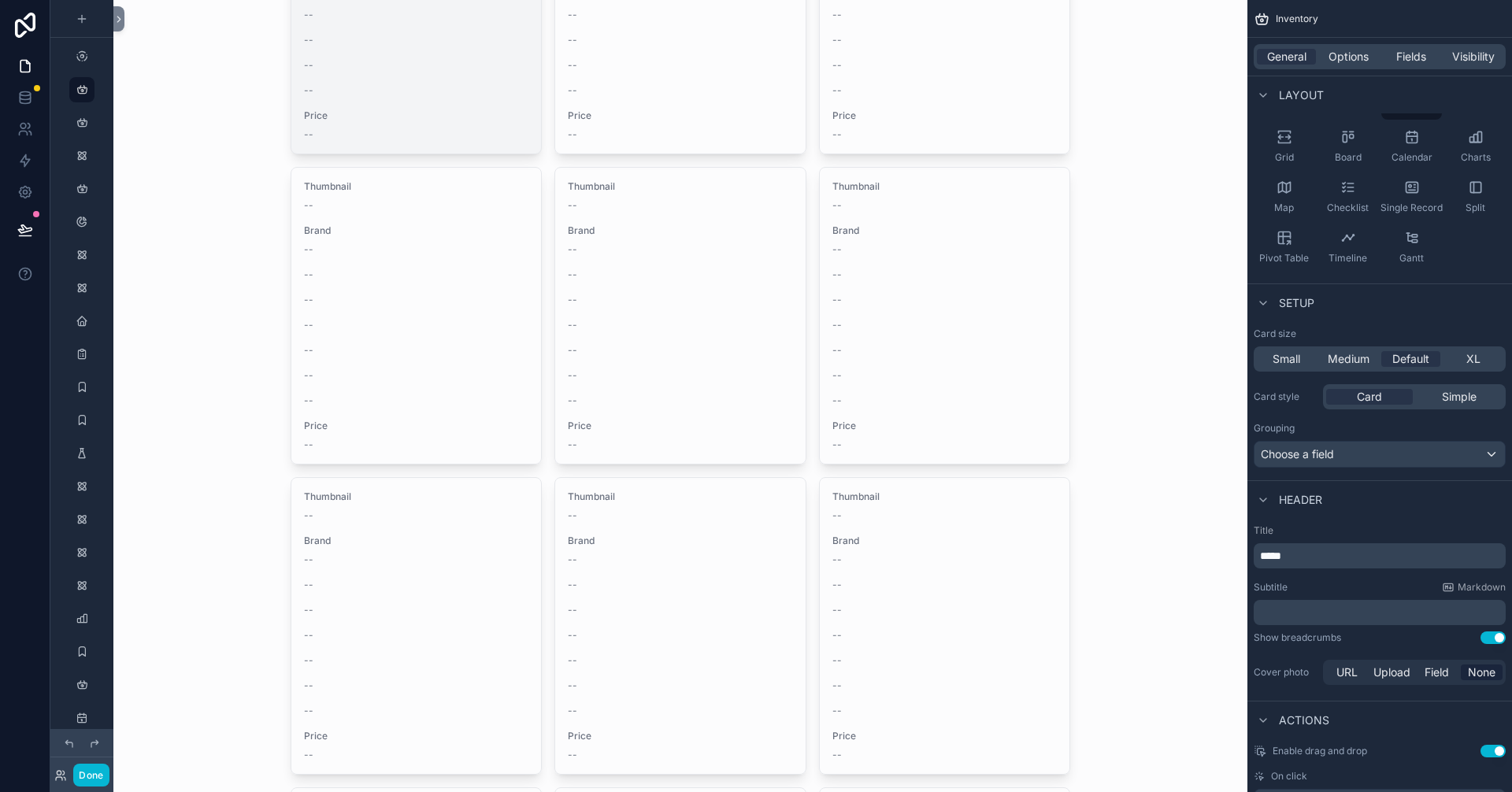
scroll to position [315, 0]
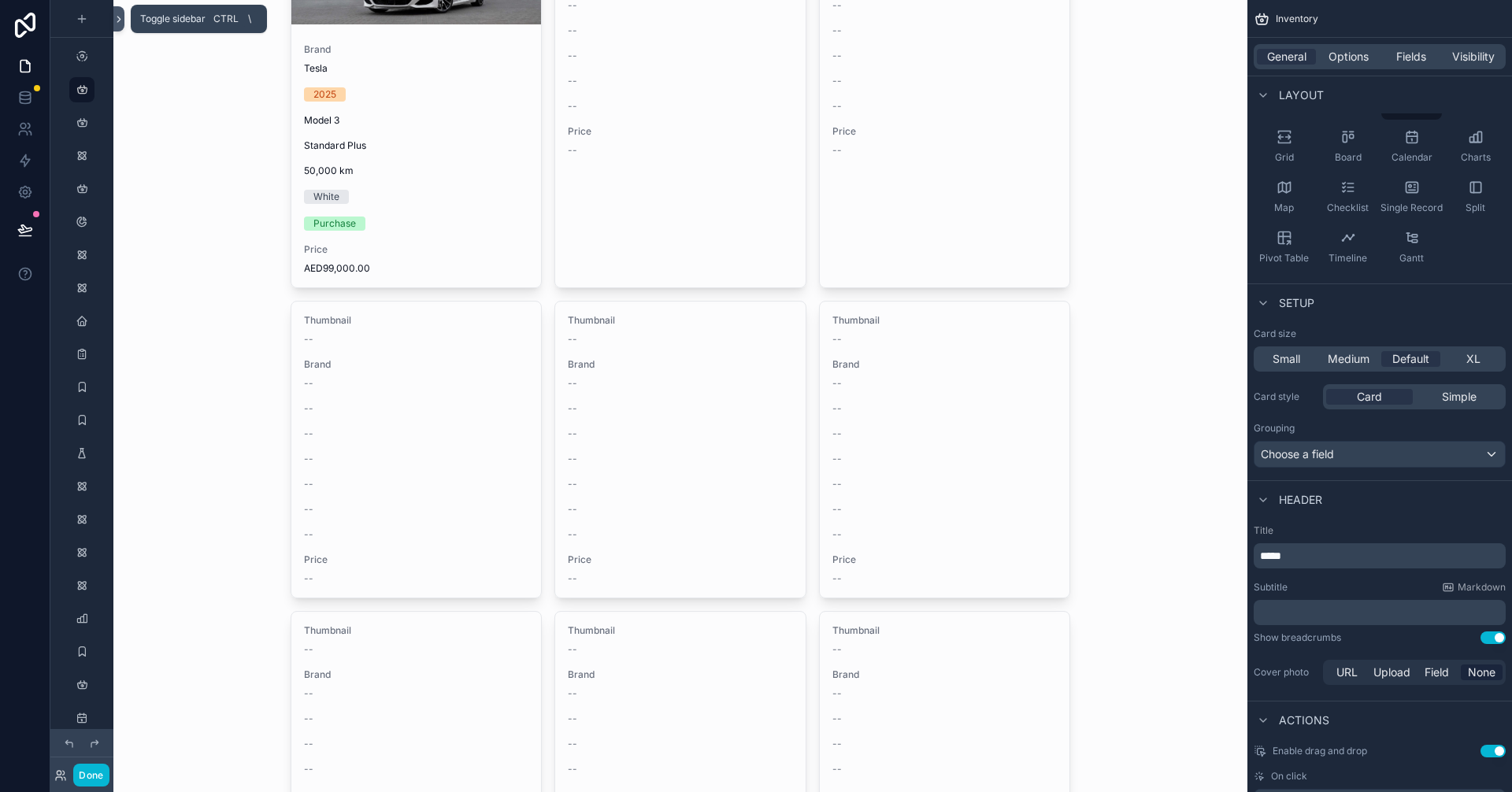
click at [118, 16] on icon at bounding box center [119, 20] width 11 height 12
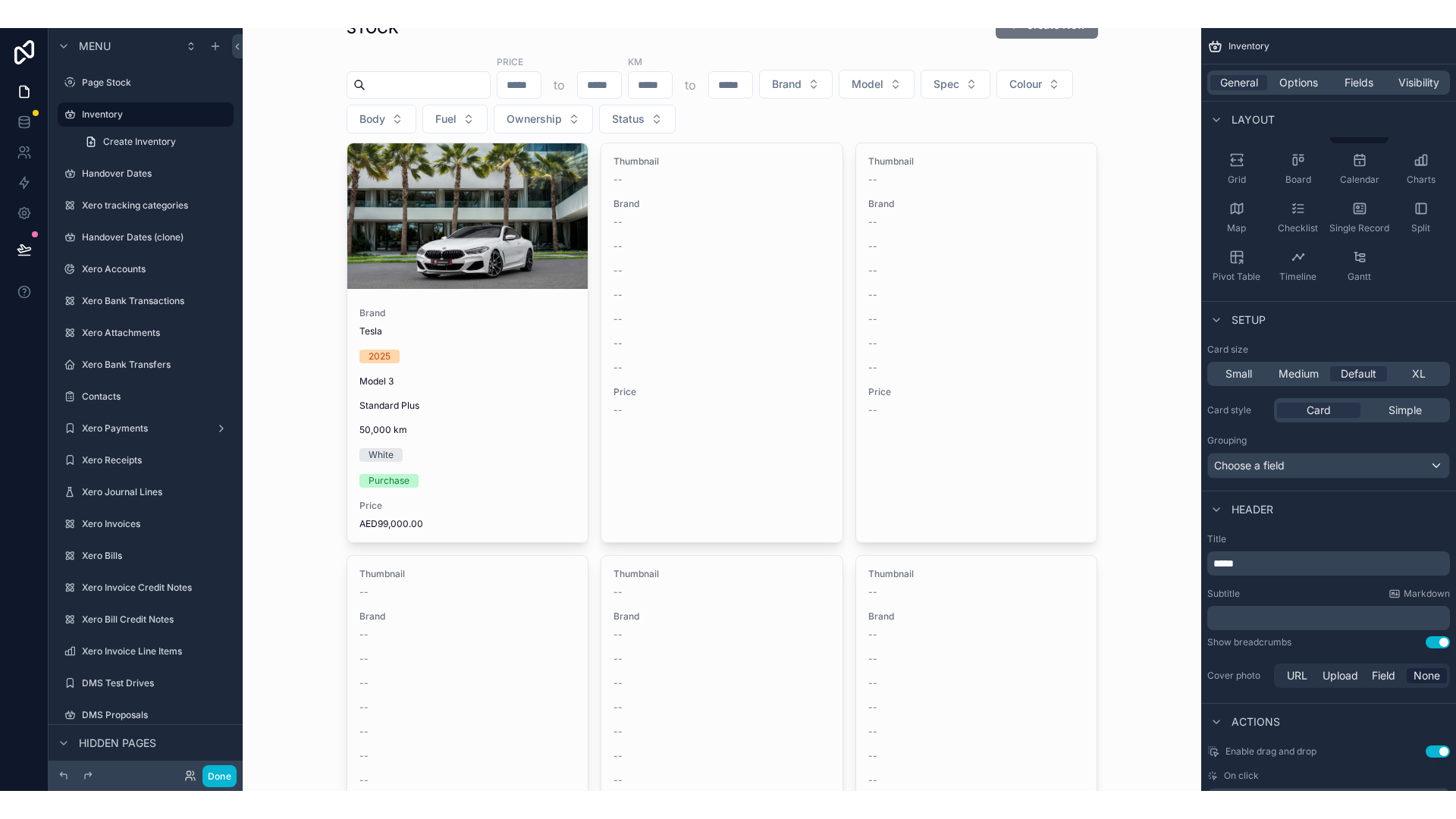
scroll to position [0, 0]
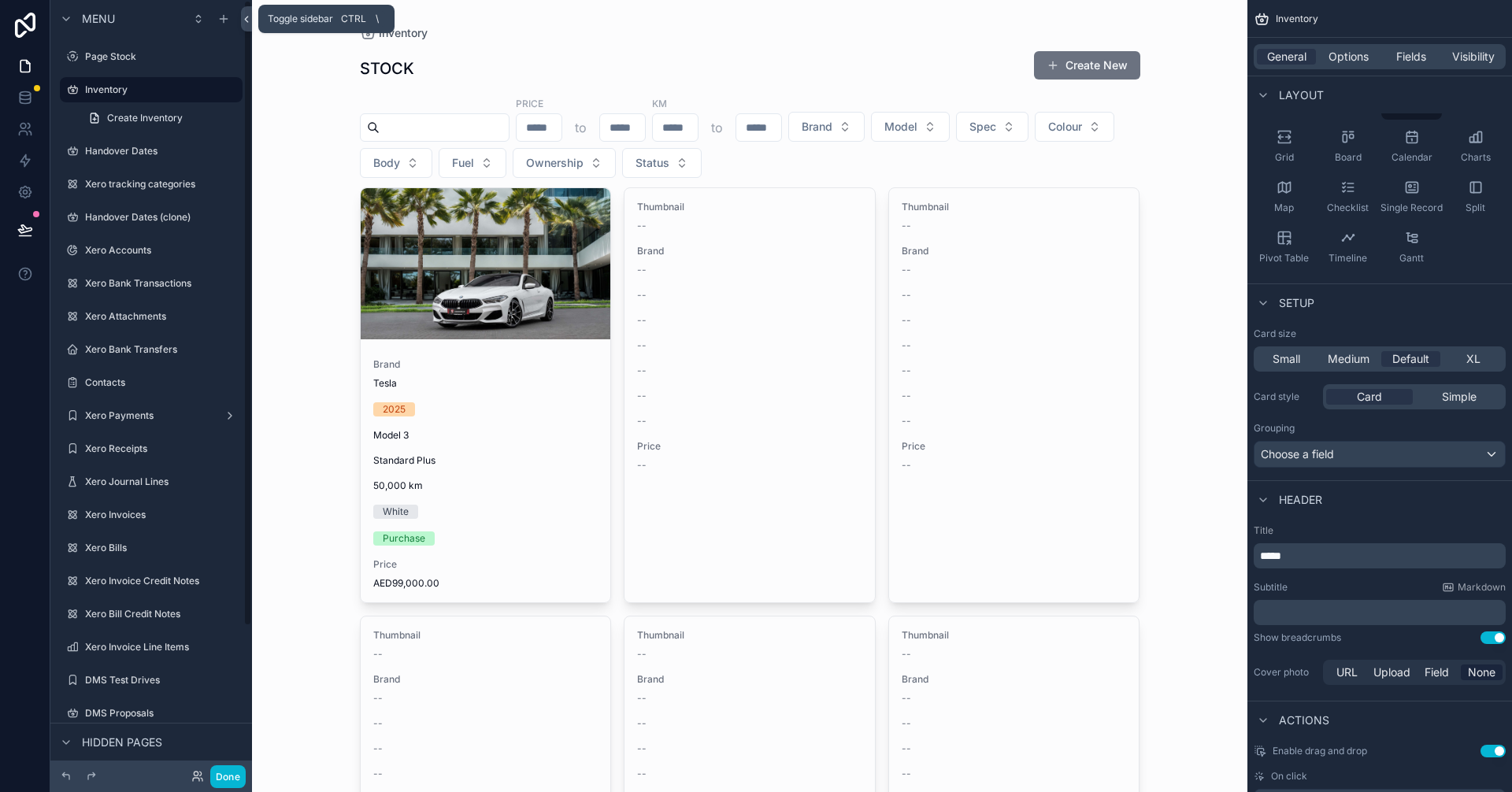
click at [244, 16] on icon at bounding box center [246, 20] width 11 height 12
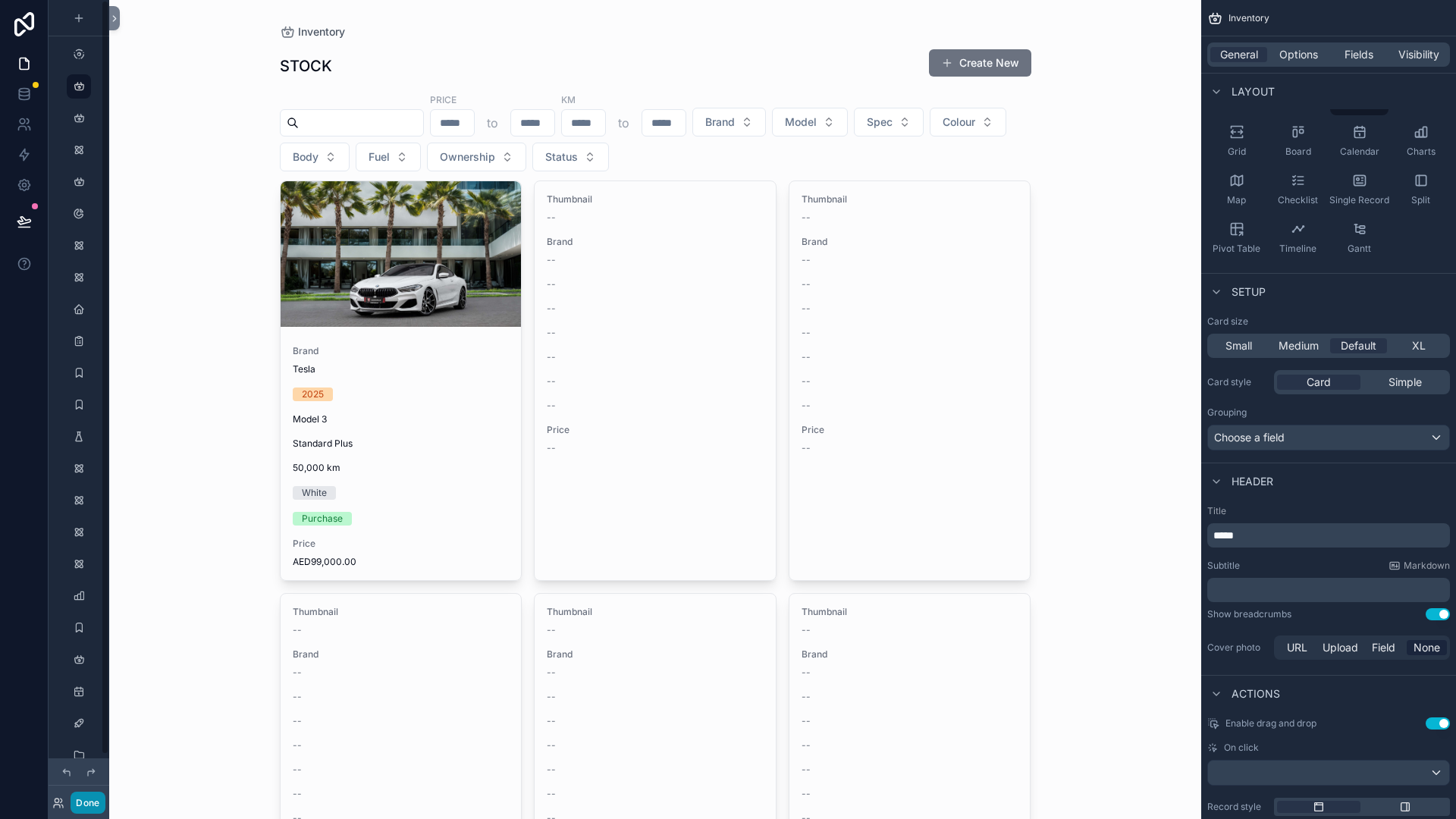
click at [84, 762] on button "Done" at bounding box center [88, 803] width 34 height 22
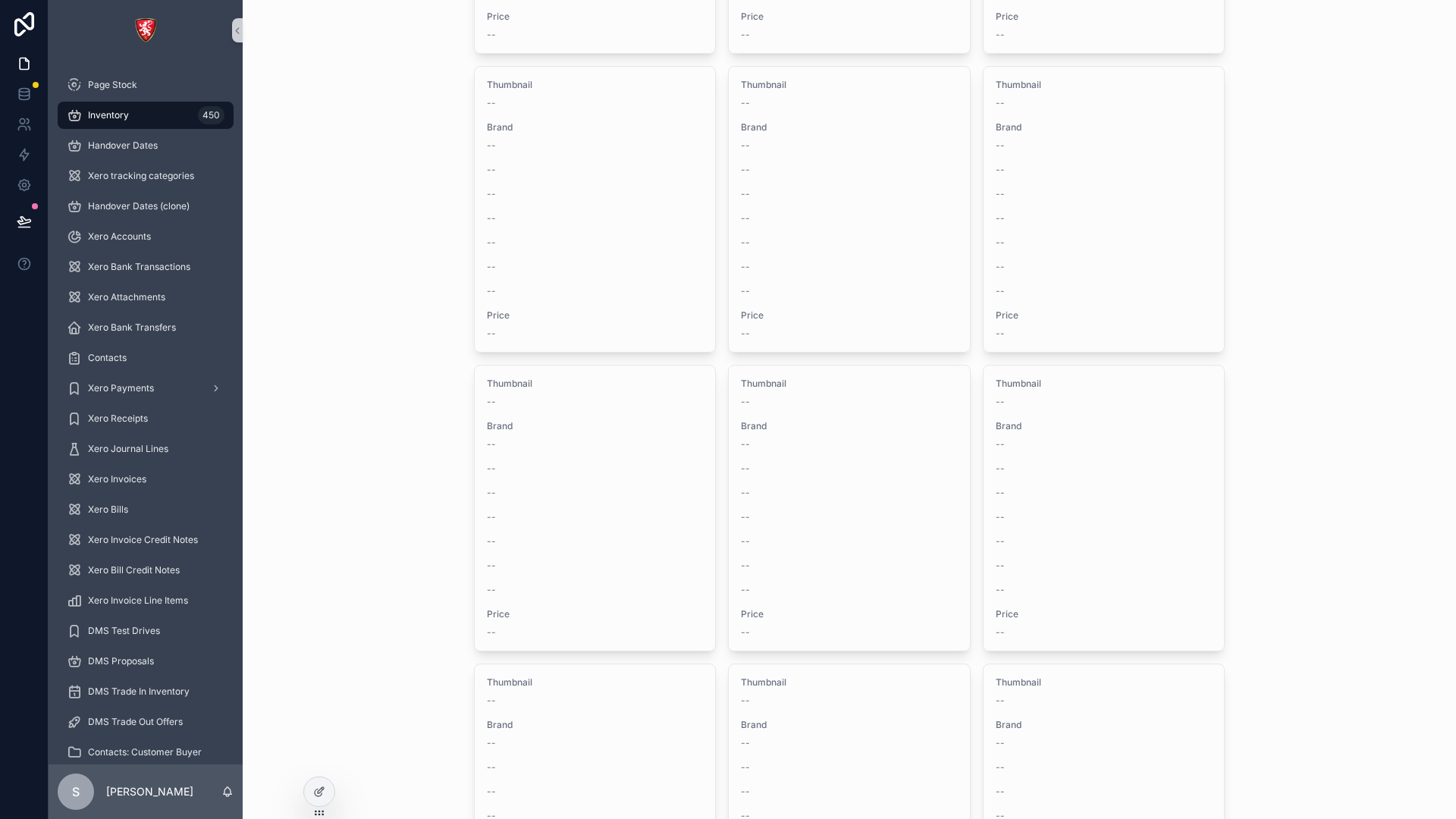
scroll to position [2427, 0]
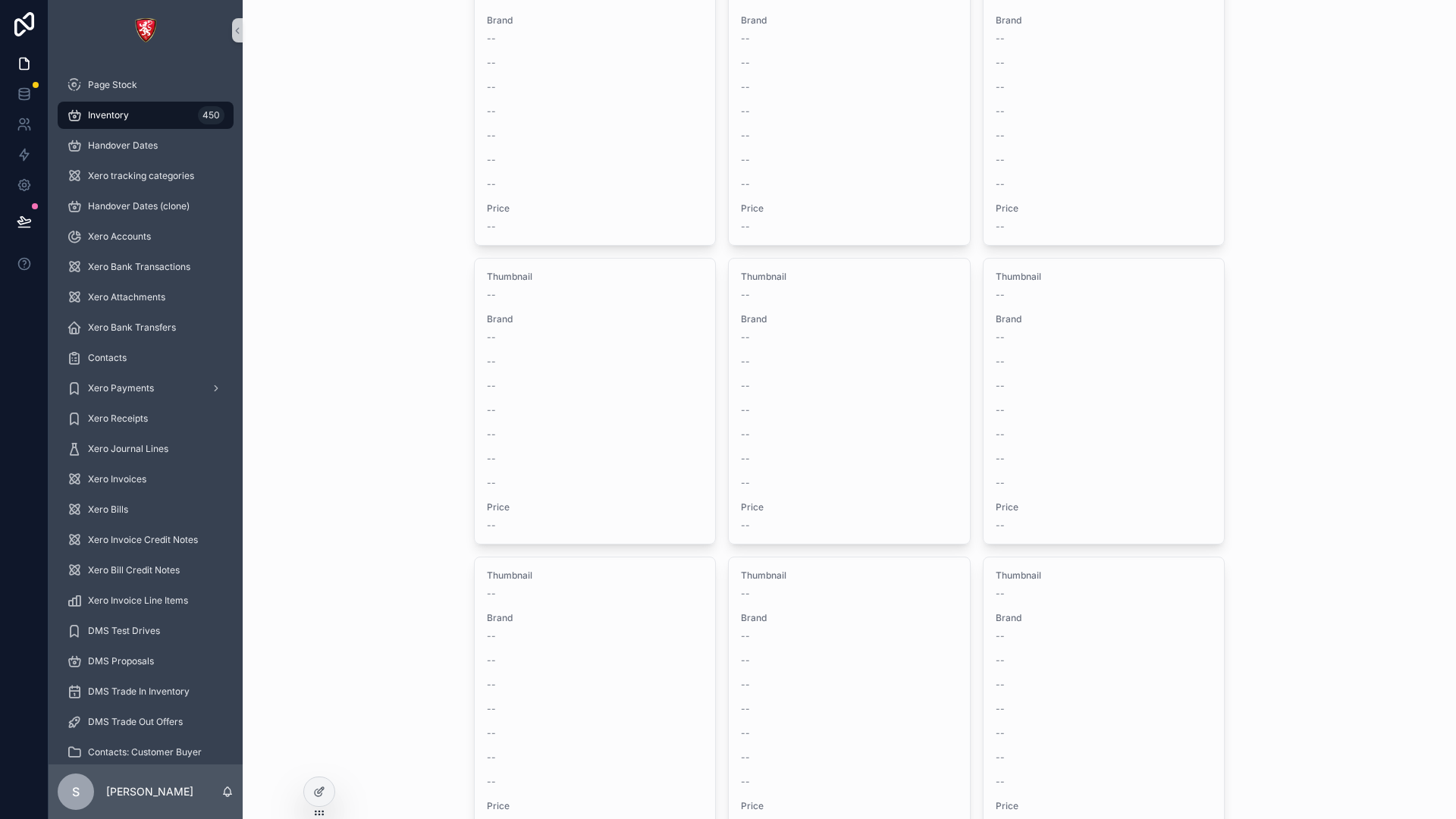
click at [813, 343] on div "--" at bounding box center [849, 337] width 217 height 12
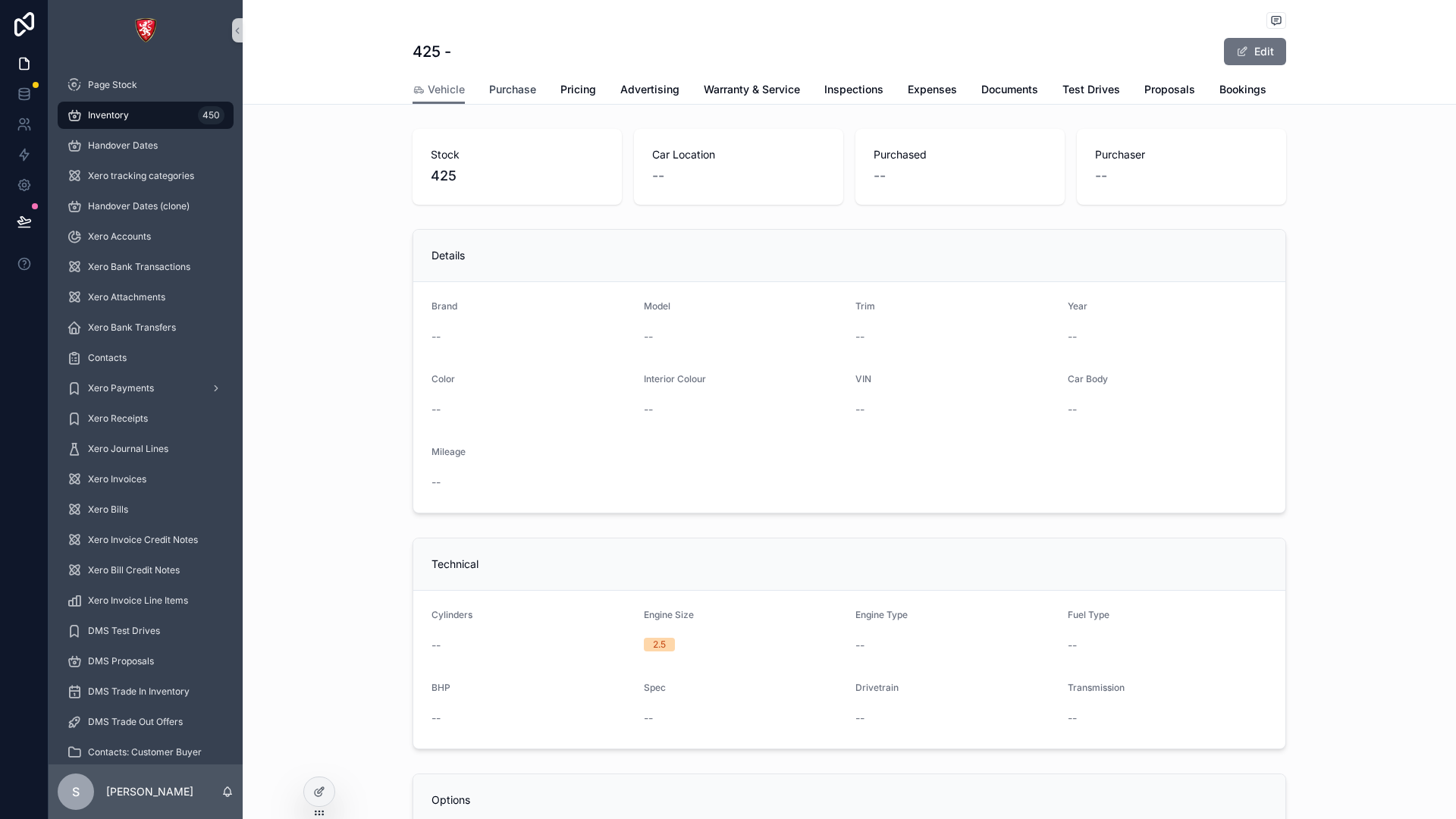
click at [505, 104] on link "Purchase" at bounding box center [512, 90] width 47 height 30
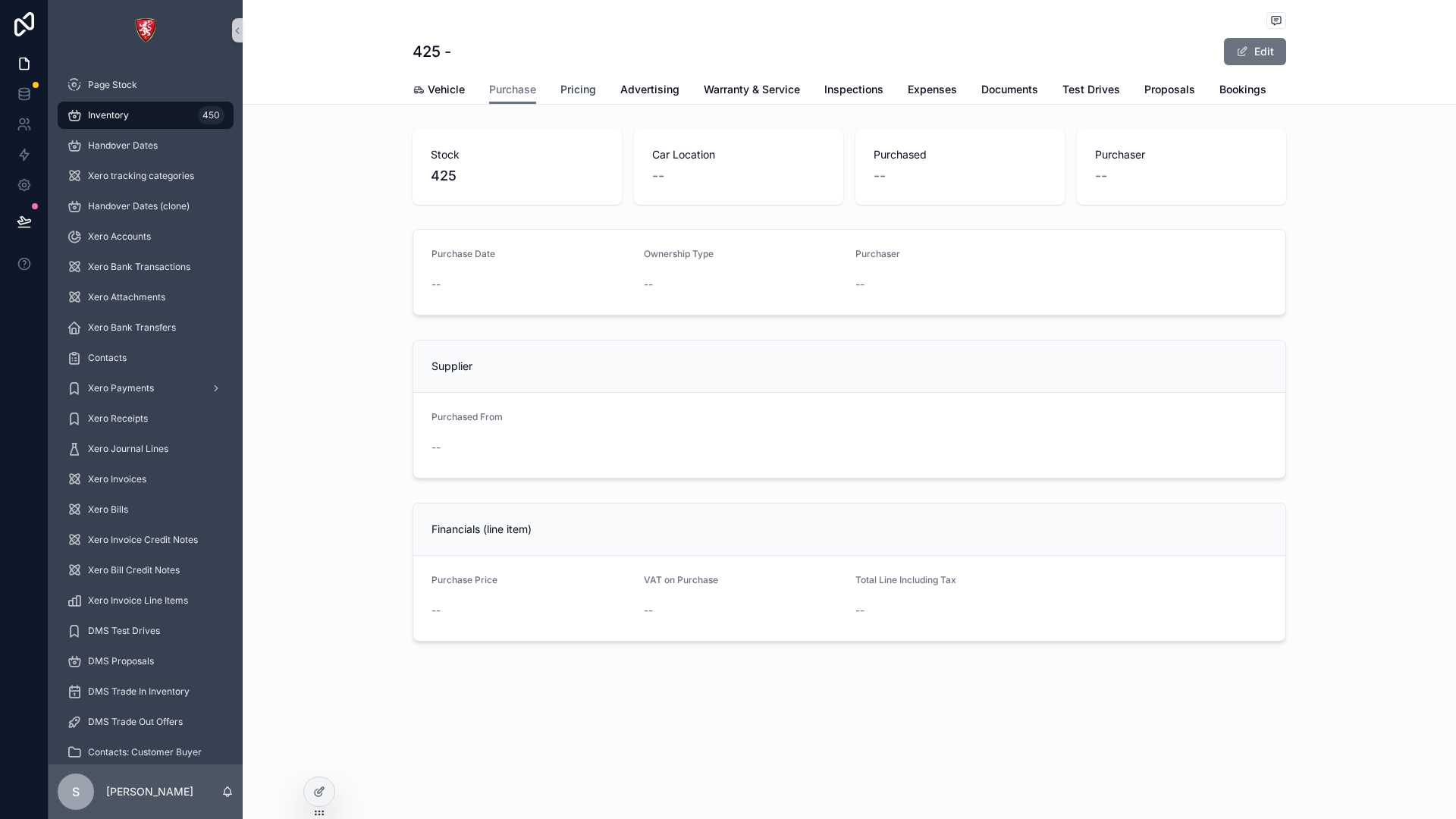
click at [576, 84] on span "Pricing" at bounding box center [577, 90] width 35 height 15
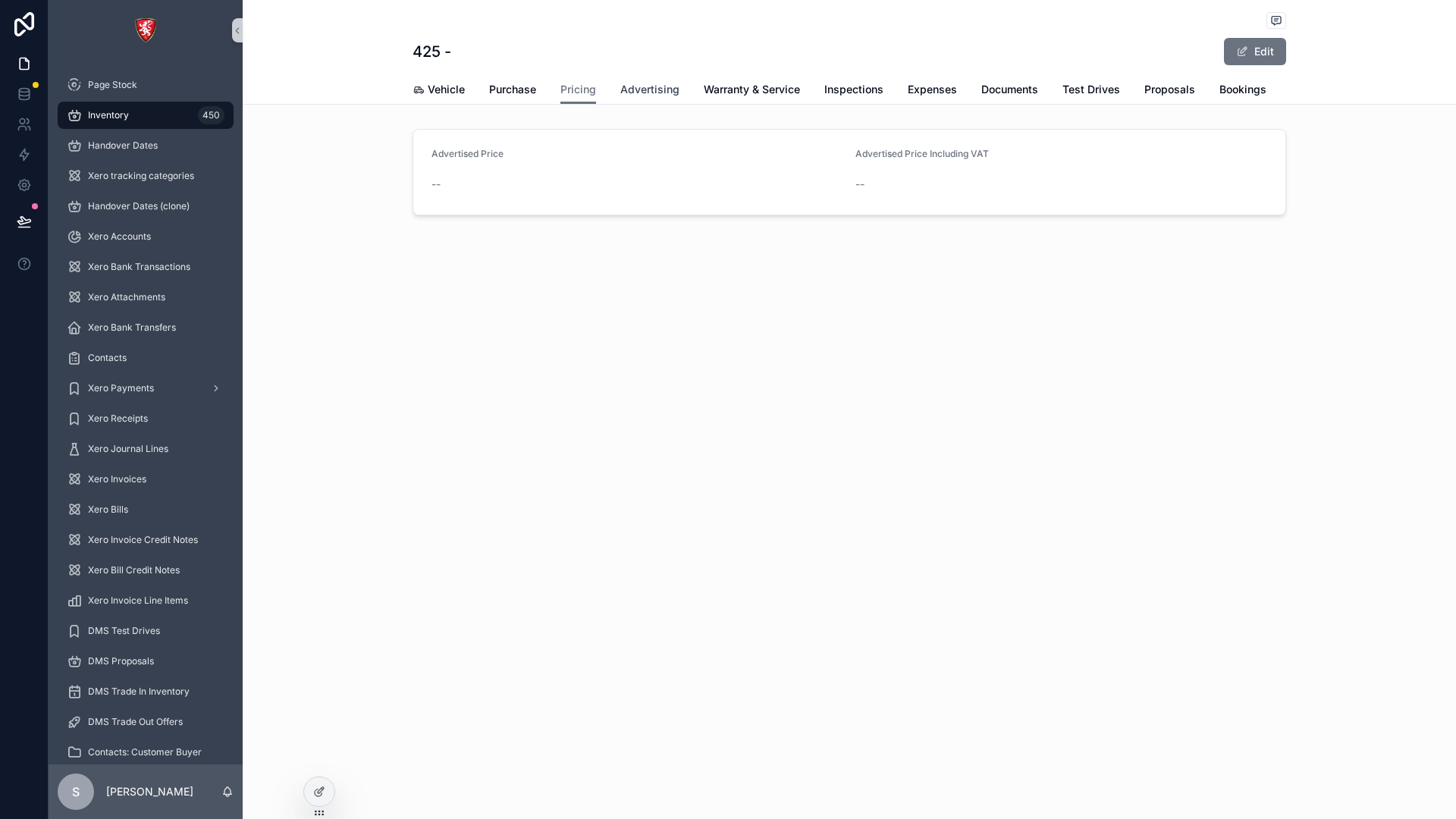
click at [627, 97] on link "Advertising" at bounding box center [650, 90] width 59 height 30
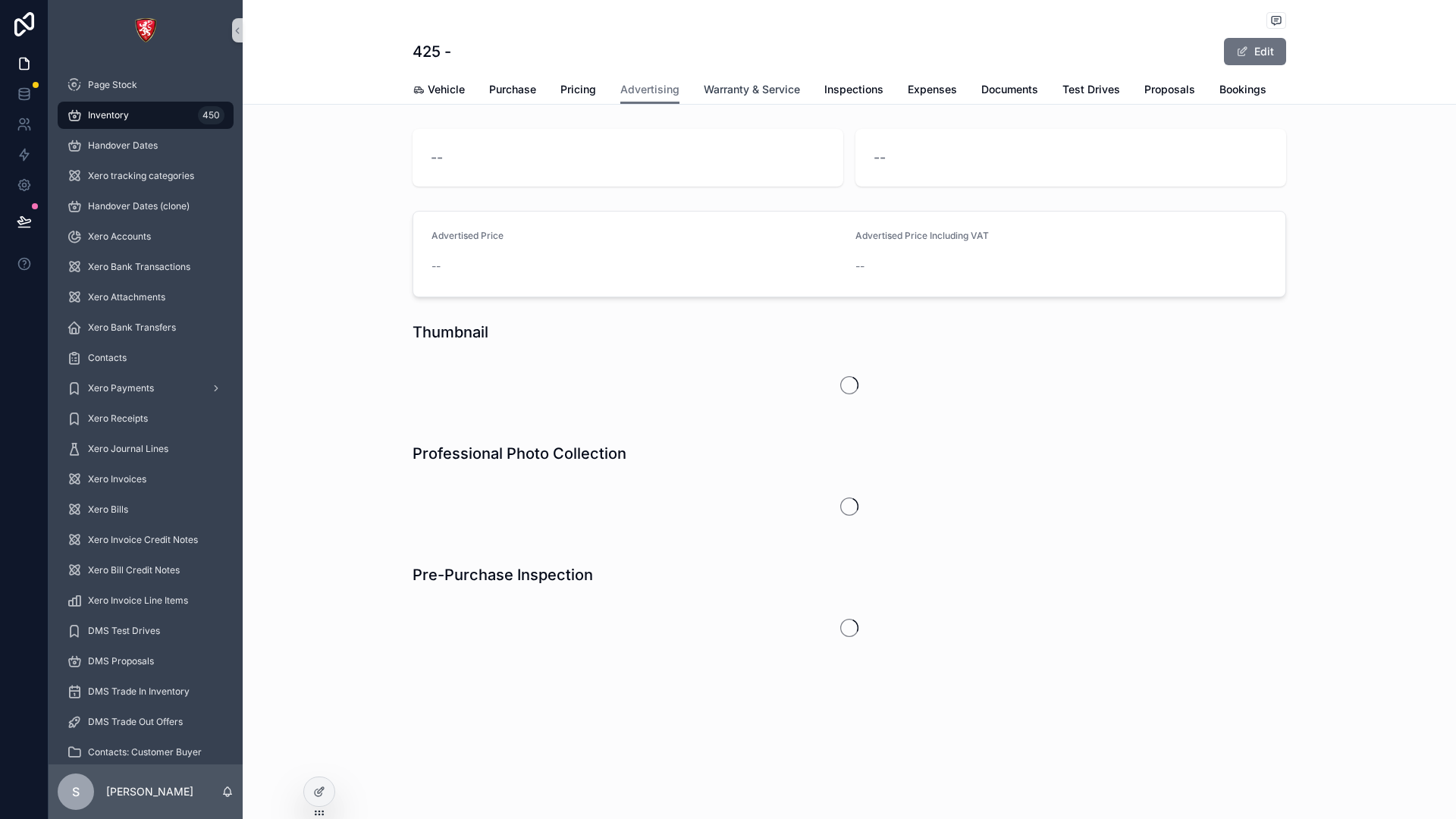
click at [713, 85] on span "Warranty & Service" at bounding box center [751, 90] width 96 height 15
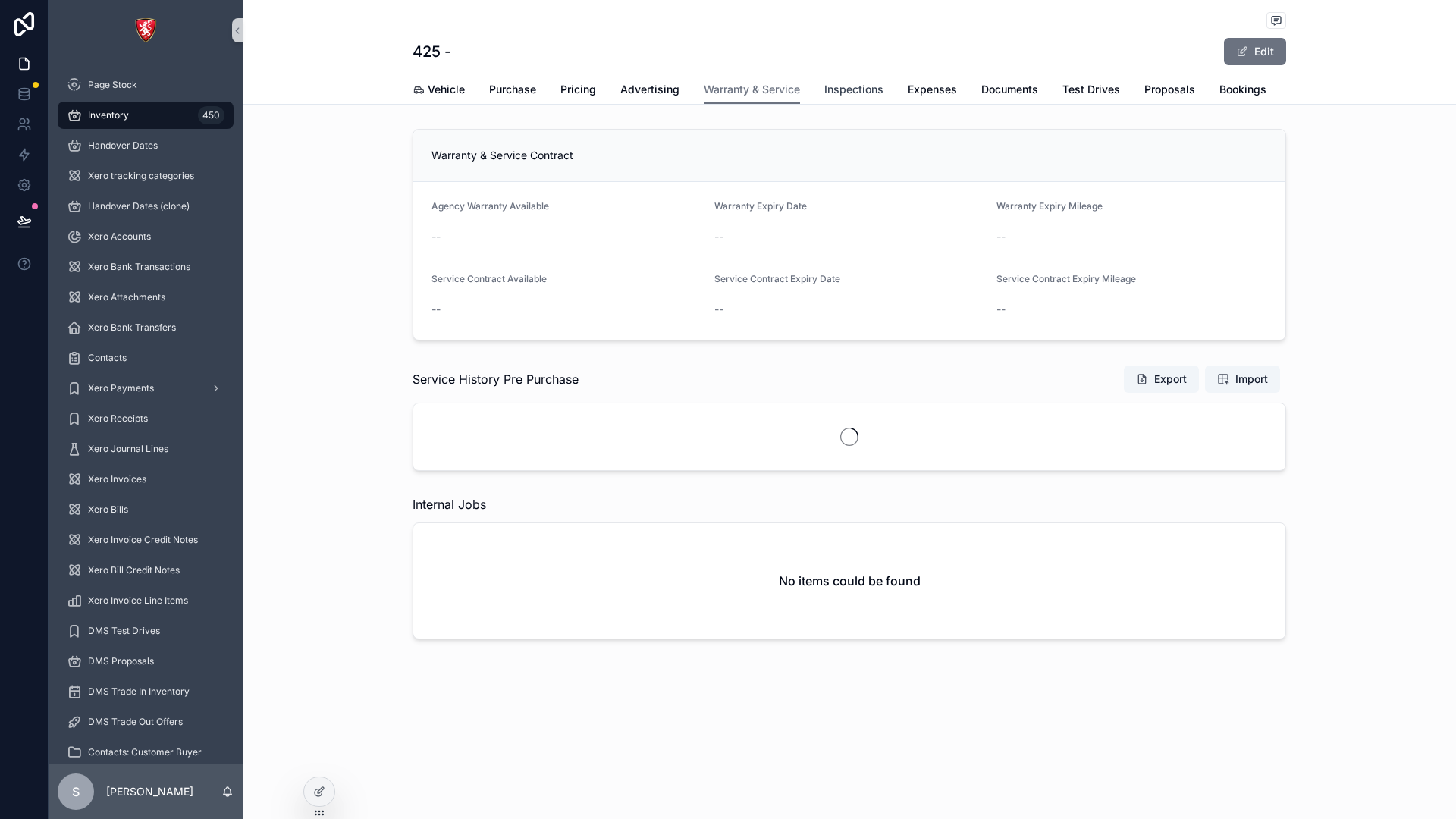
click at [830, 90] on span "Inspections" at bounding box center [853, 90] width 59 height 15
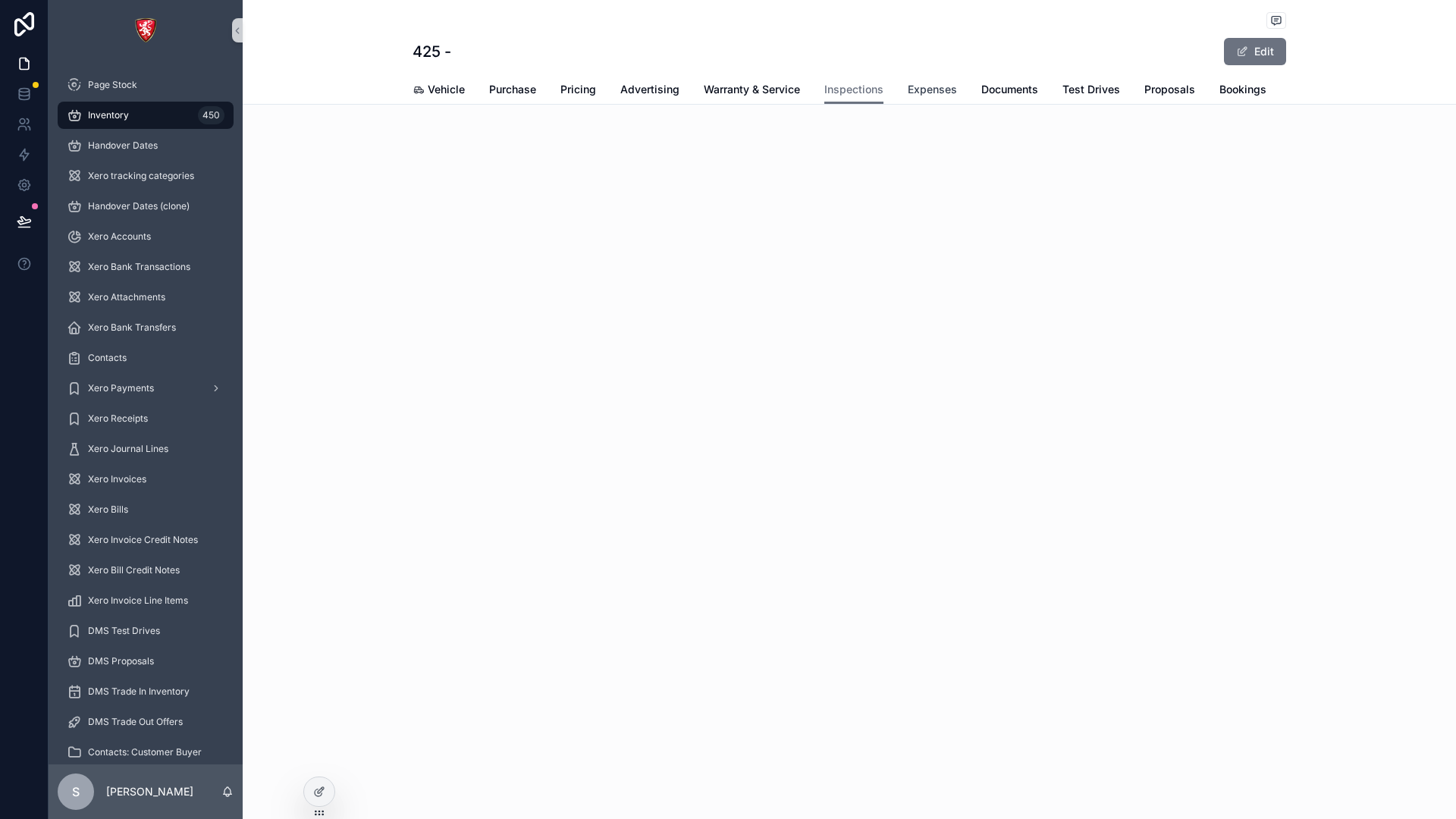
click at [923, 90] on span "Expenses" at bounding box center [932, 90] width 49 height 15
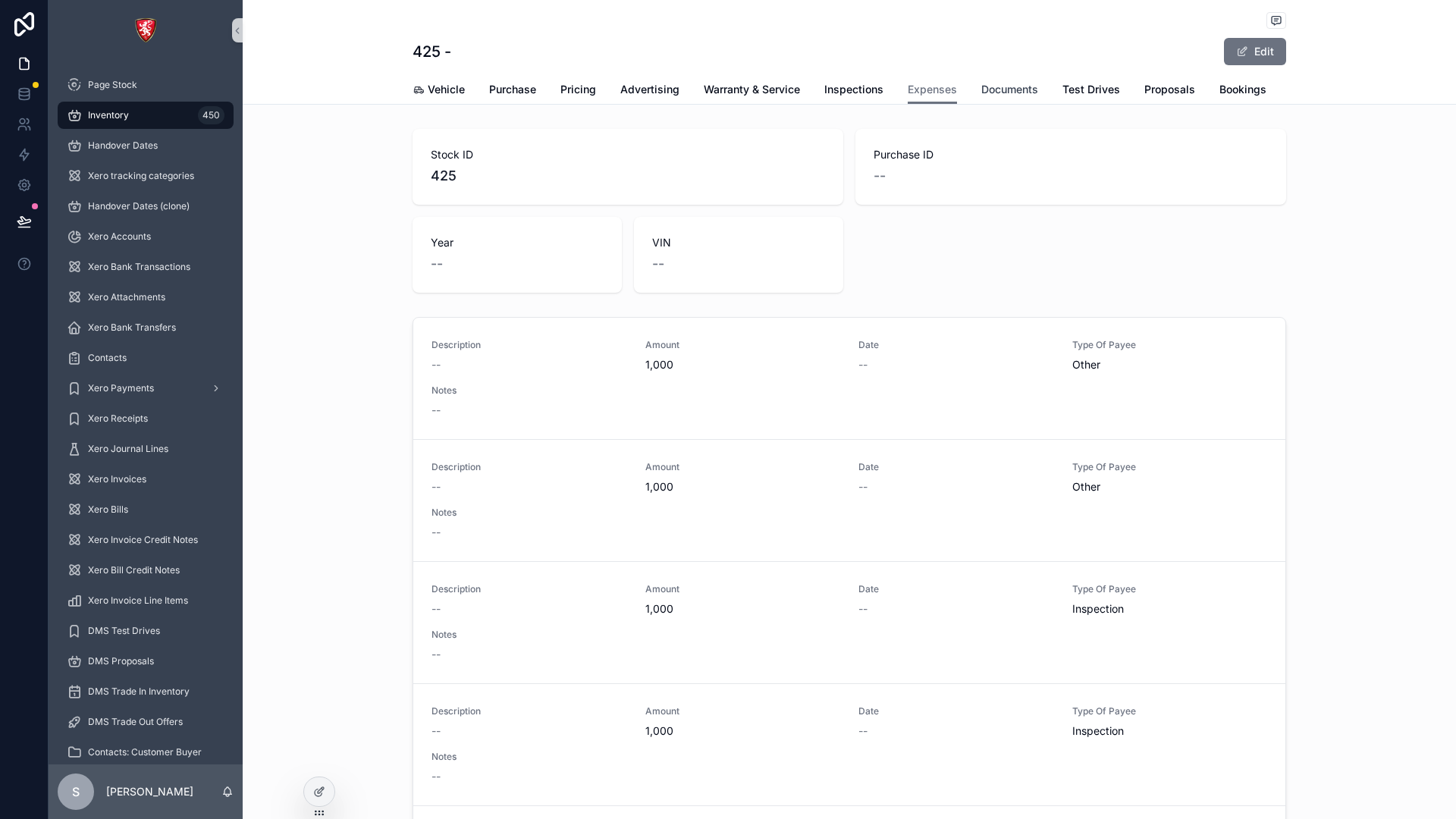
click at [1016, 93] on span "Documents" at bounding box center [1009, 90] width 57 height 15
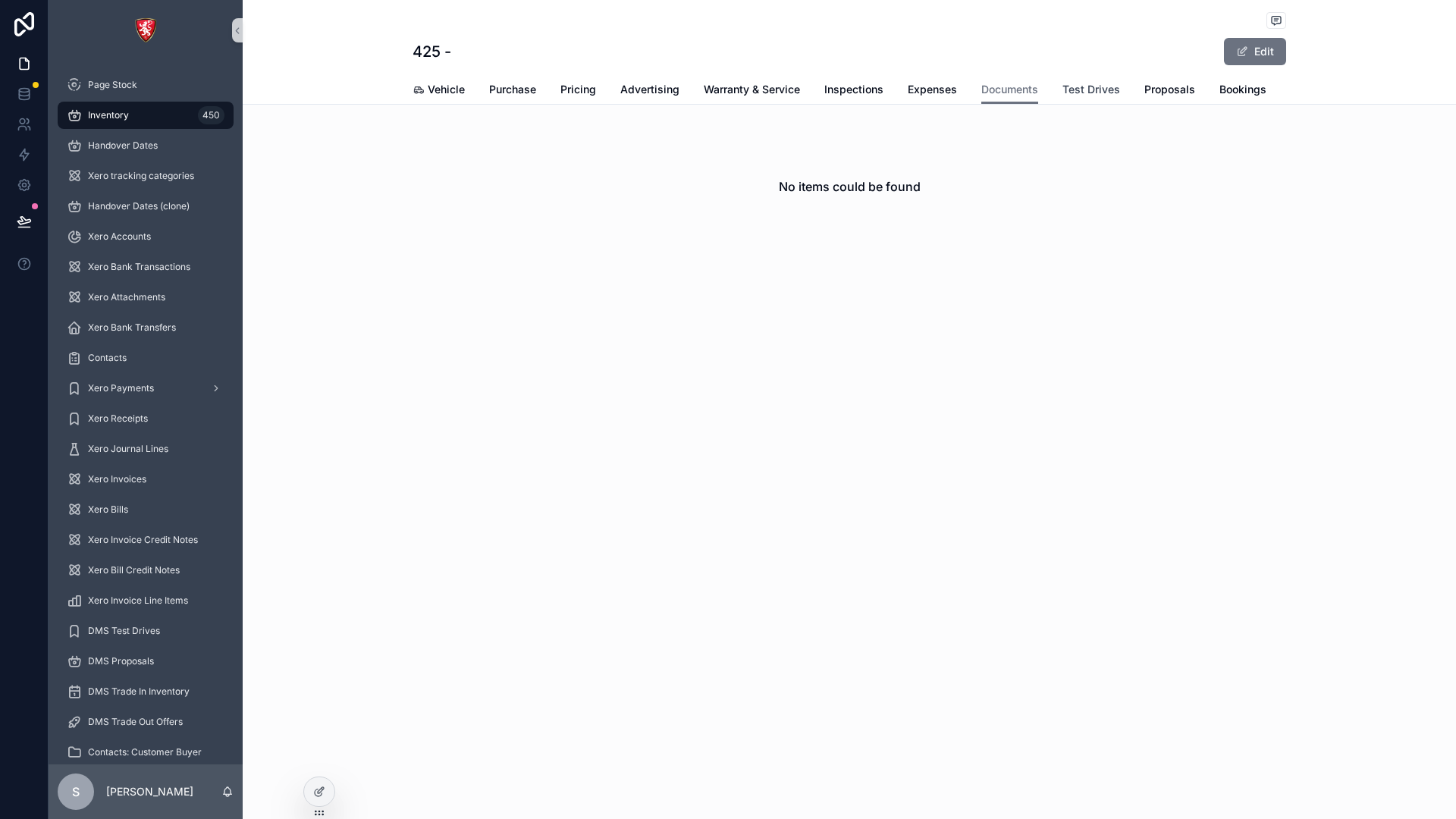
click at [1104, 89] on span "Test Drives" at bounding box center [1091, 90] width 57 height 15
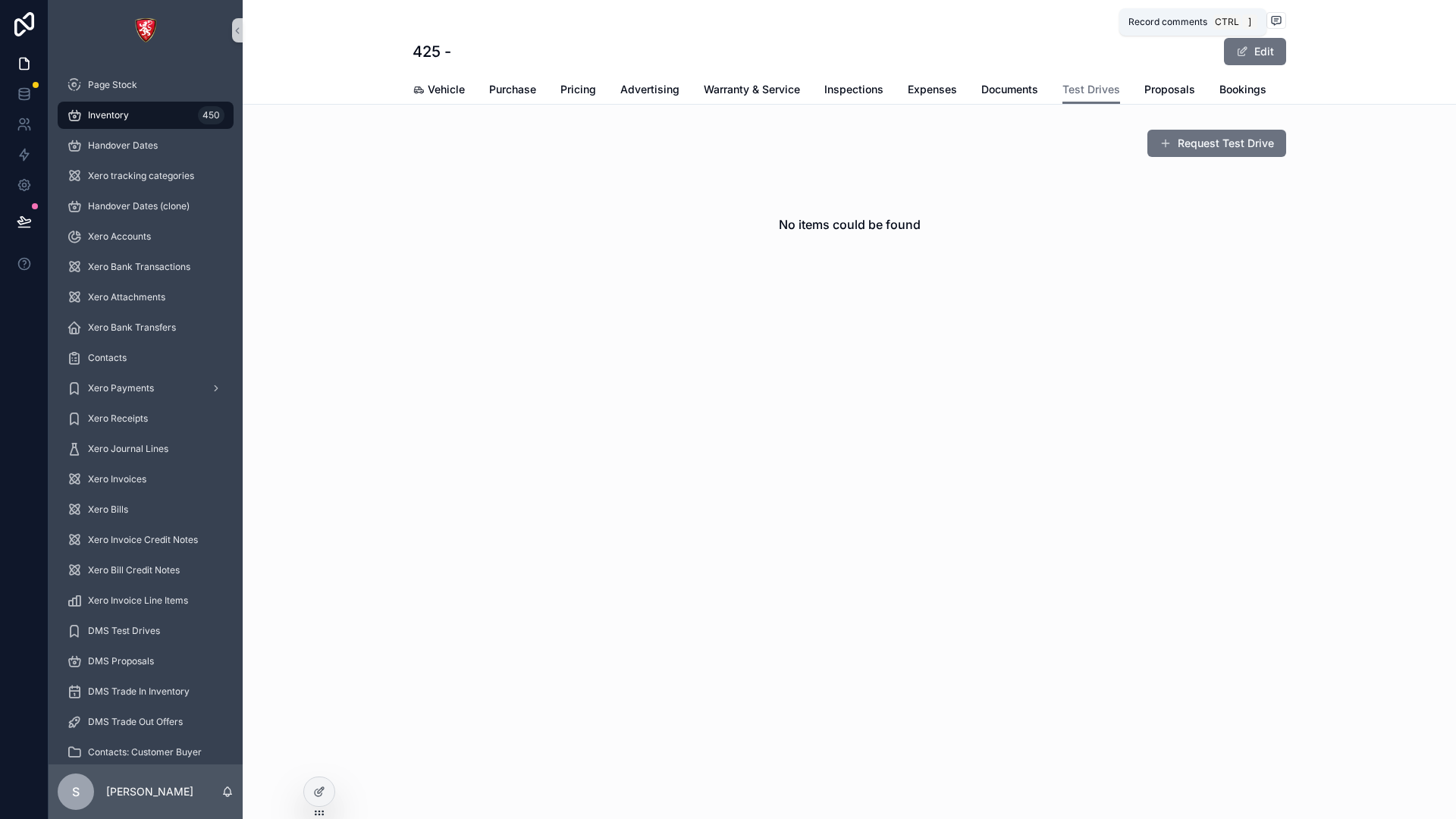
click at [1278, 16] on icon "scrollable content" at bounding box center [1275, 21] width 9 height 8
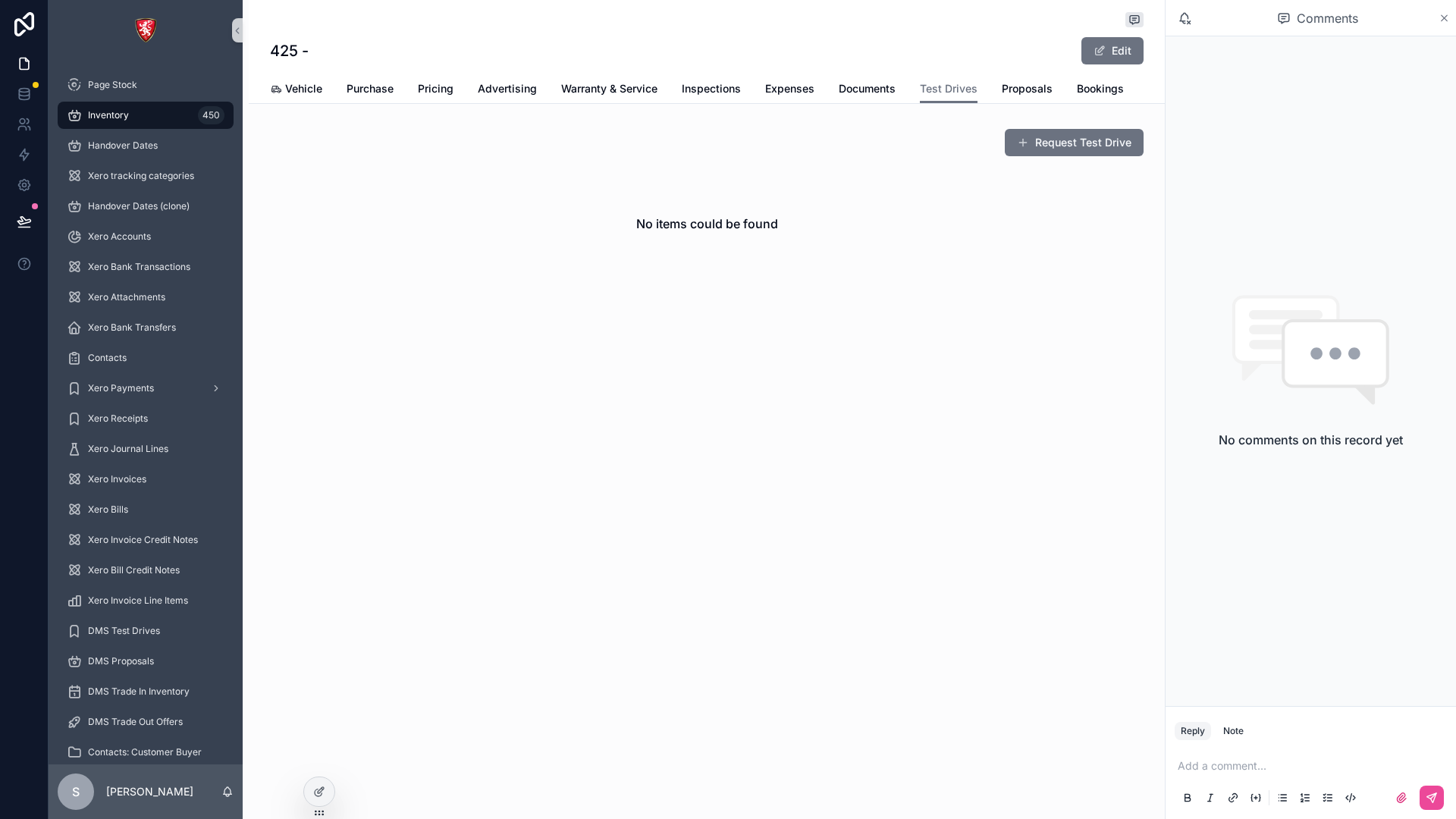
click at [1441, 21] on icon "scrollable content" at bounding box center [1444, 18] width 11 height 12
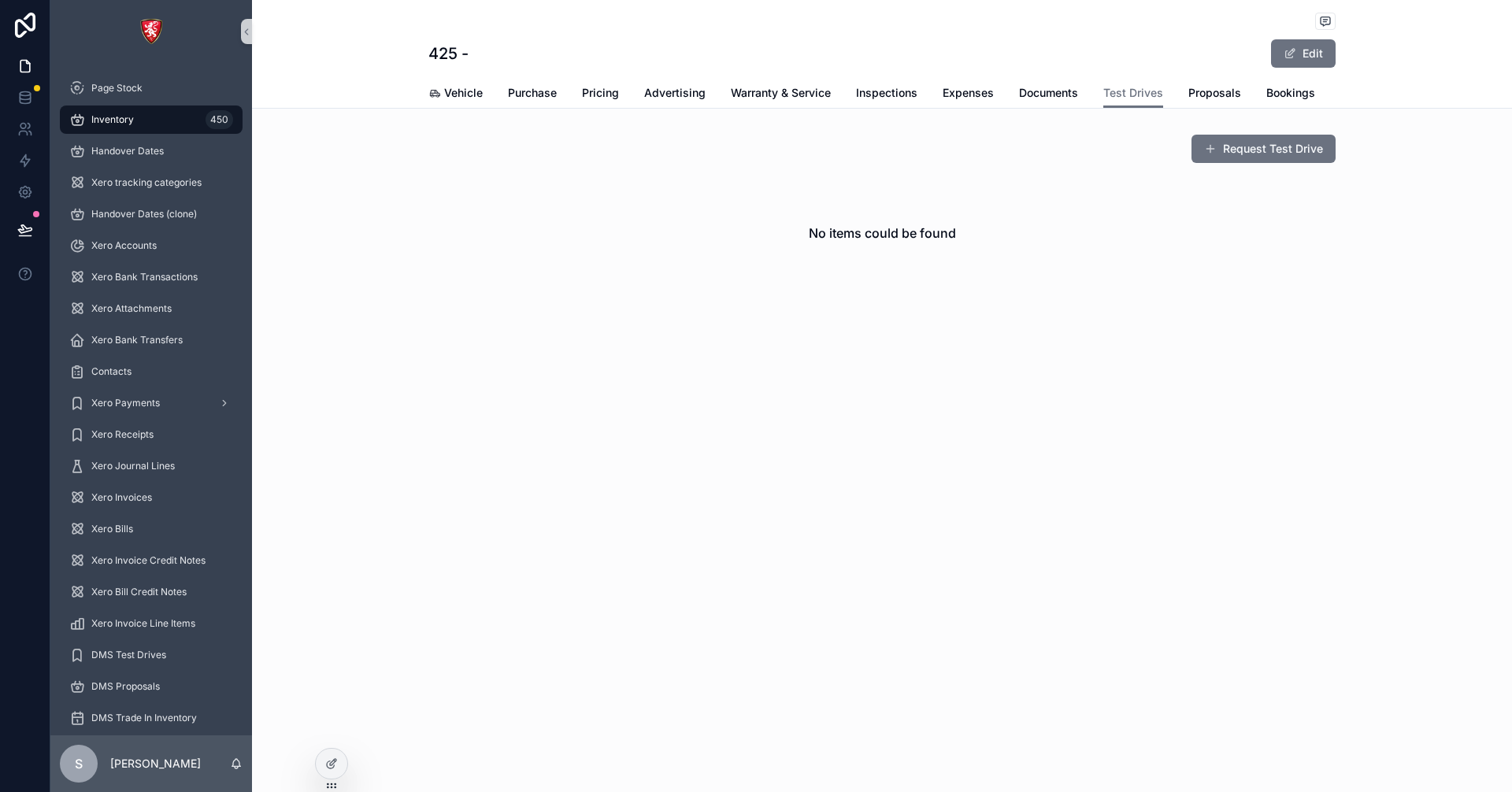
click at [1188, 104] on div "Vehicle Purchase Pricing Advertising Warranty & Service Inspections Expenses Do…" at bounding box center [882, 92] width 907 height 30
click at [1231, 88] on span "Proposals" at bounding box center [1214, 93] width 53 height 15
click at [1123, 90] on span "Test Drives" at bounding box center [1133, 93] width 60 height 15
click at [1051, 92] on span "Documents" at bounding box center [1048, 93] width 59 height 15
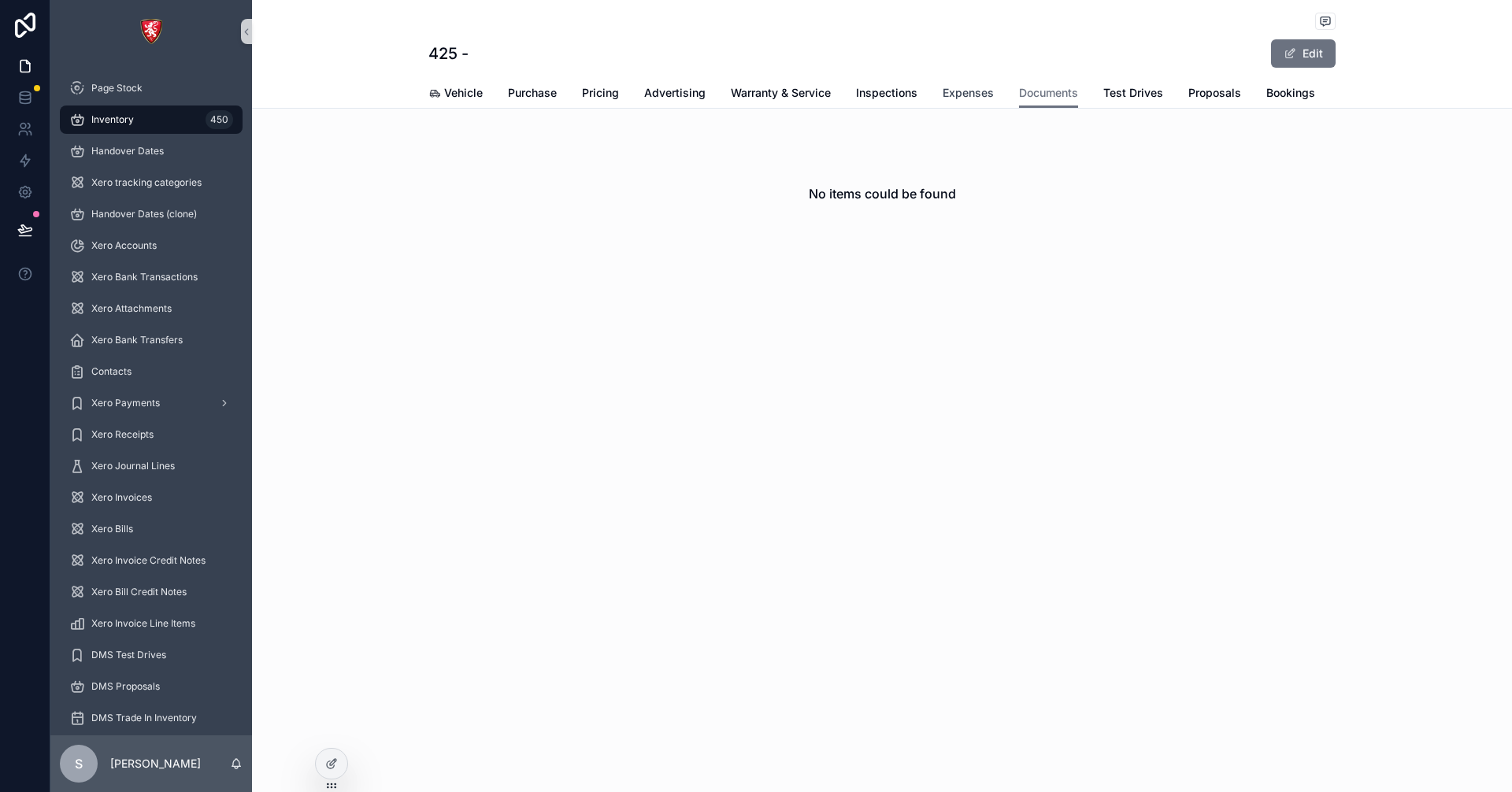
click at [948, 87] on span "Expenses" at bounding box center [968, 93] width 51 height 15
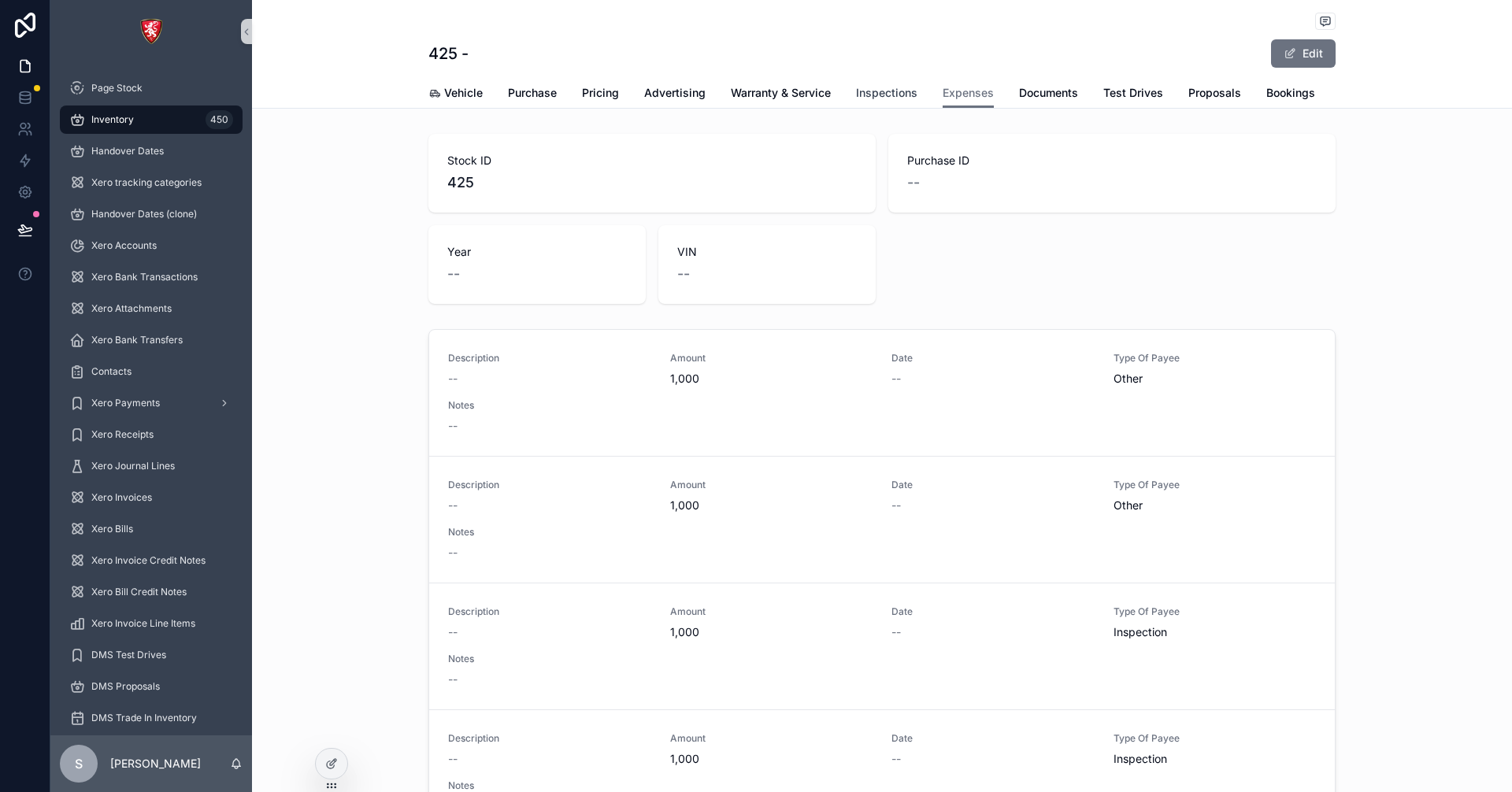
click at [880, 93] on span "Inspections" at bounding box center [886, 93] width 61 height 15
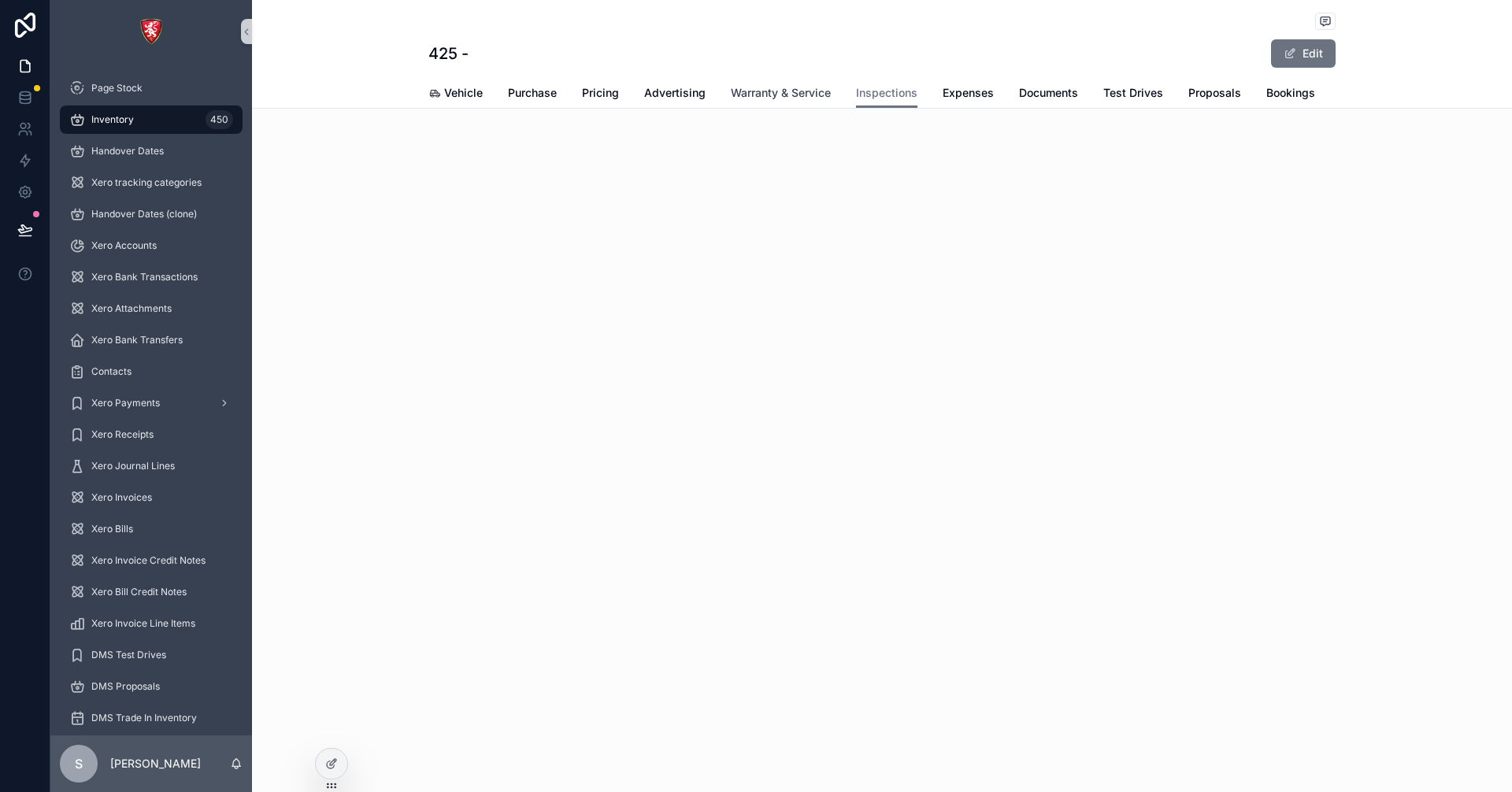
click at [777, 91] on span "Warranty & Service" at bounding box center [780, 93] width 100 height 15
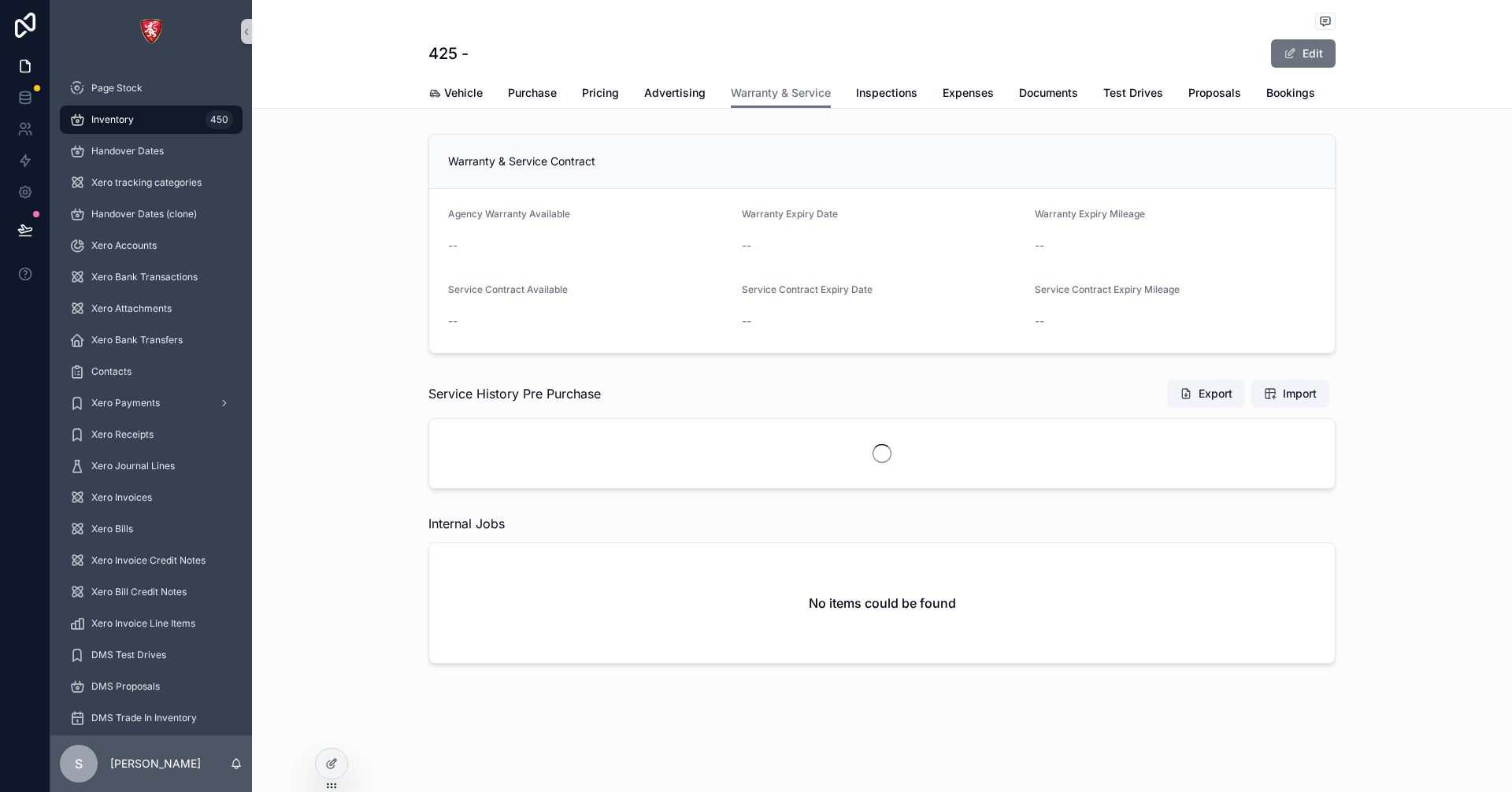
click at [640, 101] on div "Vehicle Purchase Pricing Advertising Warranty & Service Inspections Expenses Do…" at bounding box center [882, 92] width 907 height 30
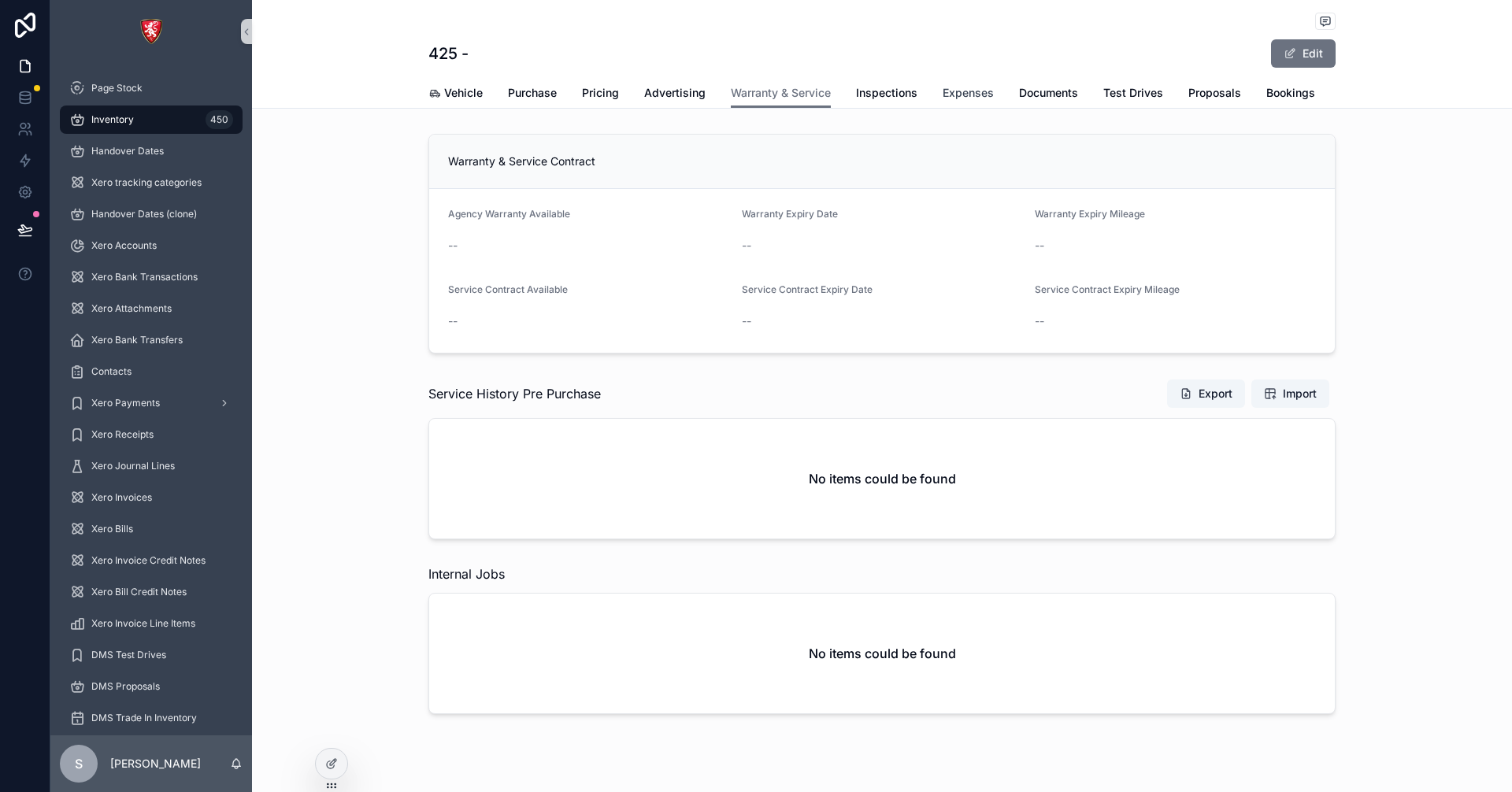
click at [979, 97] on span "Expenses" at bounding box center [968, 93] width 51 height 15
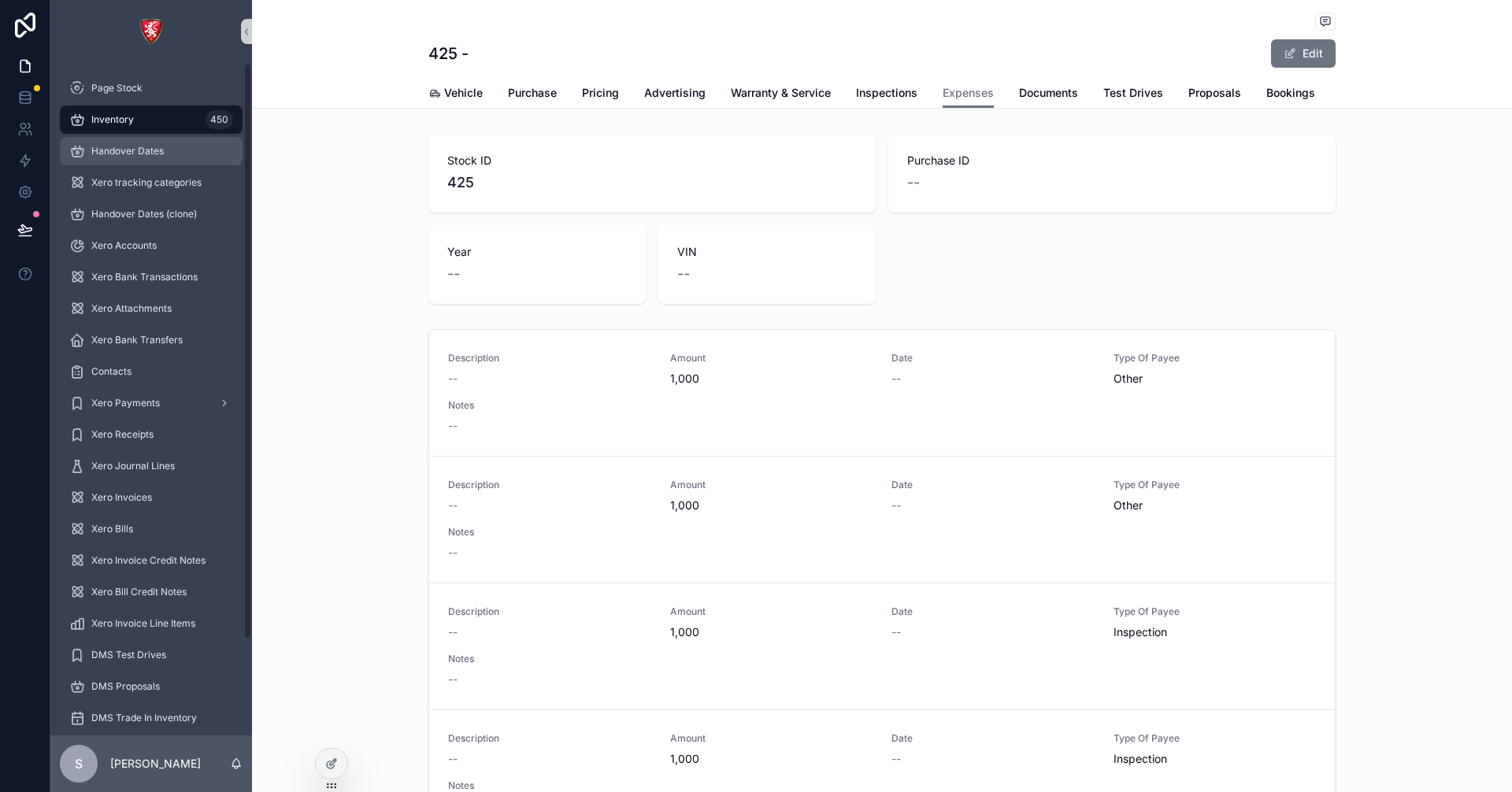
click at [73, 138] on link "Handover Dates" at bounding box center [151, 151] width 182 height 28
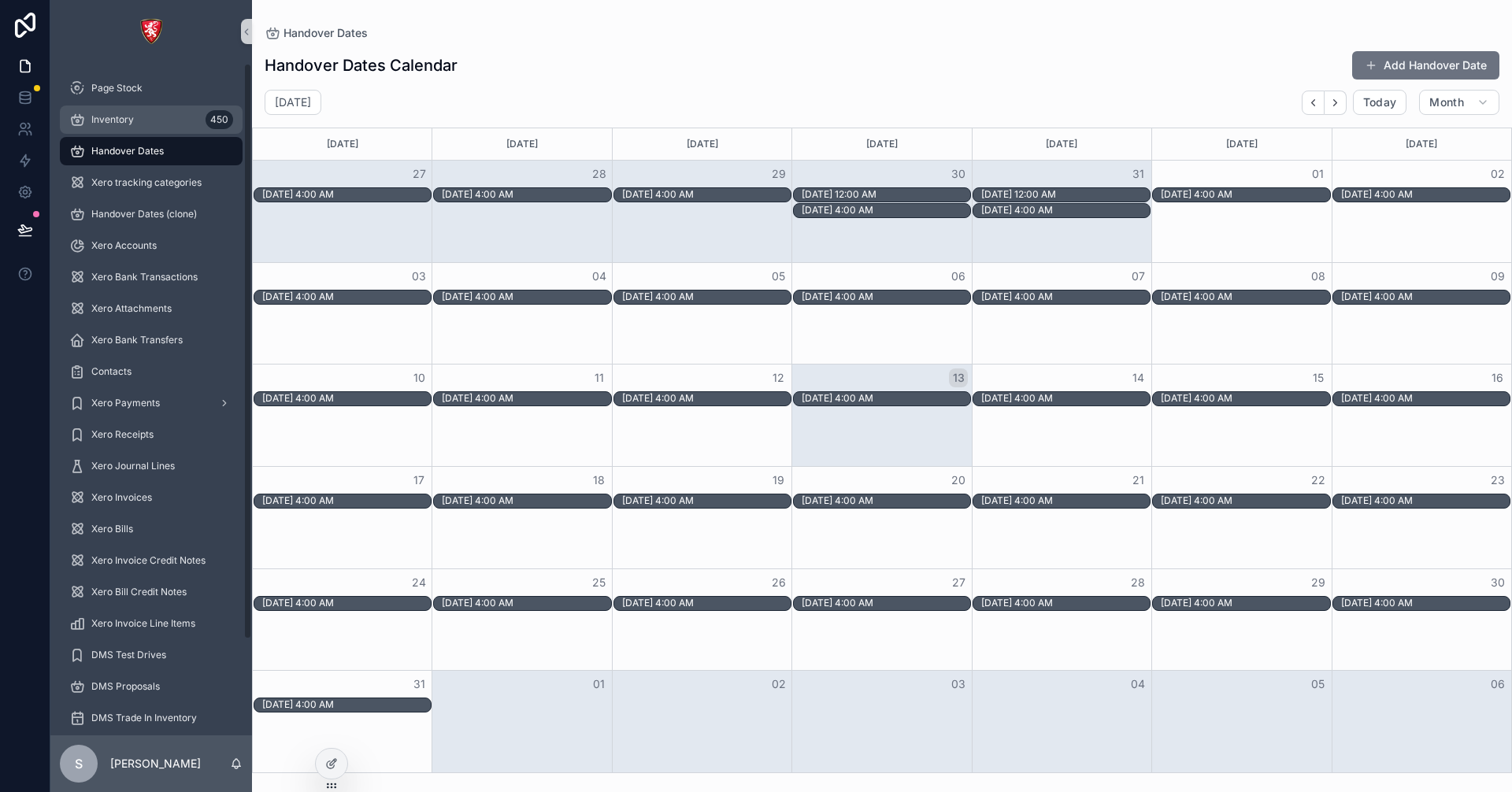
click at [83, 128] on span "scrollable content" at bounding box center [77, 119] width 15 height 15
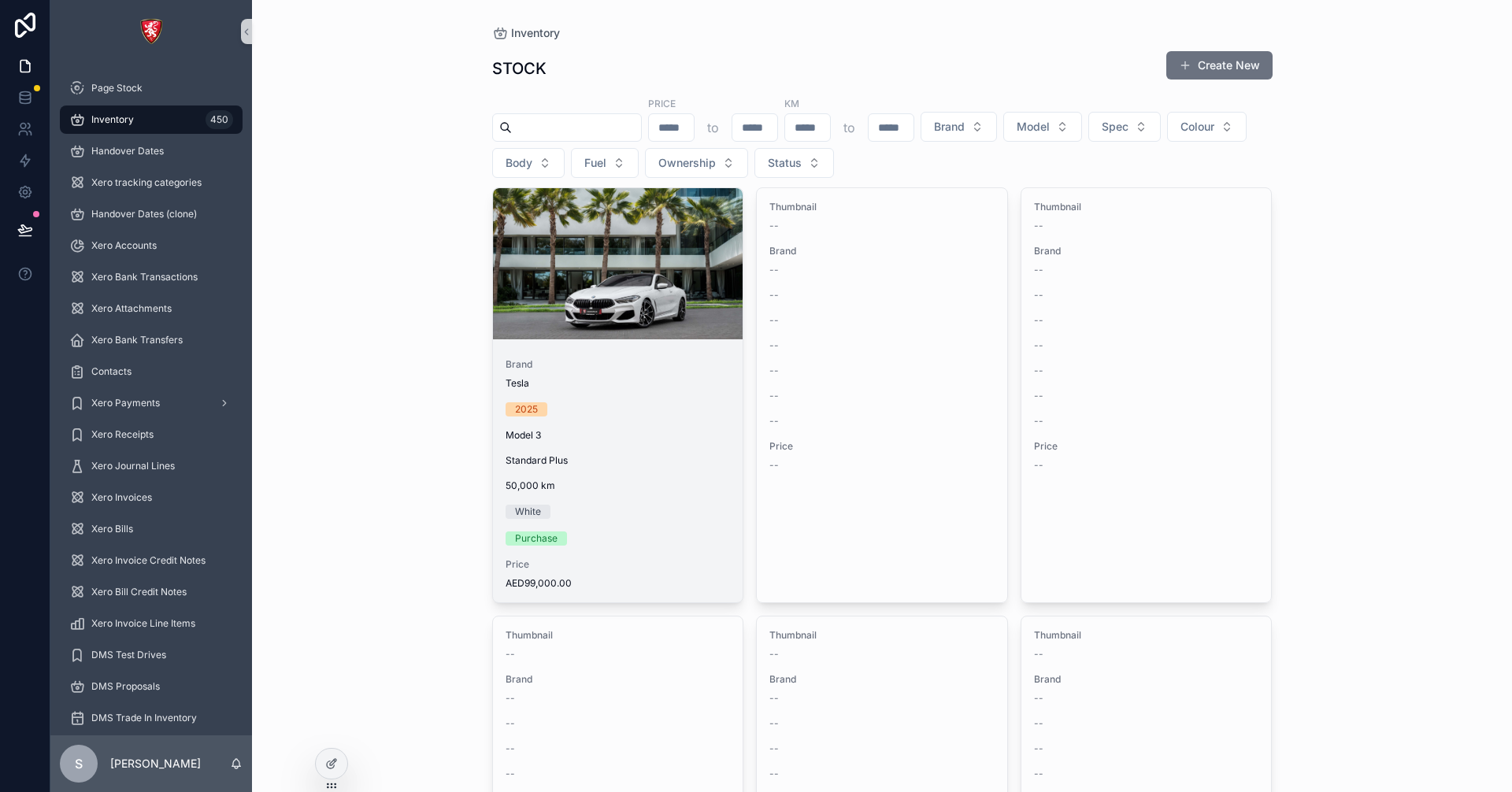
click at [536, 359] on span "Brand" at bounding box center [618, 364] width 225 height 13
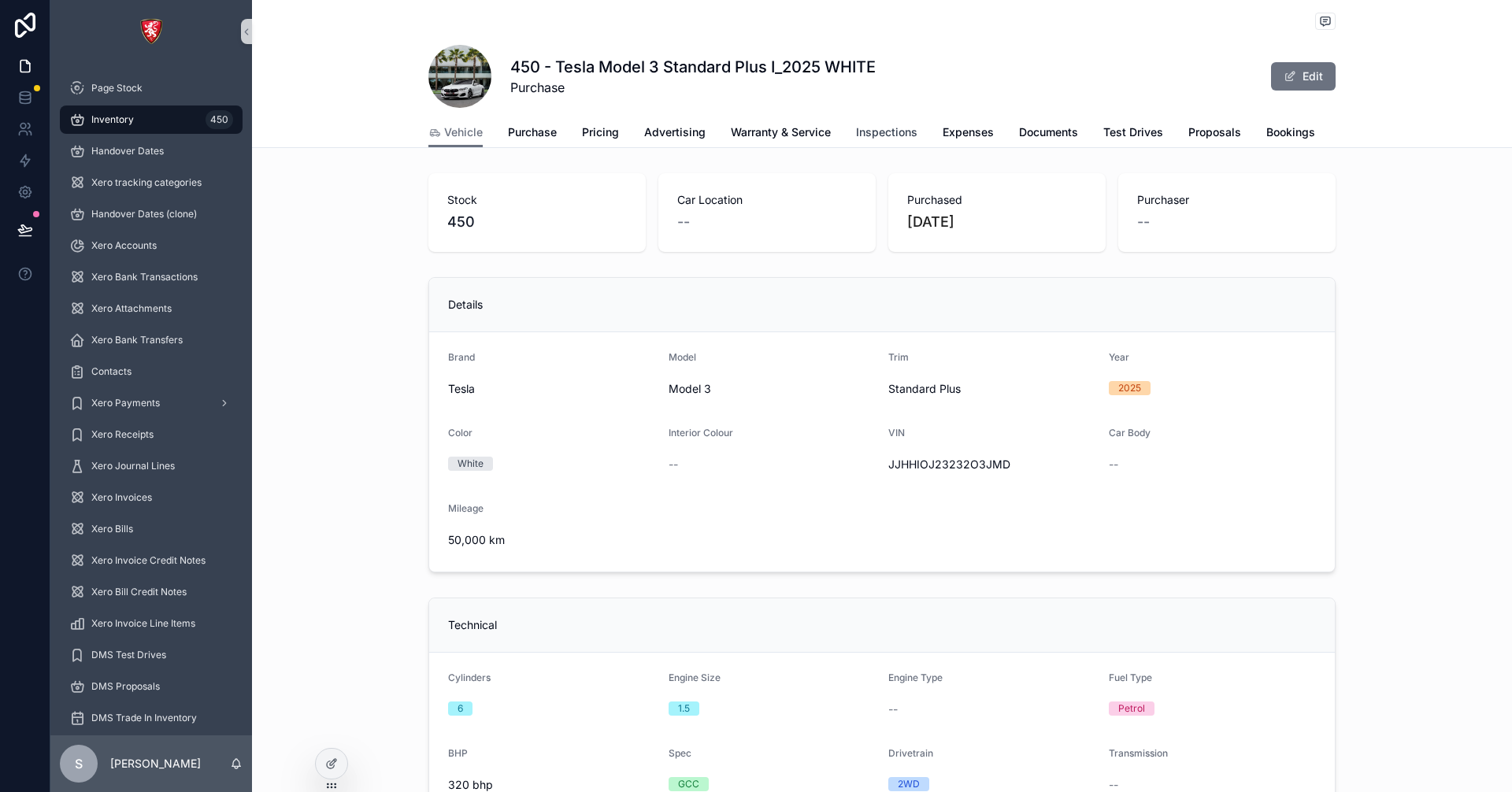
click at [866, 121] on link "Inspections" at bounding box center [886, 133] width 61 height 32
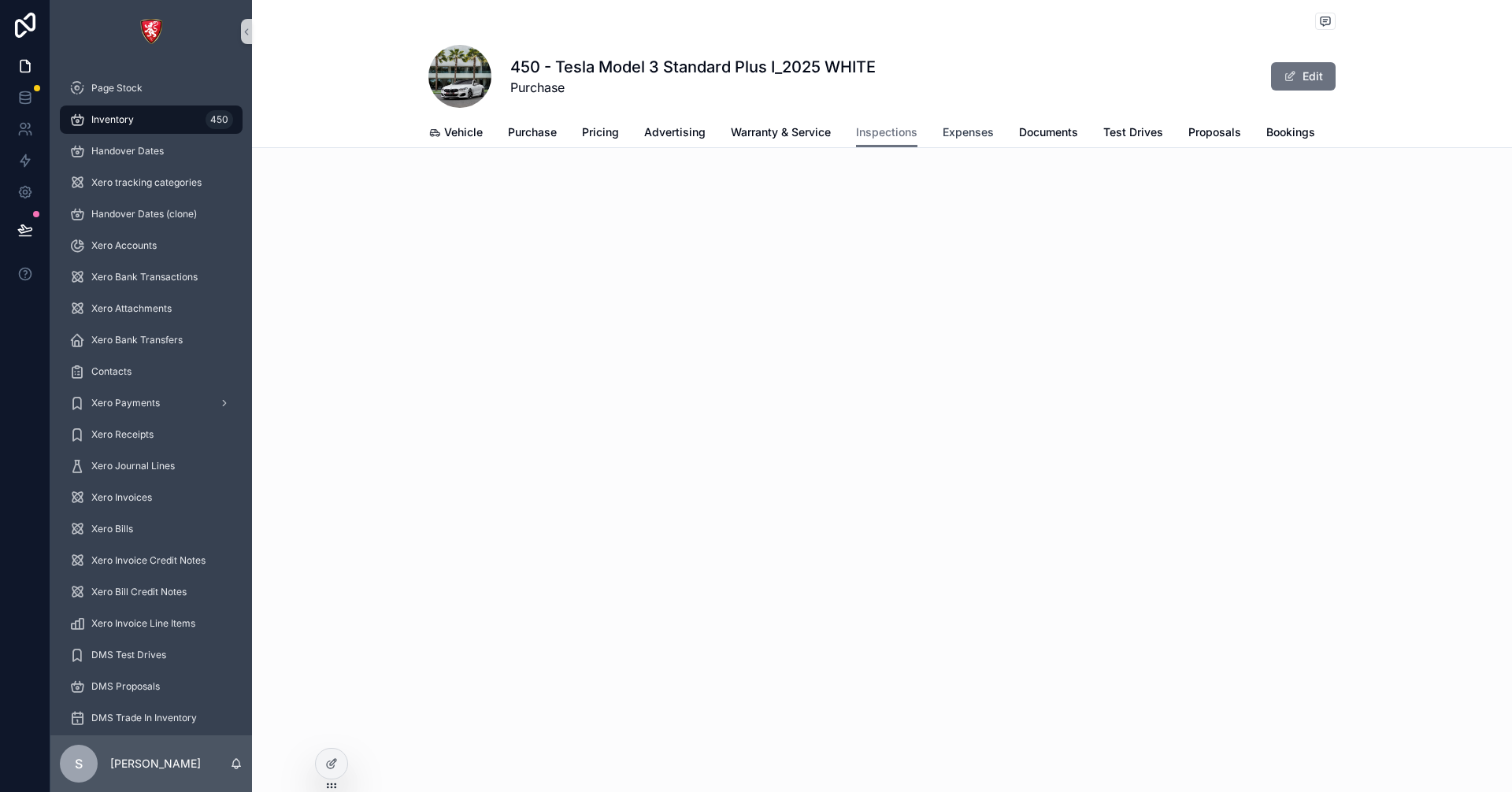
click at [978, 126] on span "Expenses" at bounding box center [968, 132] width 51 height 15
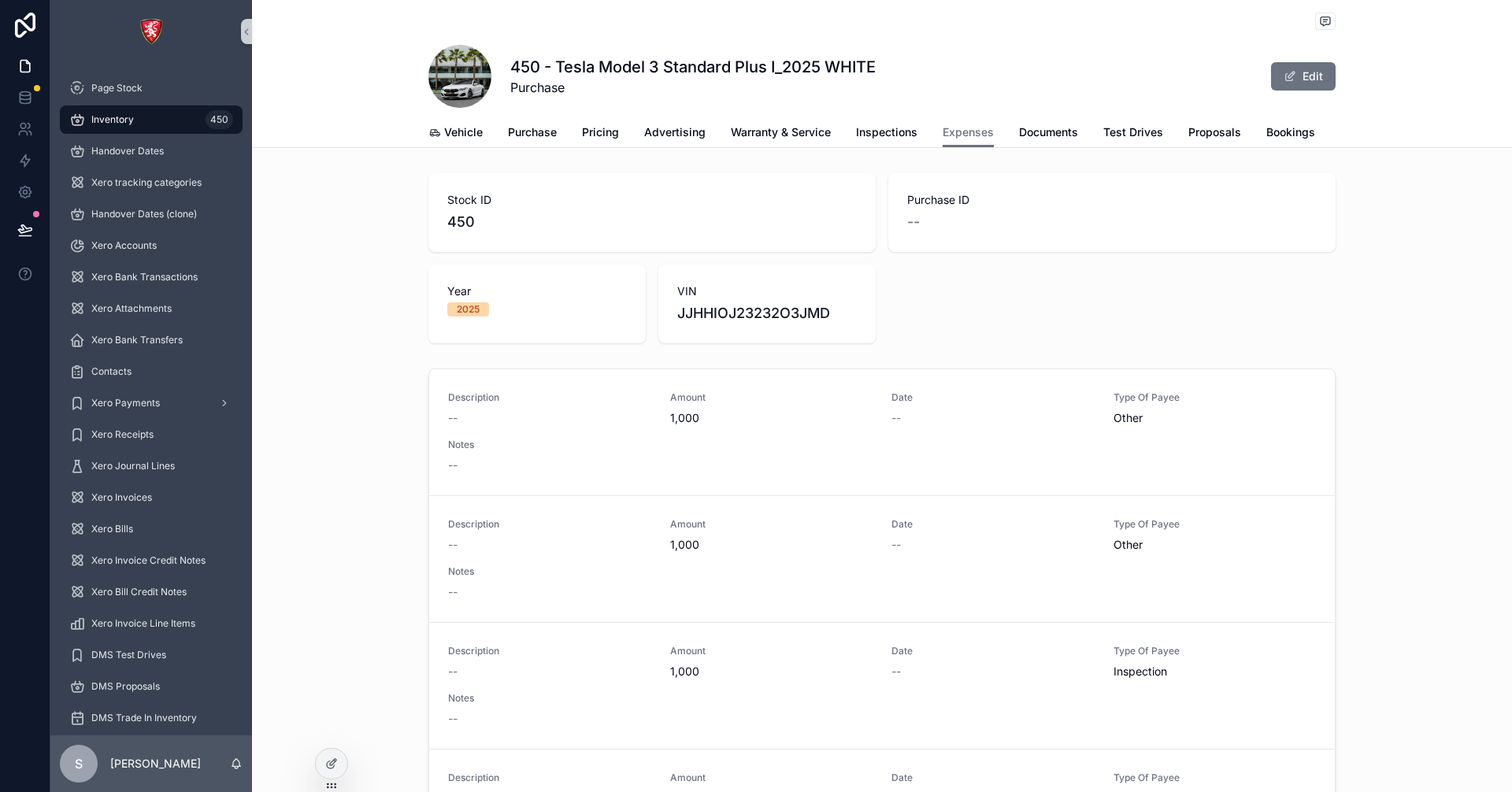
click at [1010, 127] on div "Vehicle Purchase Pricing Advertising Warranty & Service Inspections Expenses Do…" at bounding box center [882, 132] width 907 height 30
click at [1019, 130] on span "Documents" at bounding box center [1048, 132] width 59 height 15
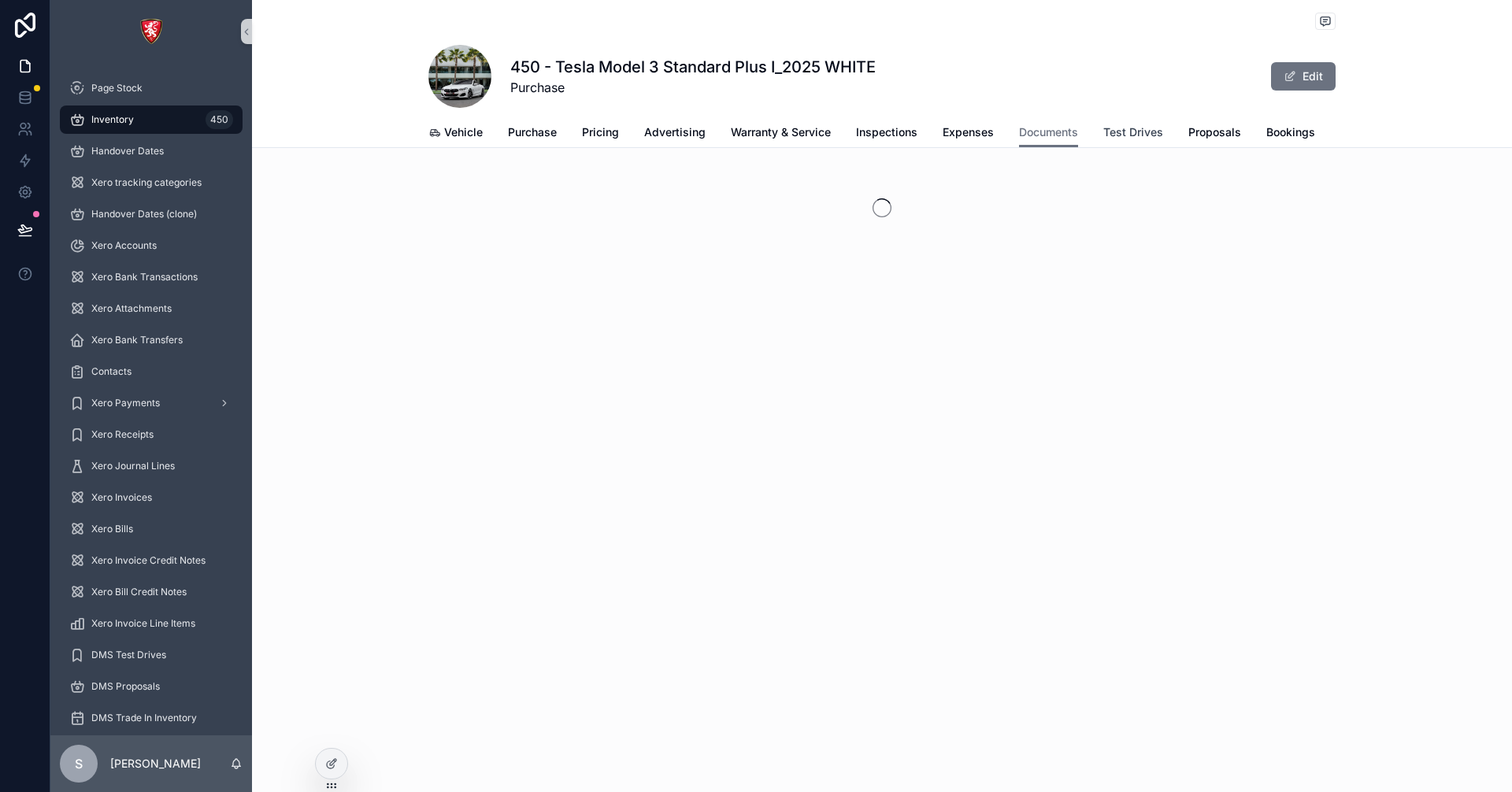
click at [1143, 128] on span "Test Drives" at bounding box center [1133, 132] width 60 height 15
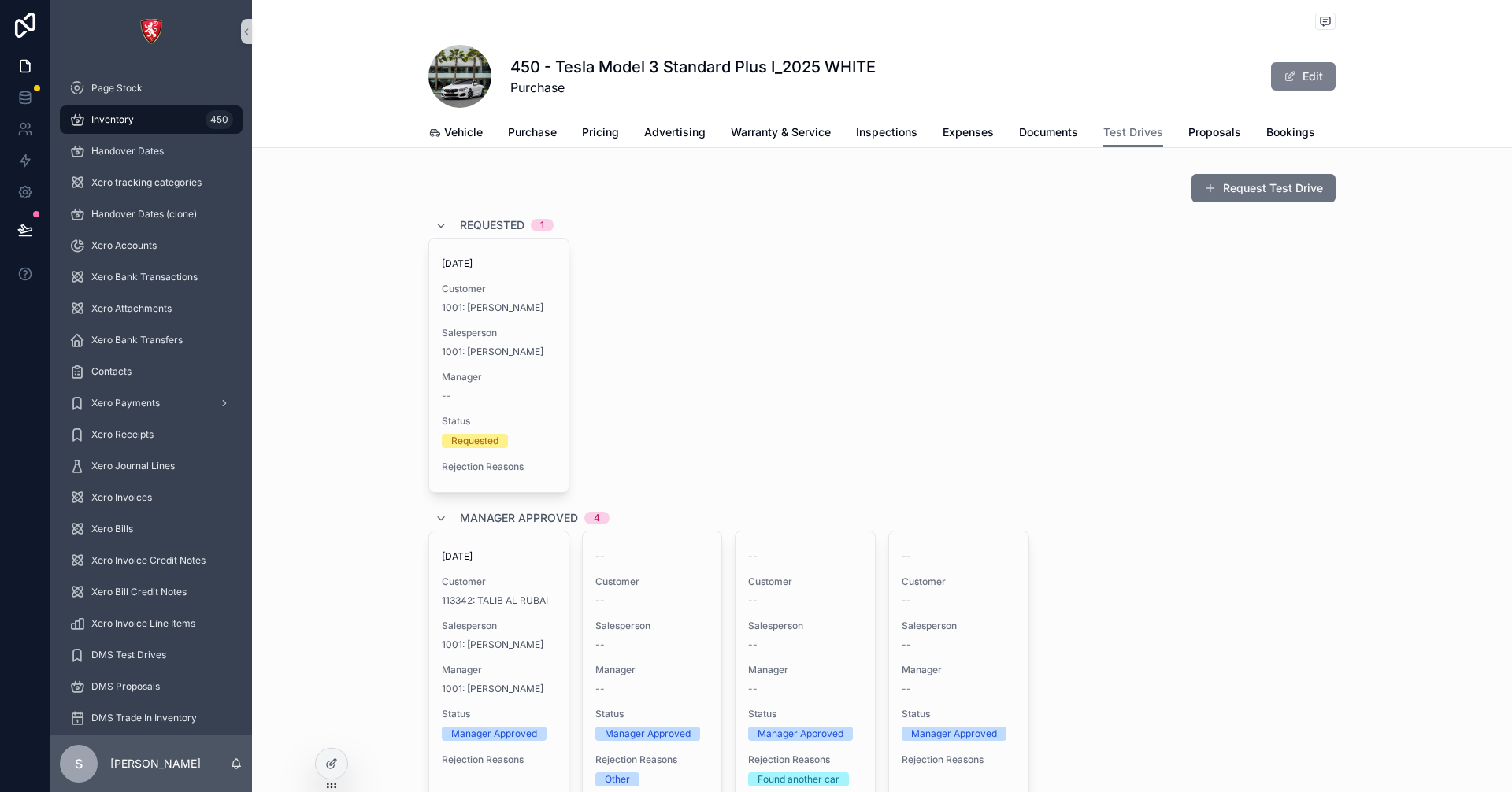
click at [1314, 71] on button "Edit" at bounding box center [1303, 76] width 65 height 28
click at [34, 99] on link at bounding box center [25, 97] width 49 height 32
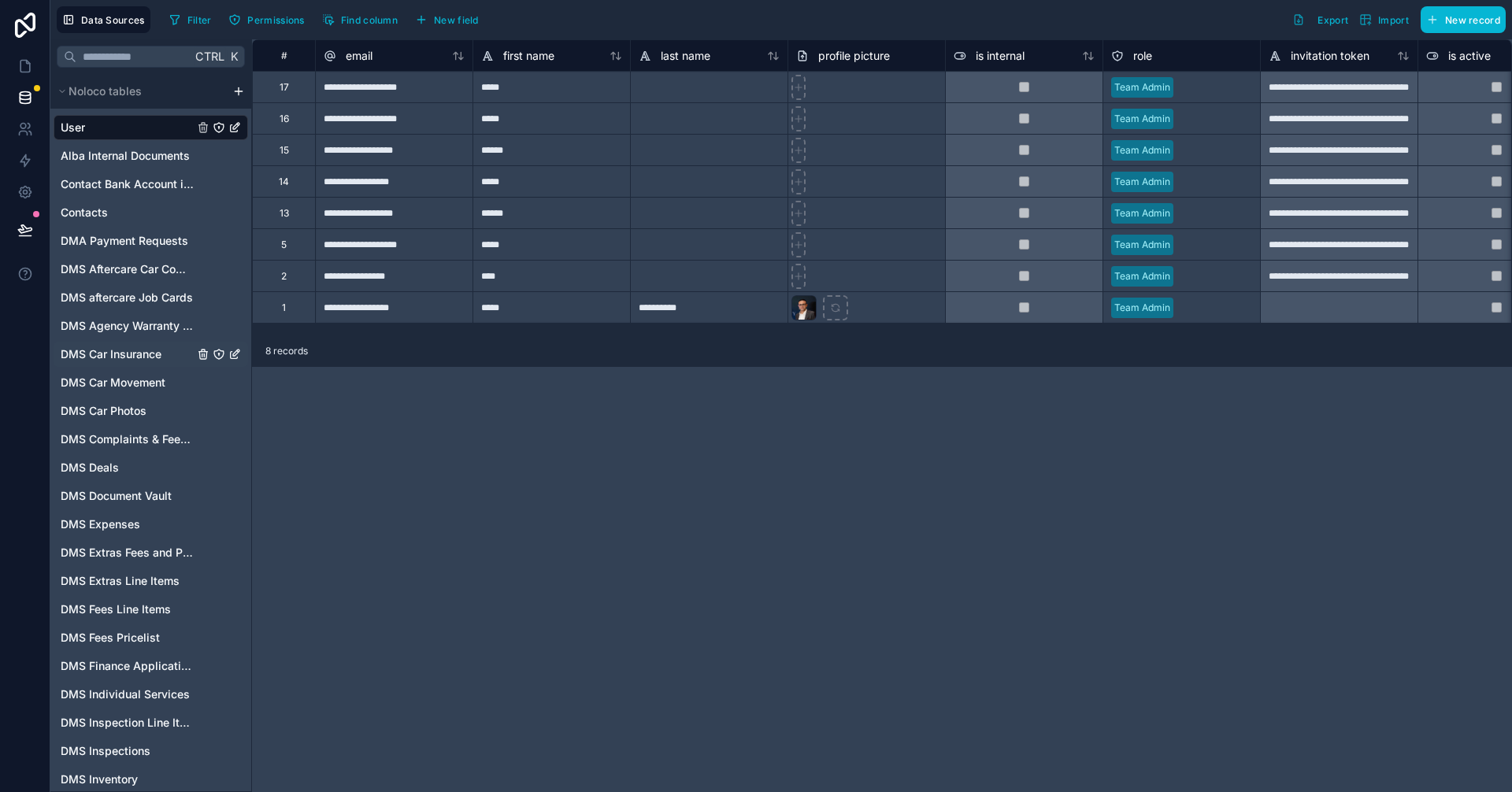
click at [111, 356] on span "DMS Car Insurance" at bounding box center [111, 354] width 101 height 15
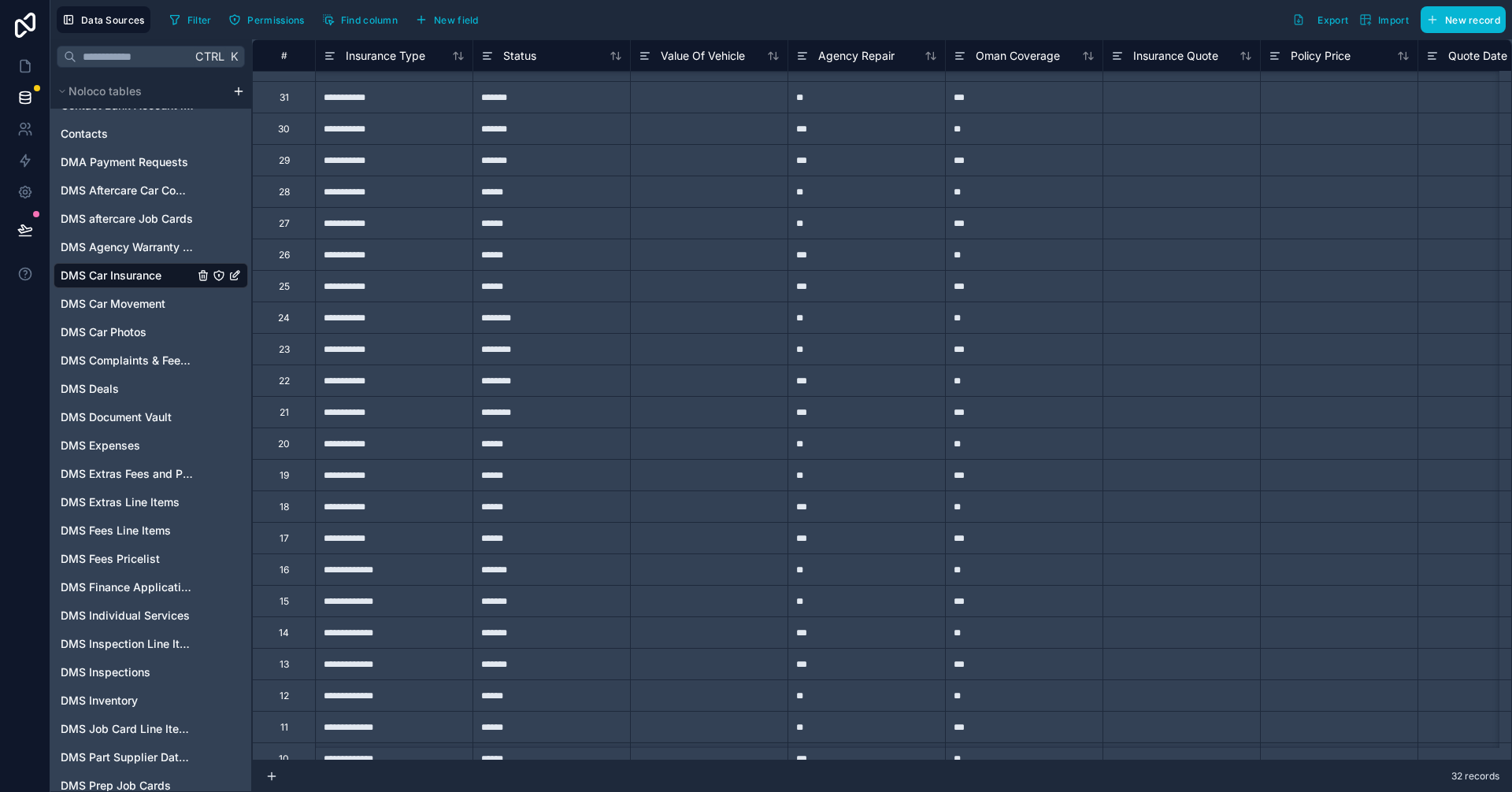
scroll to position [15, 0]
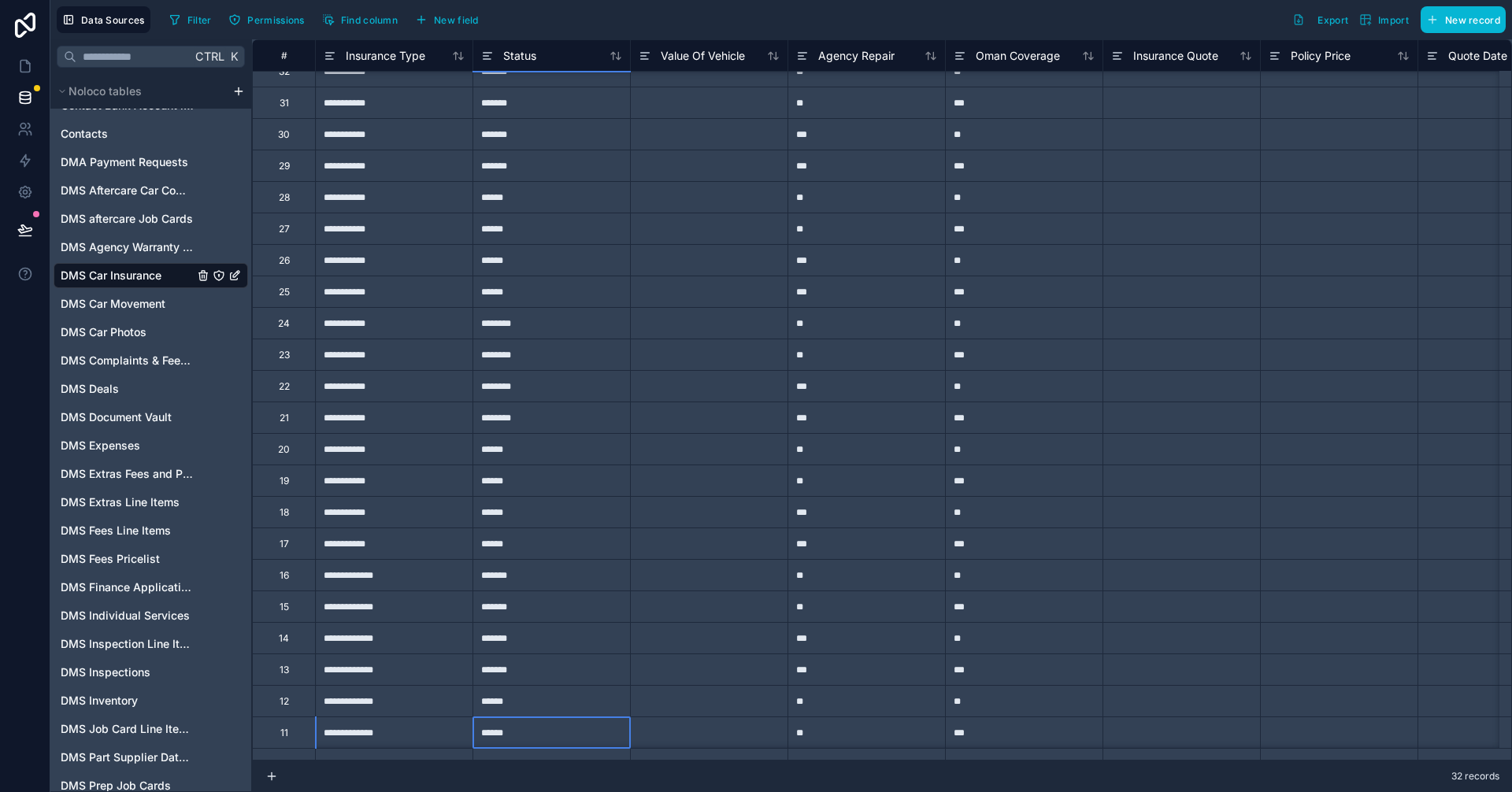
click at [592, 746] on div "******" at bounding box center [551, 731] width 158 height 32
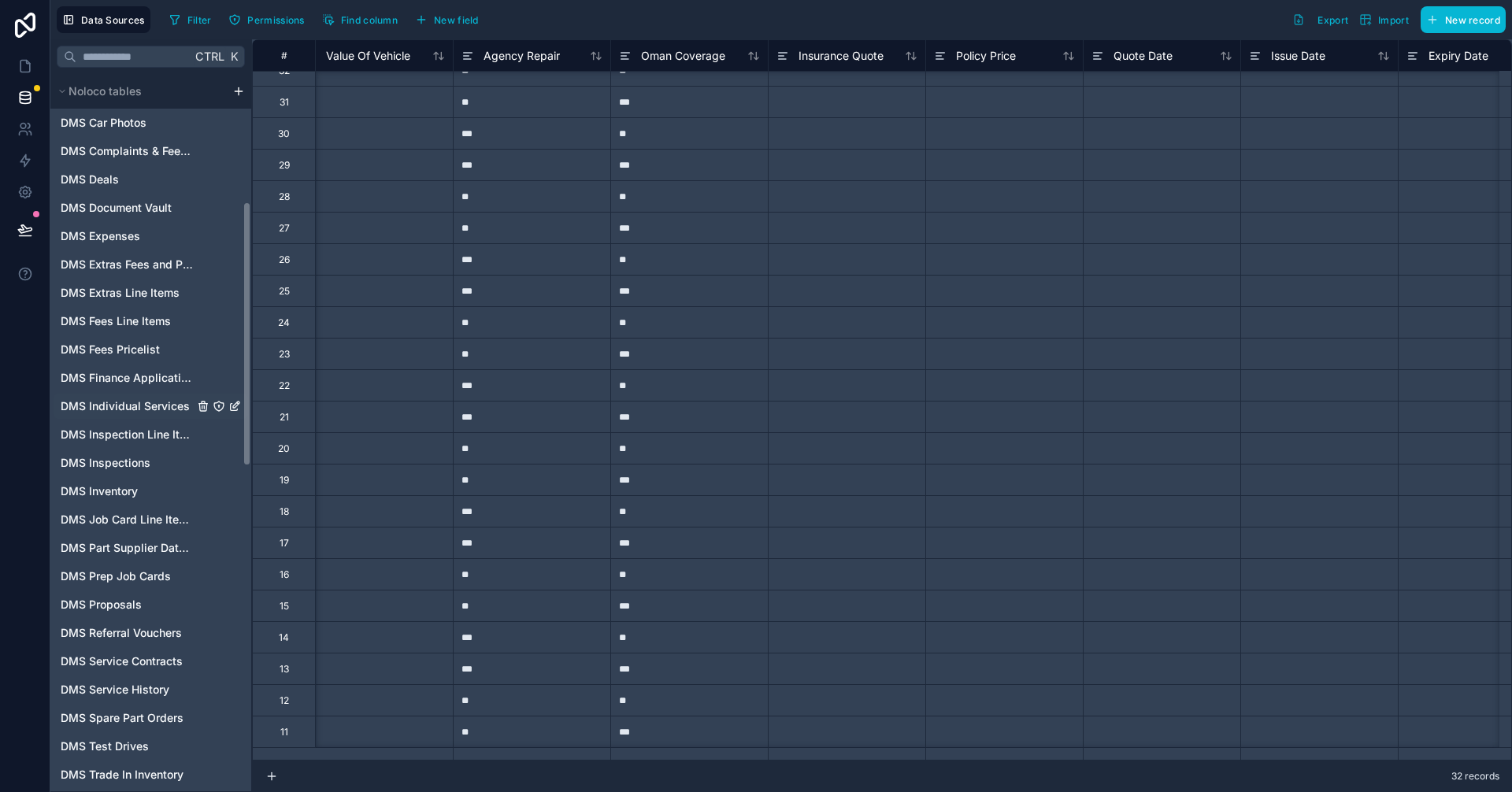
scroll to position [394, 0]
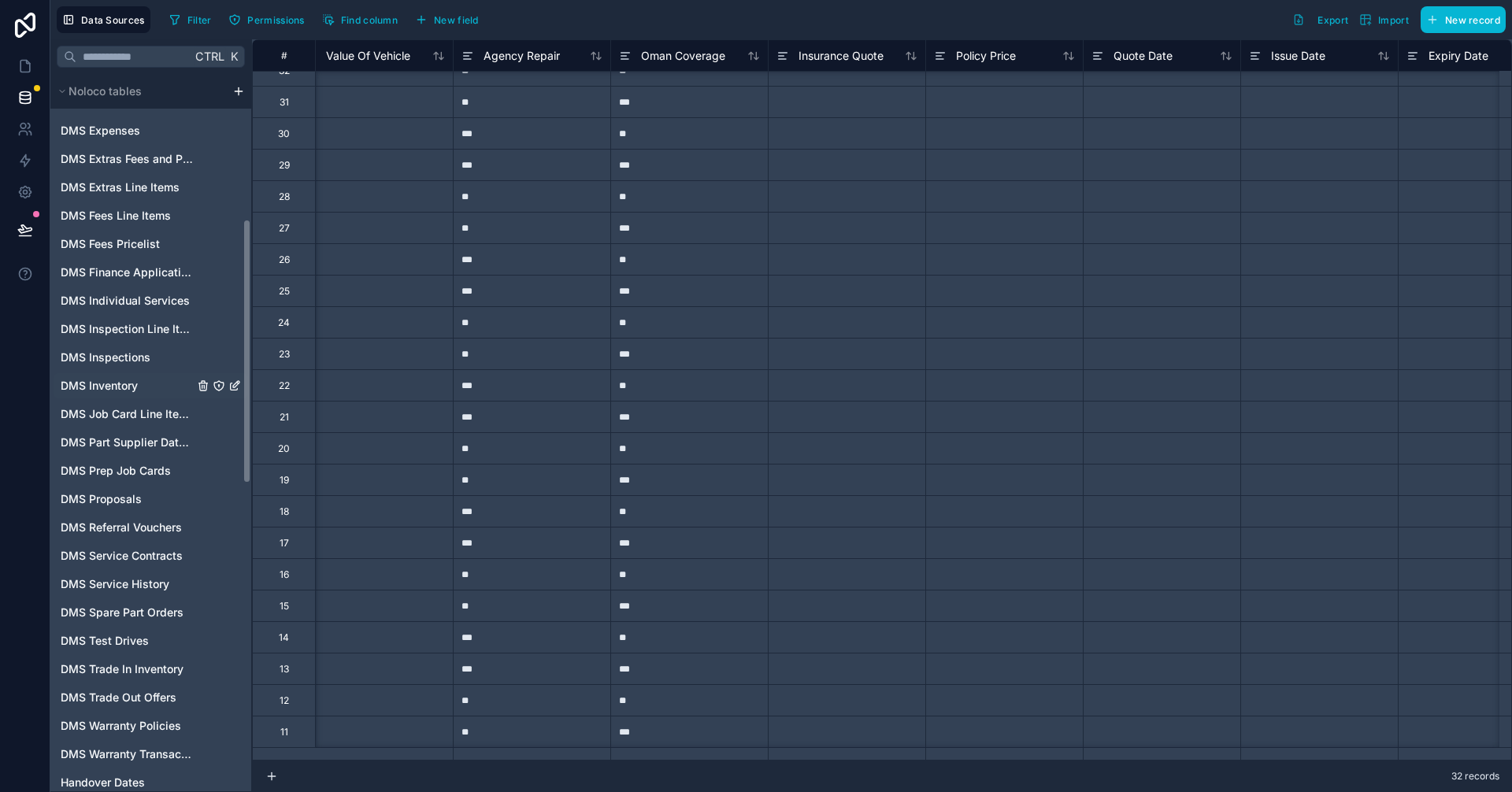
click at [117, 384] on span "DMS Inventory" at bounding box center [99, 385] width 77 height 15
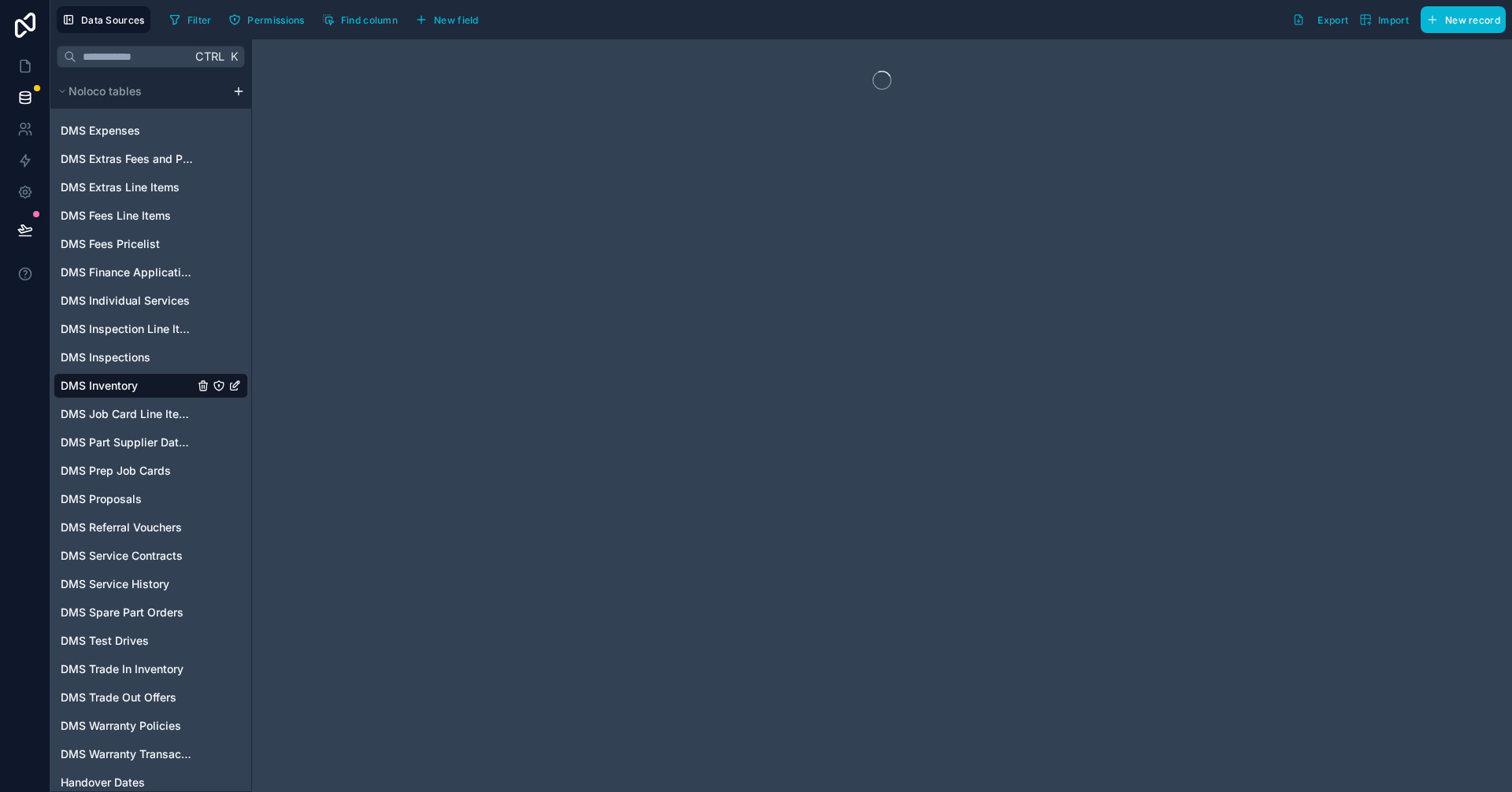
click at [135, 384] on span "DMS Inventory" at bounding box center [99, 385] width 77 height 15
click at [125, 362] on span "DMS Inspections" at bounding box center [105, 357] width 90 height 15
click at [128, 387] on span "DMS Inventory" at bounding box center [99, 385] width 77 height 15
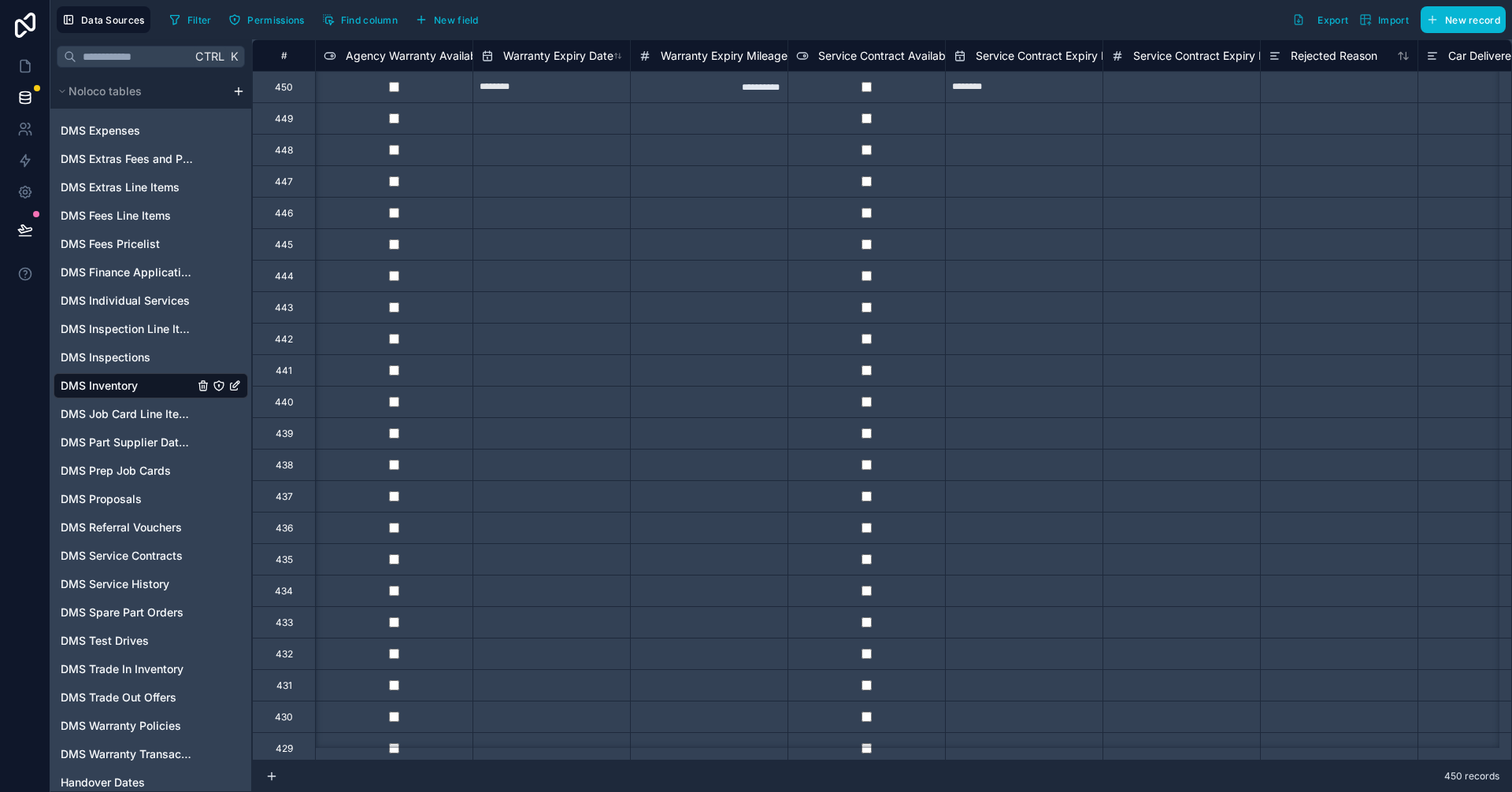
scroll to position [0, 6141]
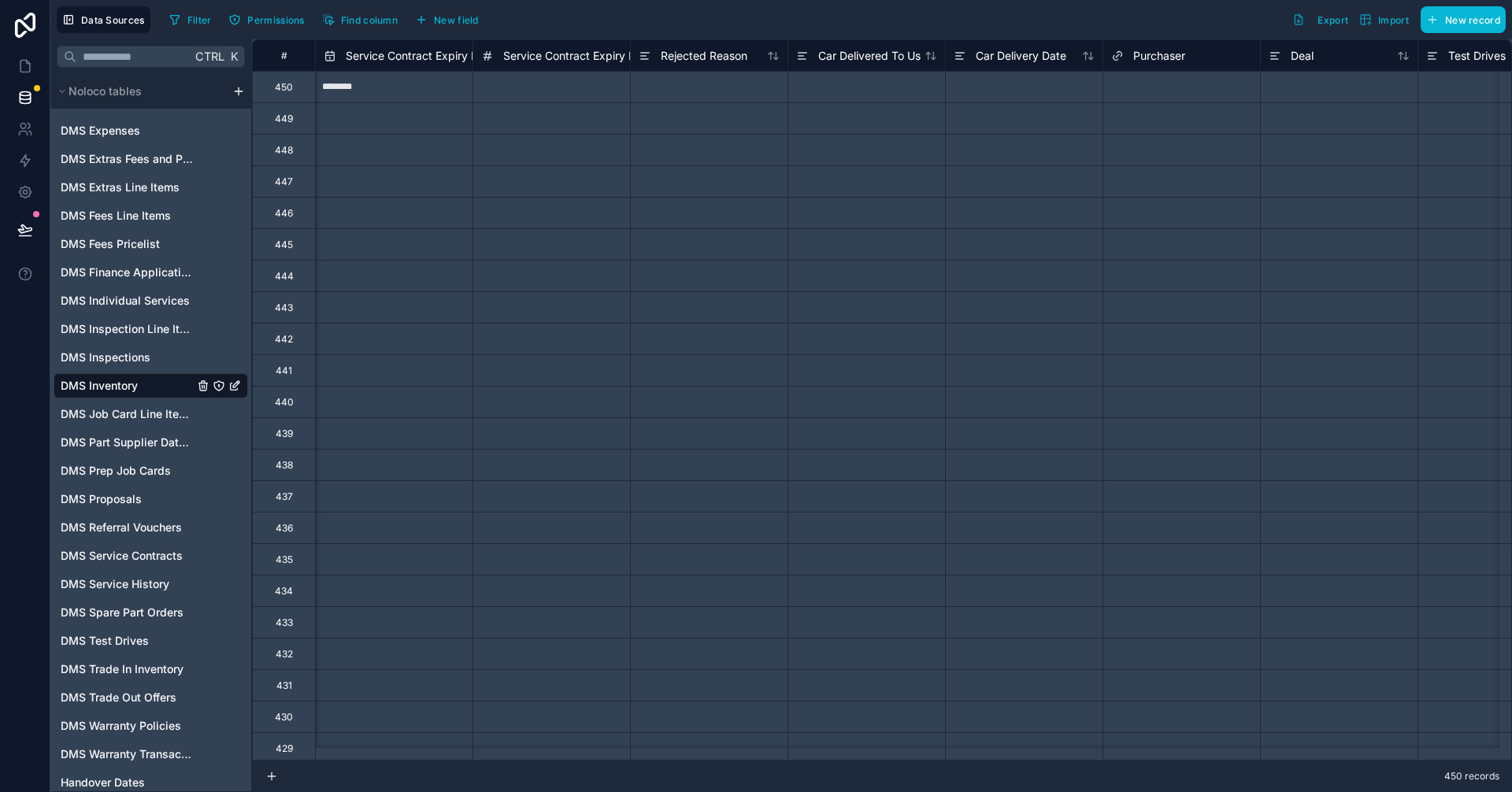
click at [1127, 54] on div "Purchaser" at bounding box center [1148, 55] width 74 height 19
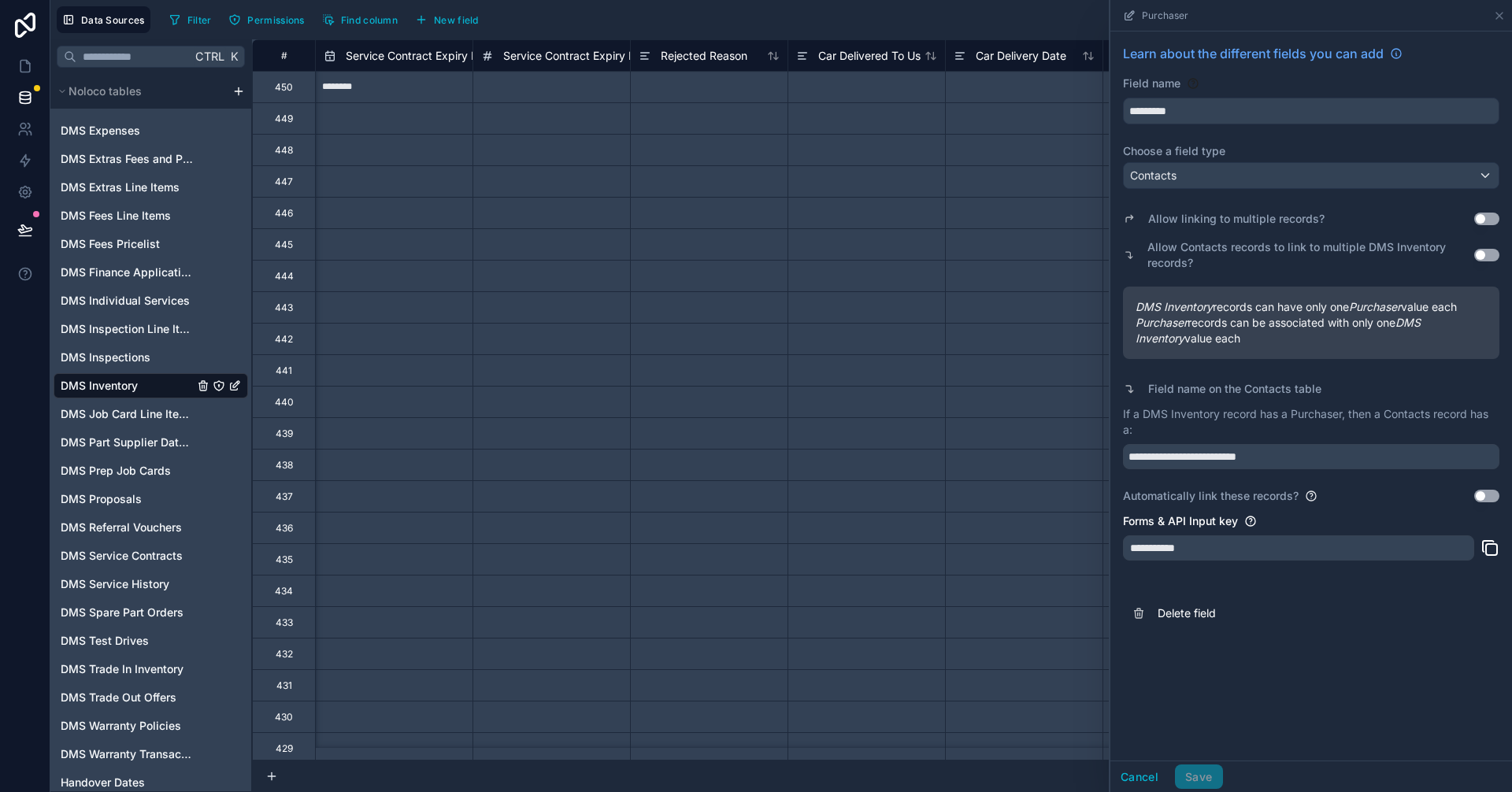
click at [1045, 6] on div "Filter Permissions Find column New field Export Import New record" at bounding box center [834, 19] width 1342 height 26
click at [15, 73] on link at bounding box center [25, 66] width 49 height 32
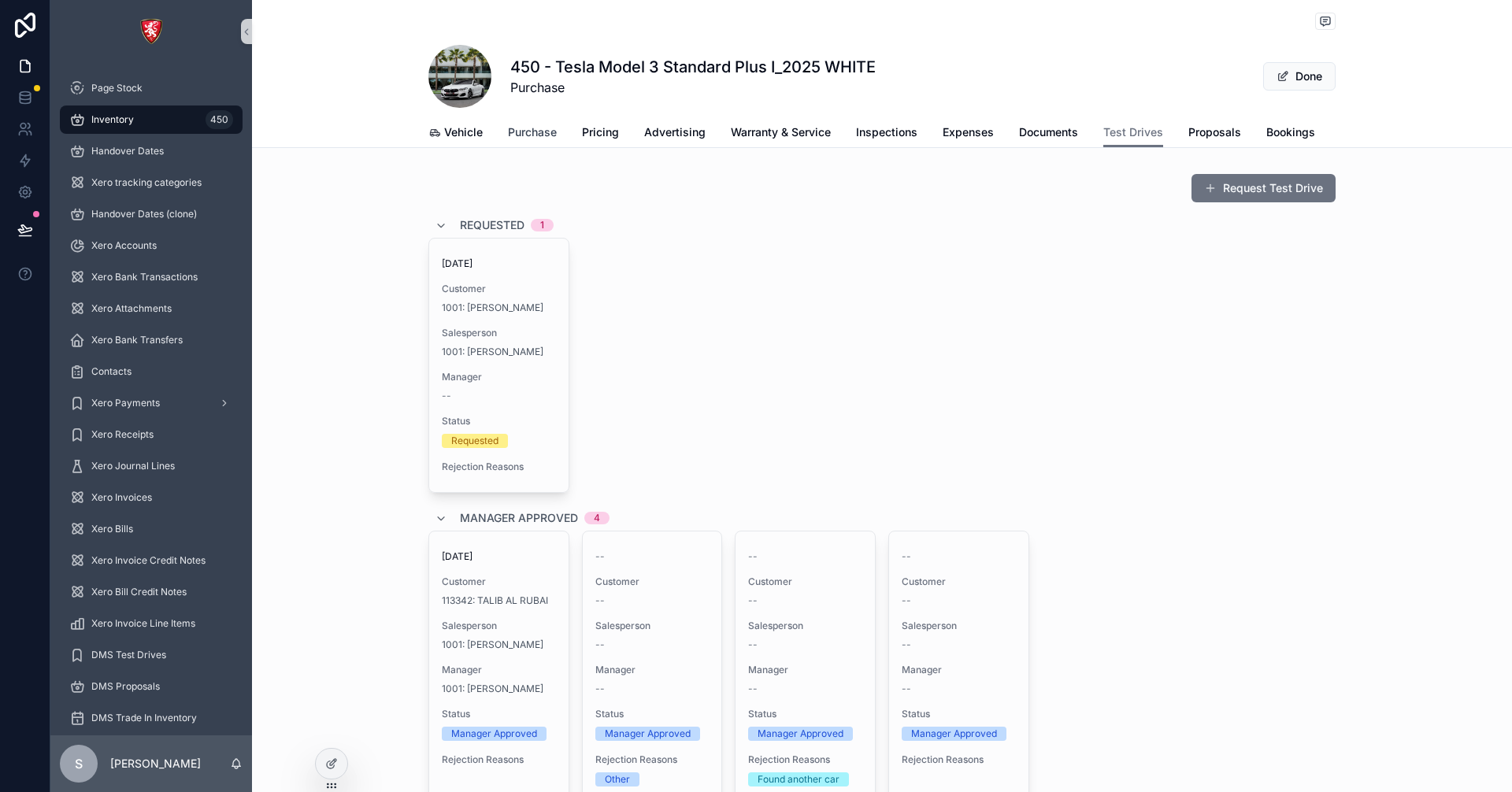
click at [543, 131] on span "Purchase" at bounding box center [531, 132] width 49 height 15
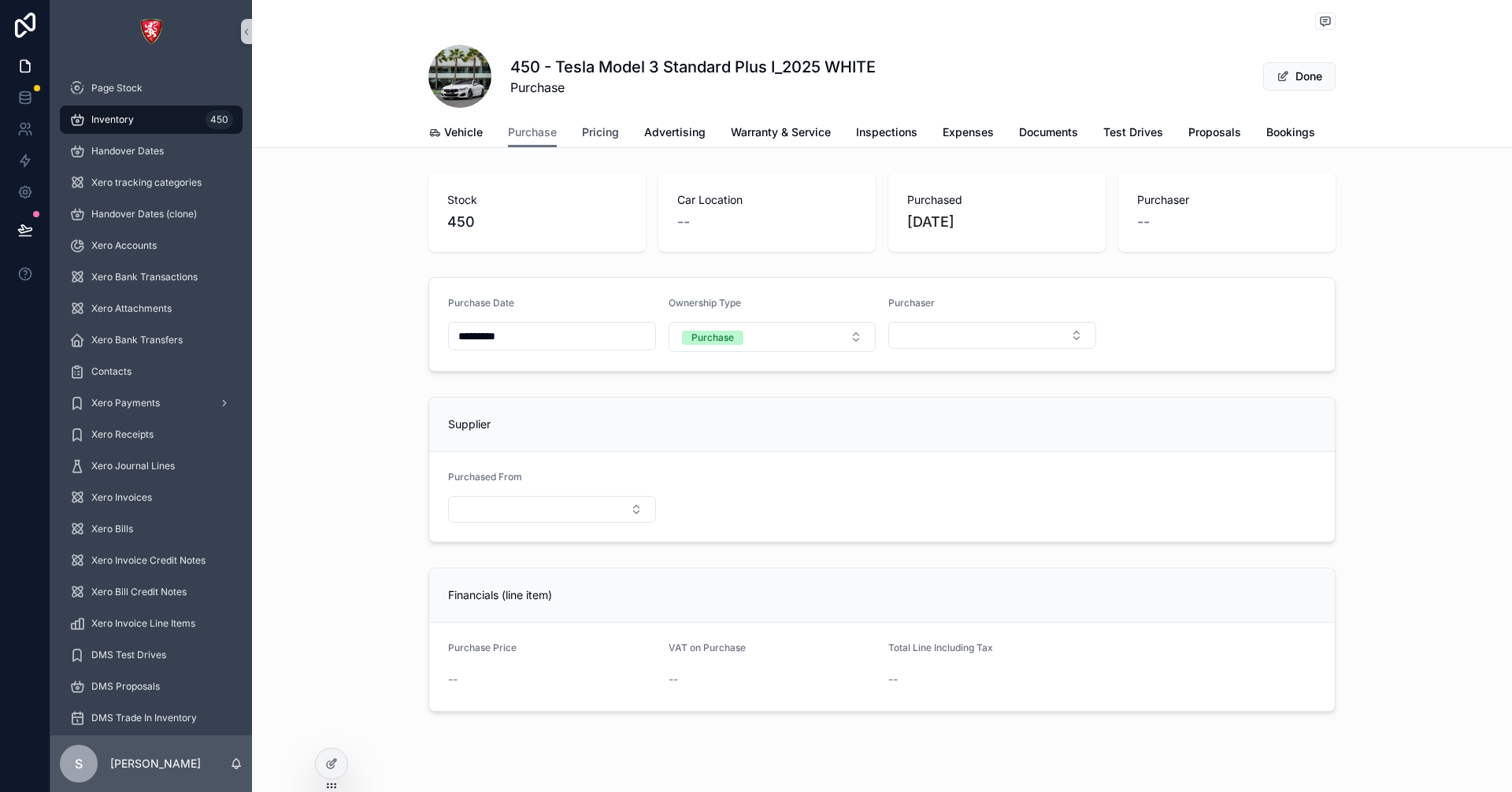
click at [611, 131] on span "Pricing" at bounding box center [600, 132] width 37 height 15
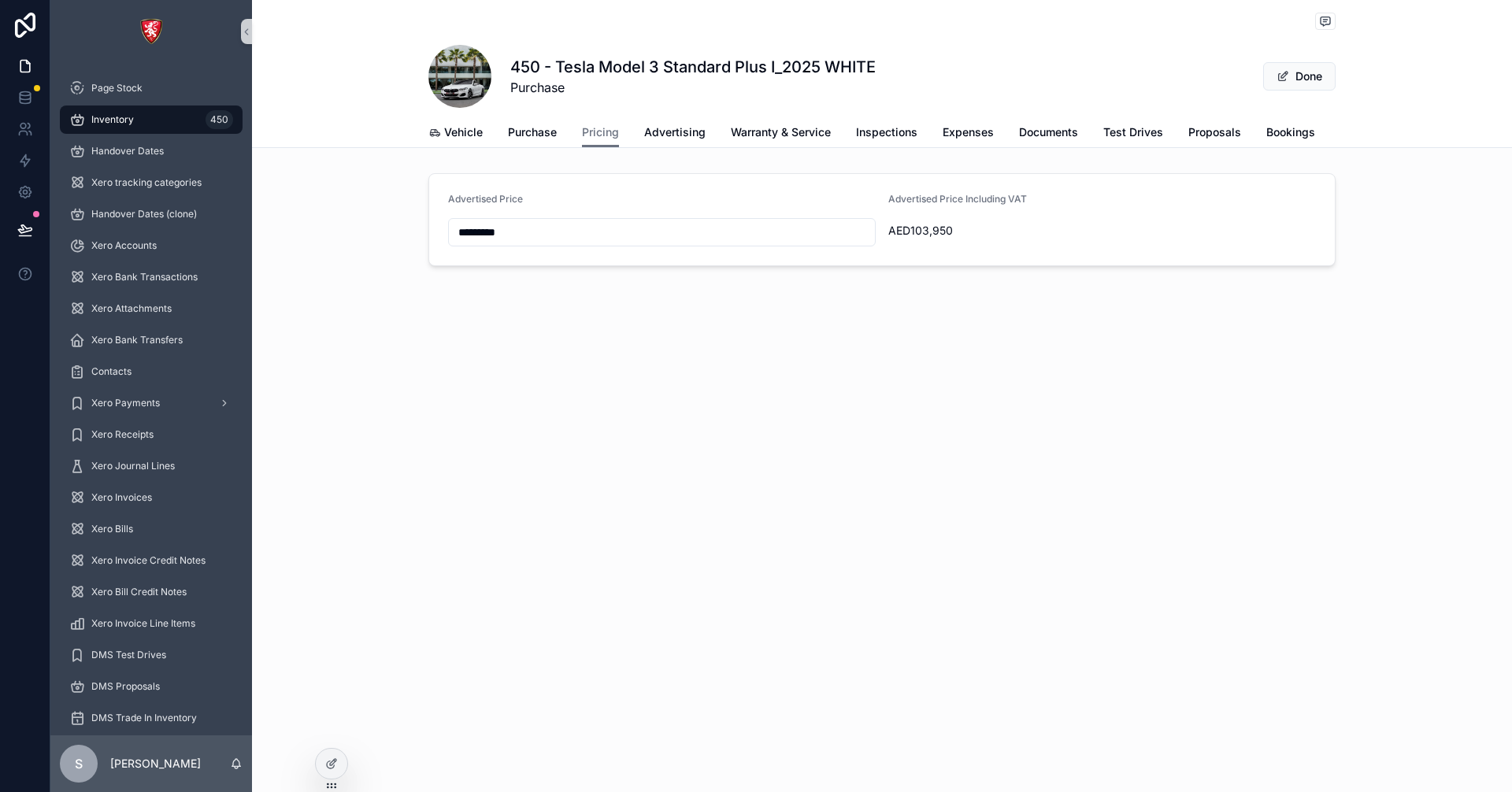
click at [608, 188] on form "Advertised Price ********* Advertised Price Including VAT AED103,950" at bounding box center [882, 219] width 906 height 91
drag, startPoint x: 600, startPoint y: 211, endPoint x: 581, endPoint y: 211, distance: 19.0
click at [602, 208] on div "Advertised Price" at bounding box center [661, 202] width 427 height 19
click at [327, 770] on div at bounding box center [331, 763] width 32 height 30
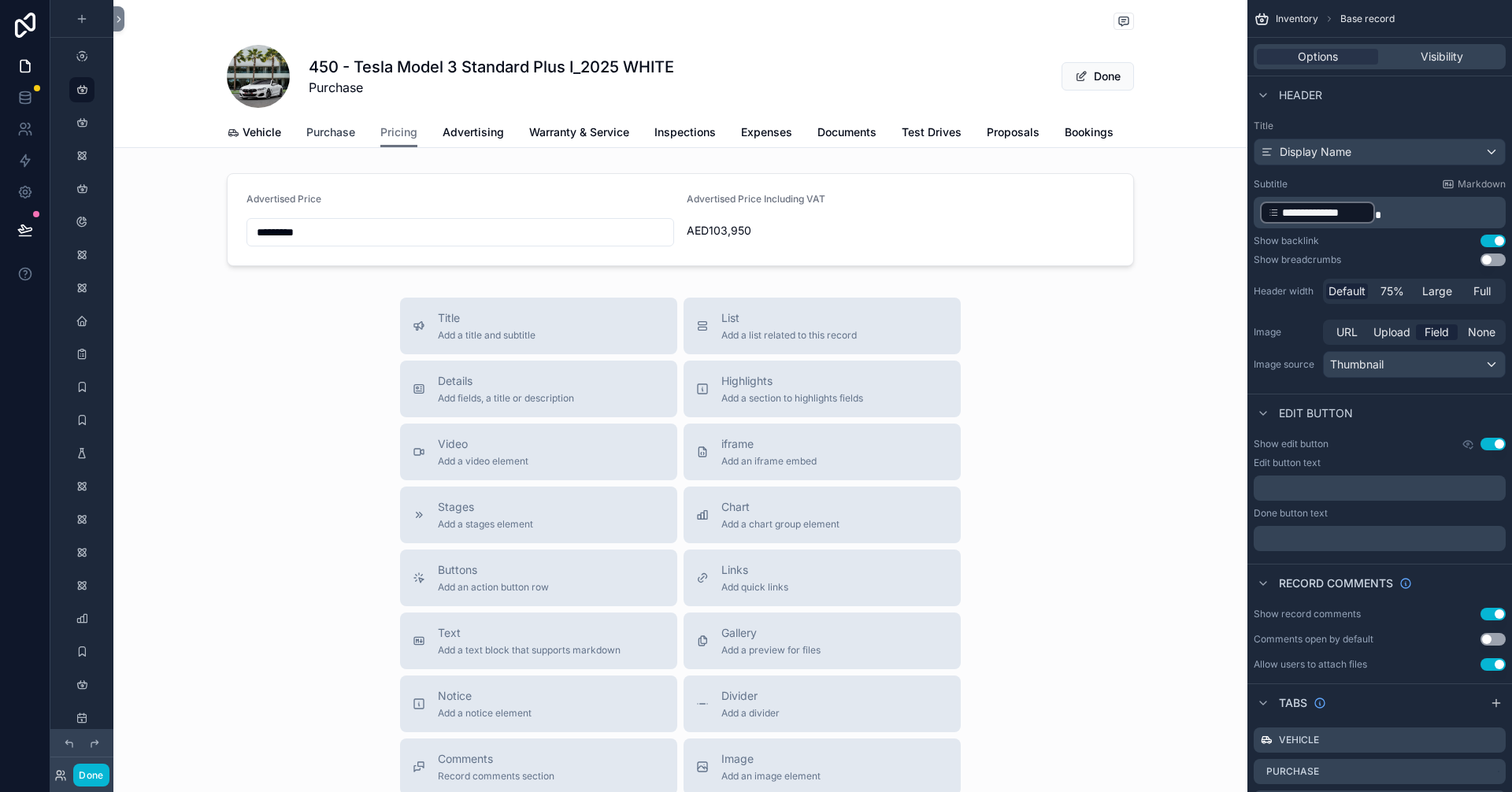
click at [322, 124] on span "Purchase" at bounding box center [330, 132] width 49 height 15
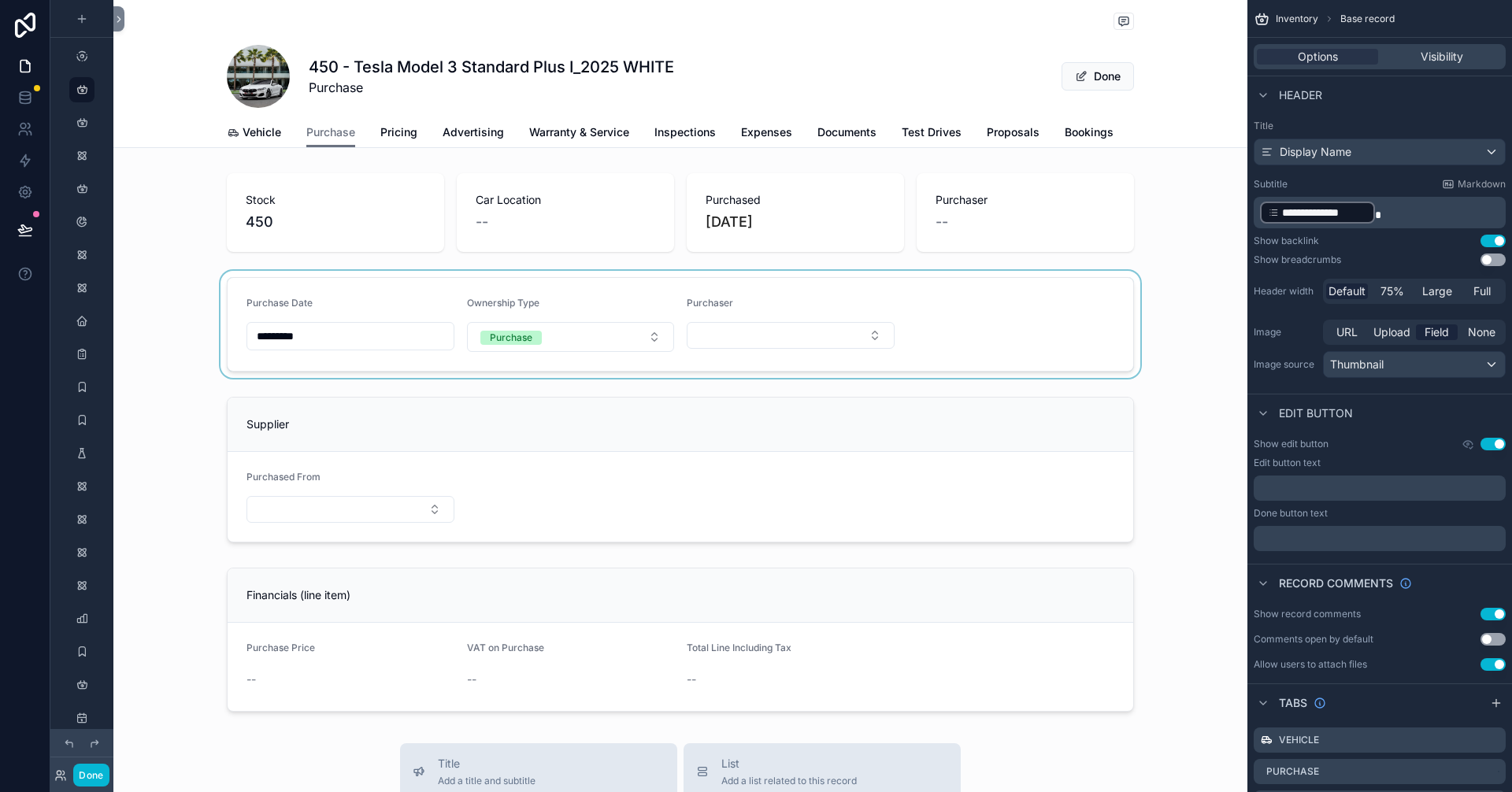
click at [411, 302] on div "scrollable content" at bounding box center [680, 325] width 1133 height 107
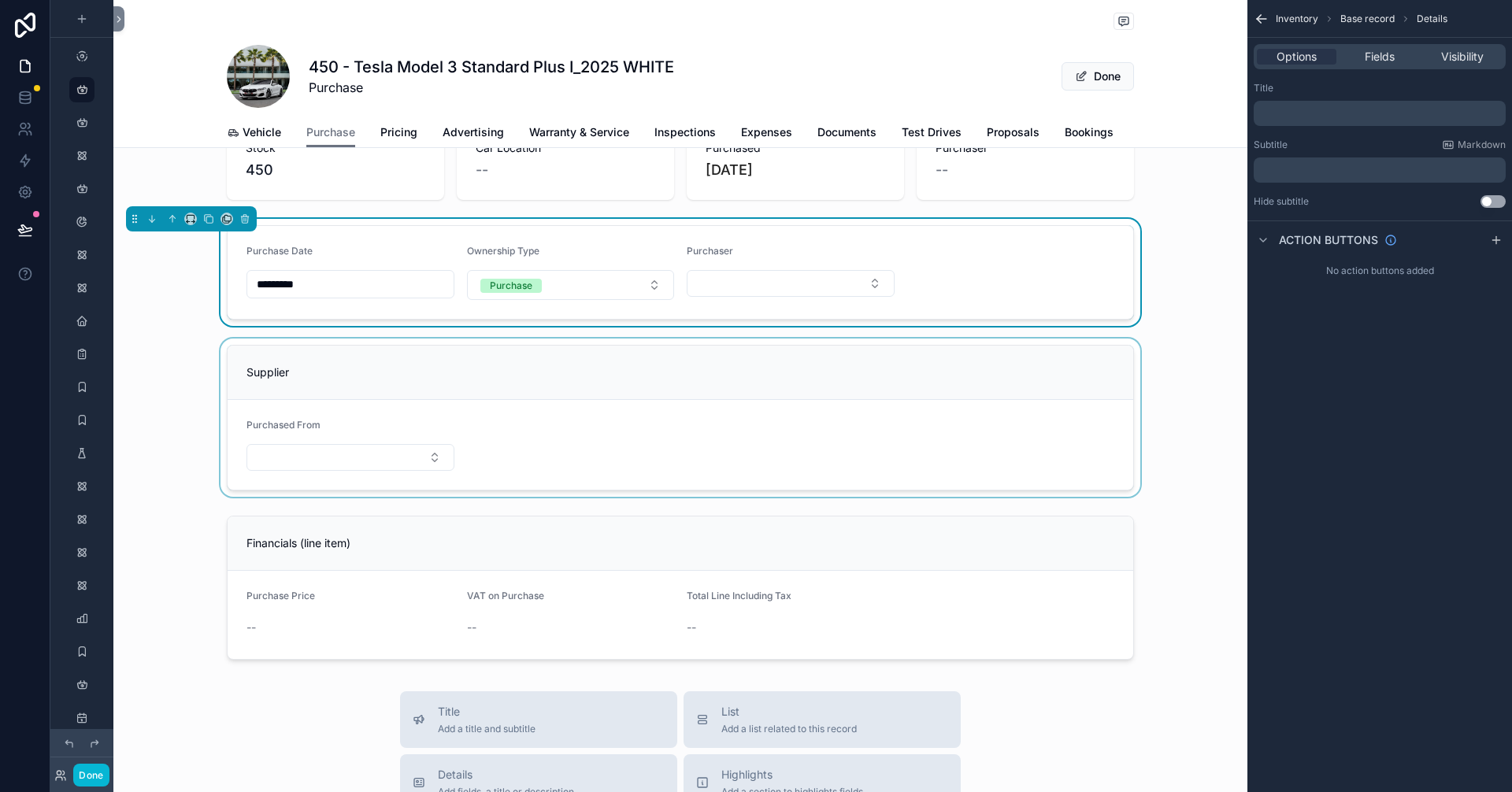
scroll to position [78, 0]
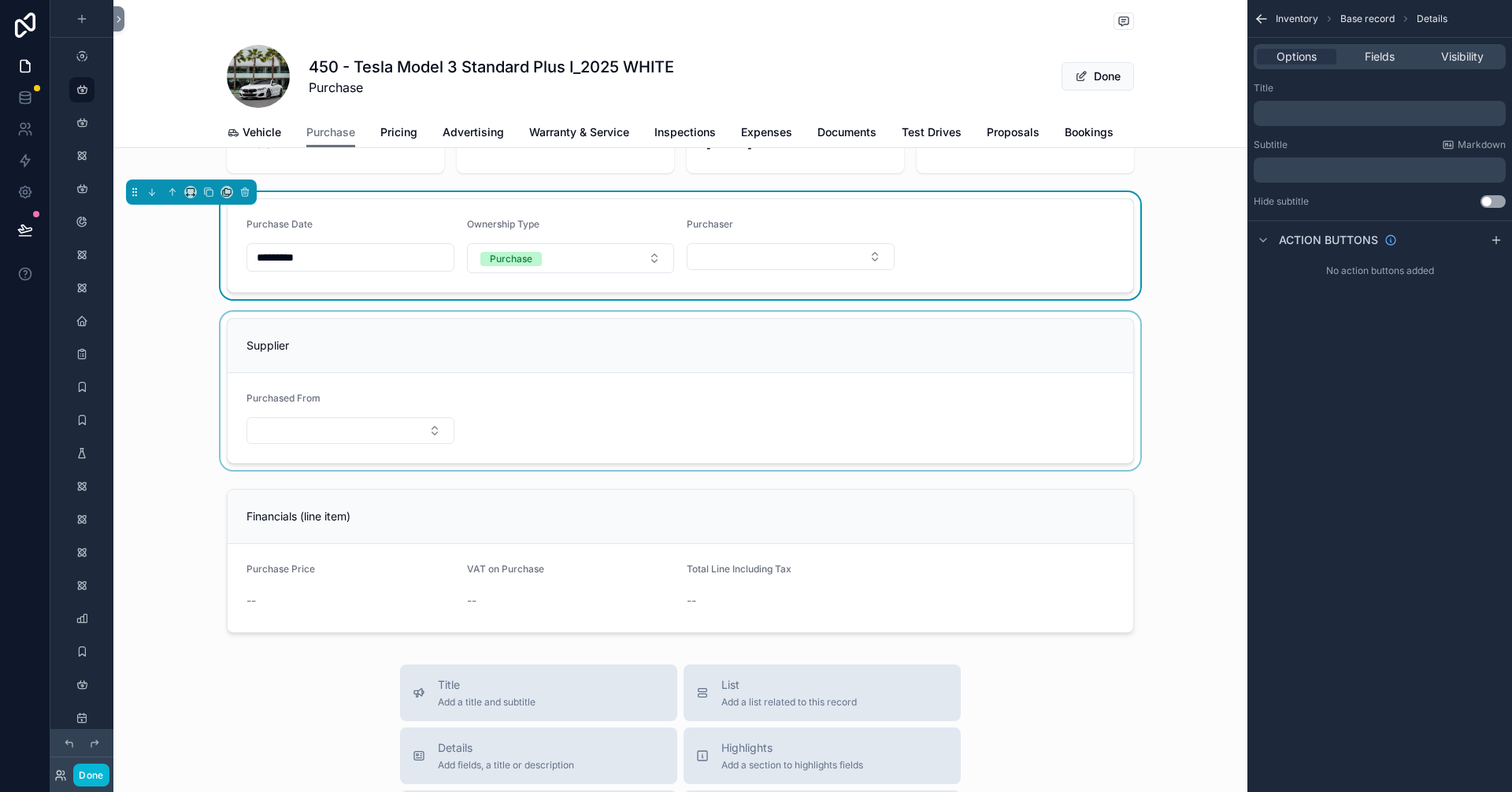
click at [493, 361] on div "scrollable content" at bounding box center [680, 391] width 1133 height 159
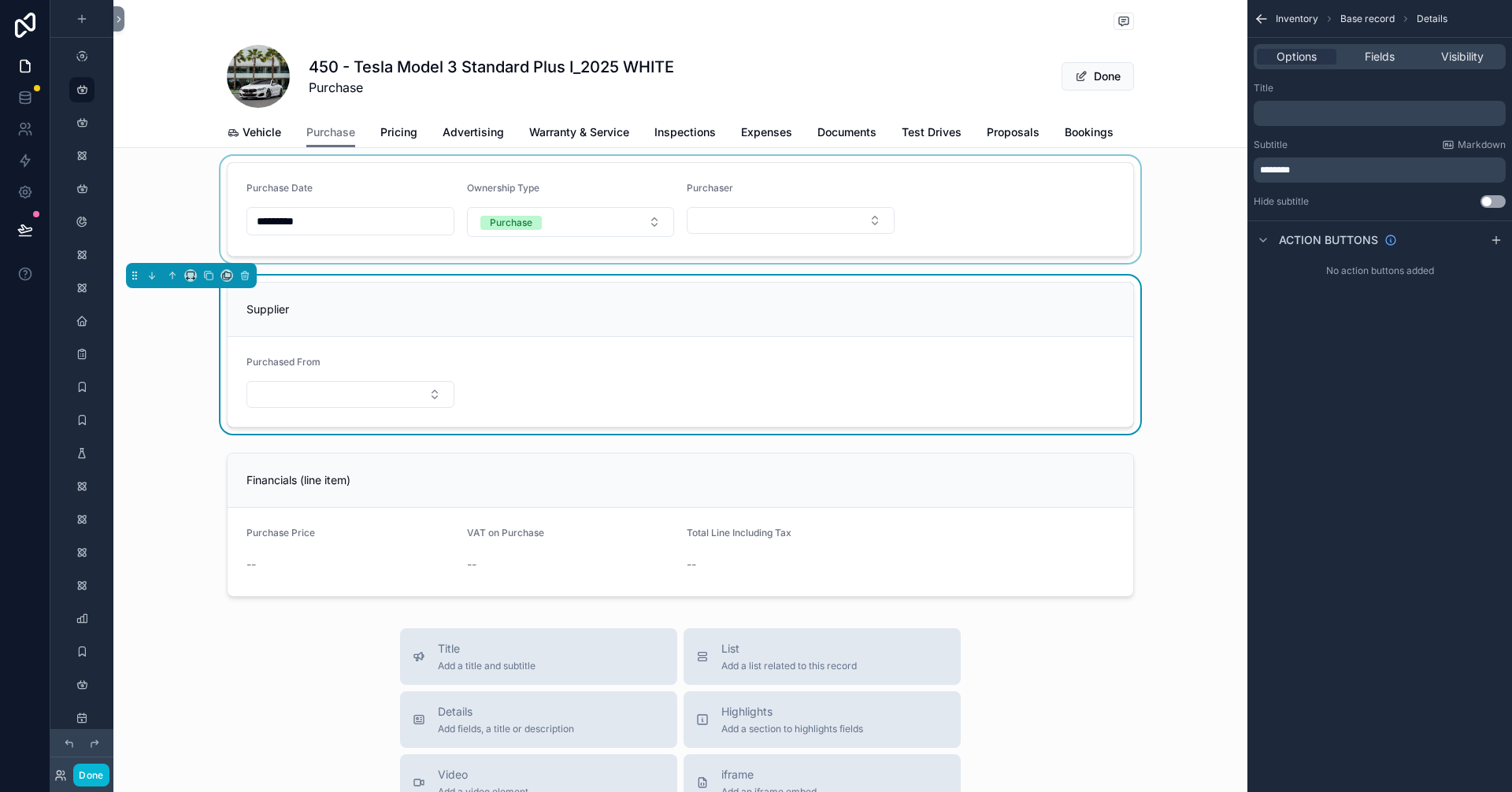
scroll to position [0, 0]
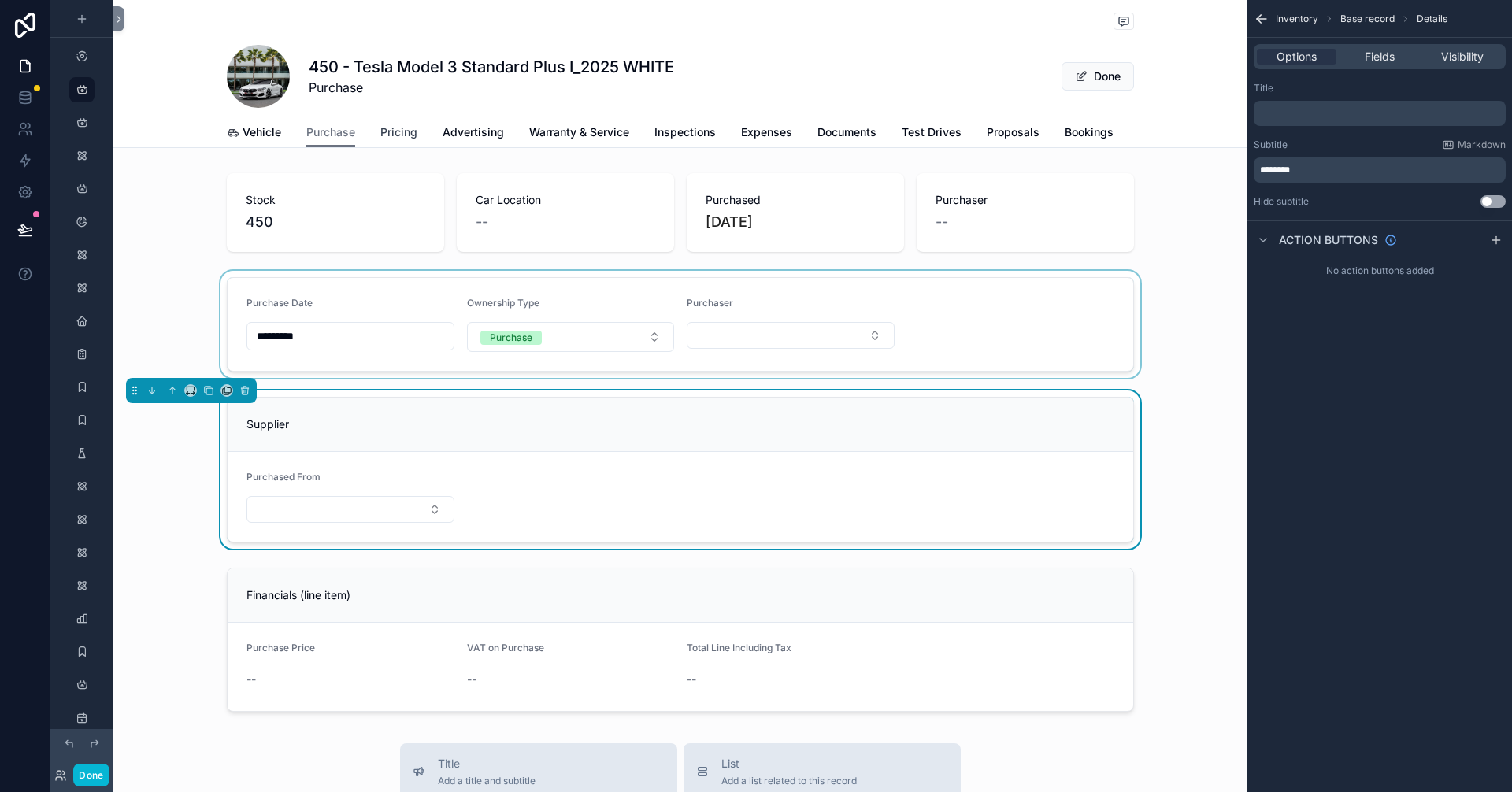
click at [385, 138] on span "Pricing" at bounding box center [398, 132] width 37 height 15
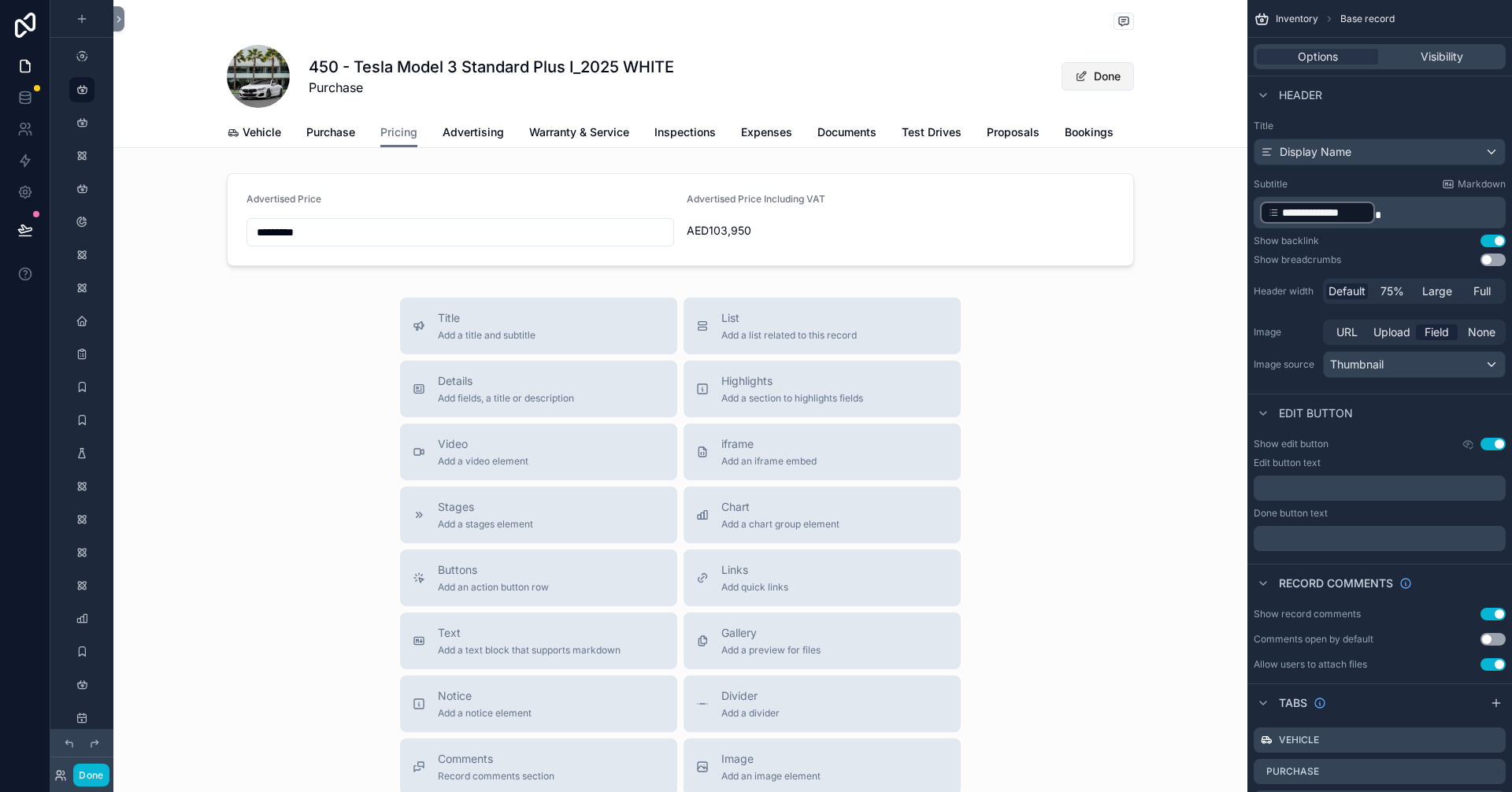
click at [1095, 74] on button "Done" at bounding box center [1097, 76] width 72 height 28
